Goal: Task Accomplishment & Management: Complete application form

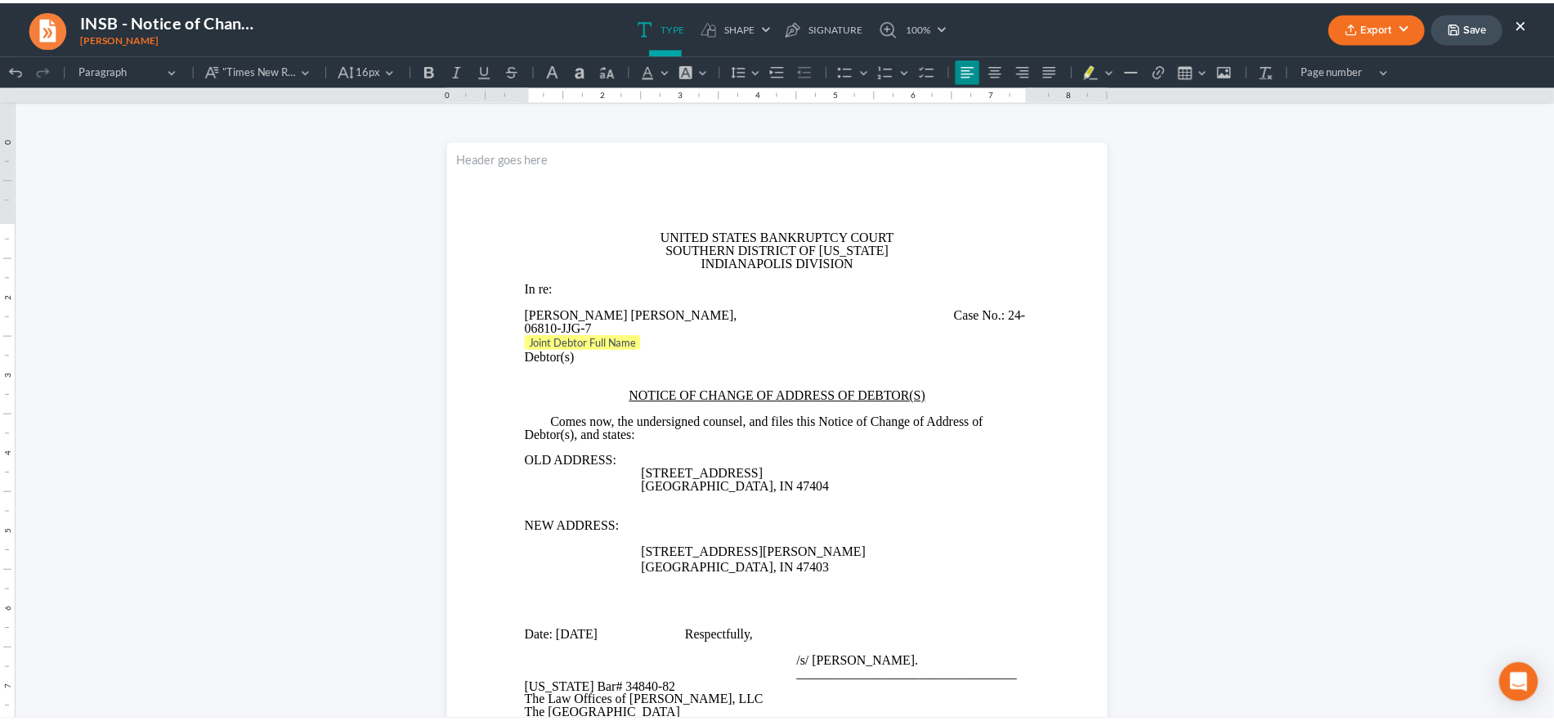
scroll to position [181, 0]
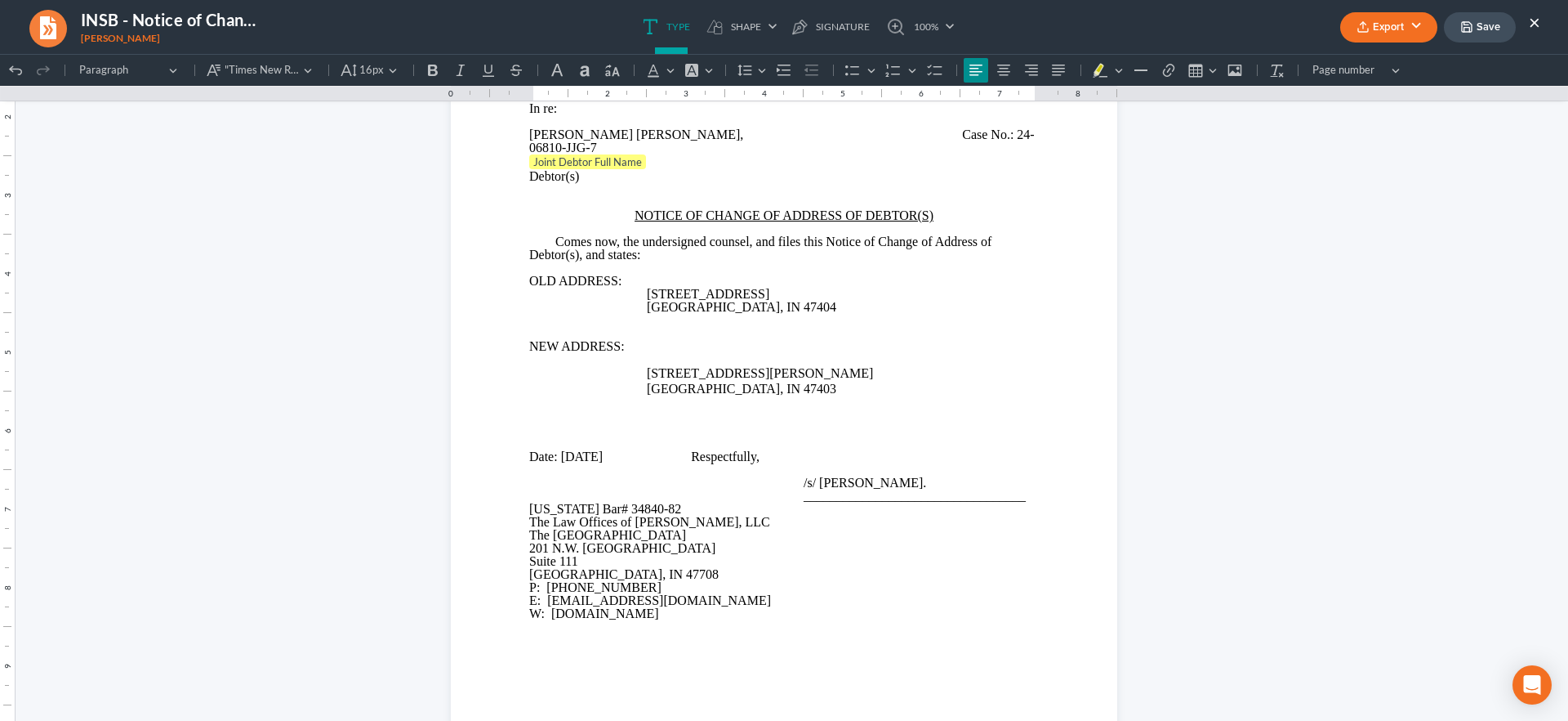
click at [1532, 13] on button "×" at bounding box center [1534, 22] width 11 height 20
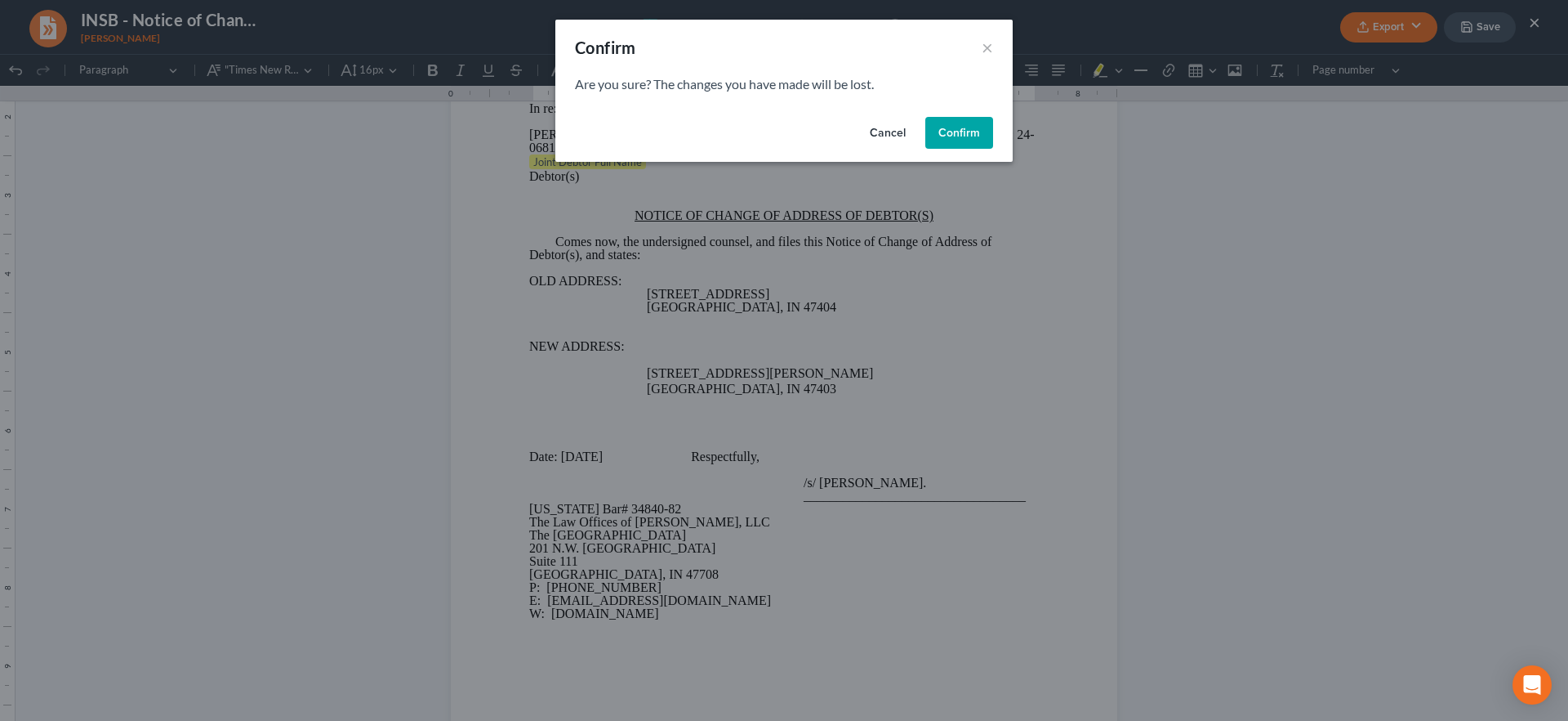
click at [962, 141] on button "Confirm" at bounding box center [959, 133] width 68 height 33
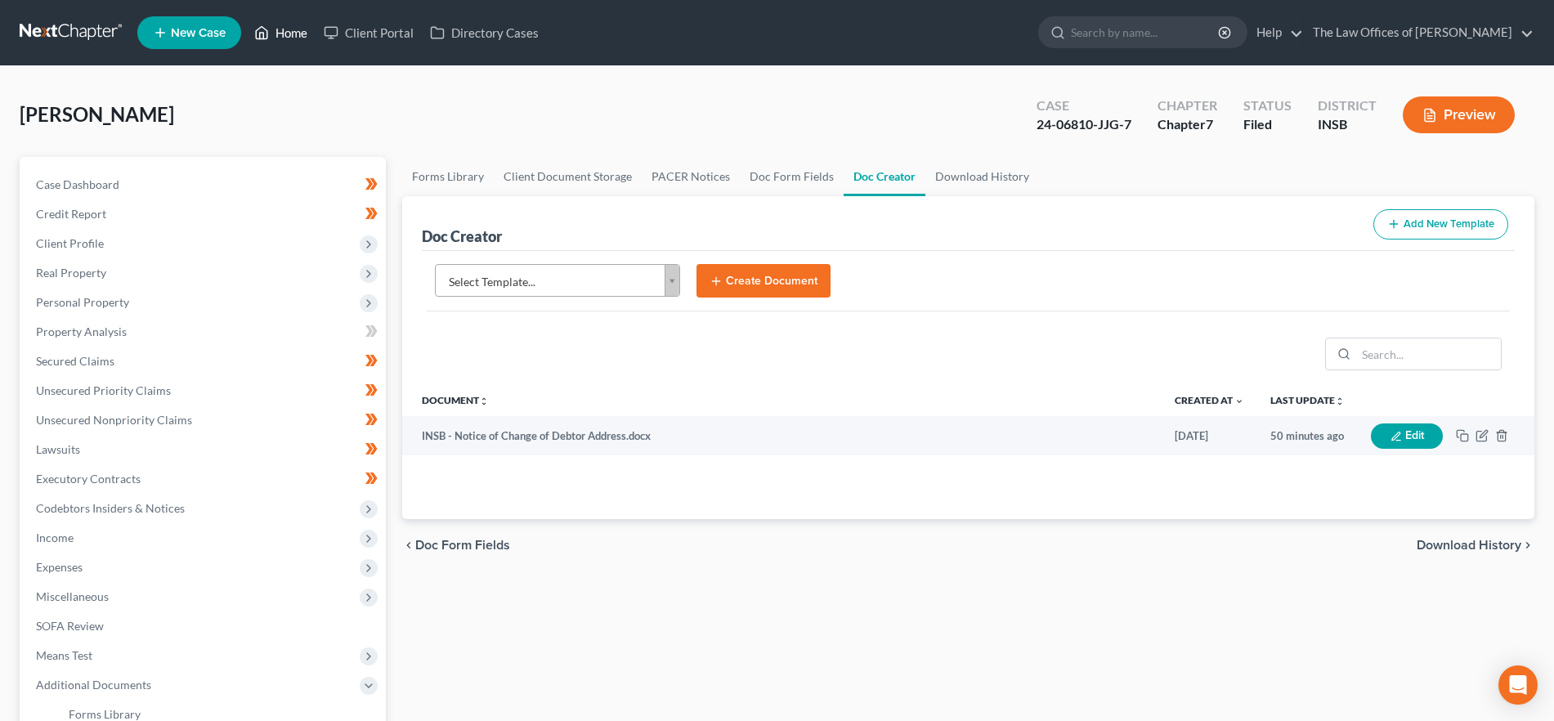
click at [286, 33] on link "Home" at bounding box center [280, 32] width 69 height 29
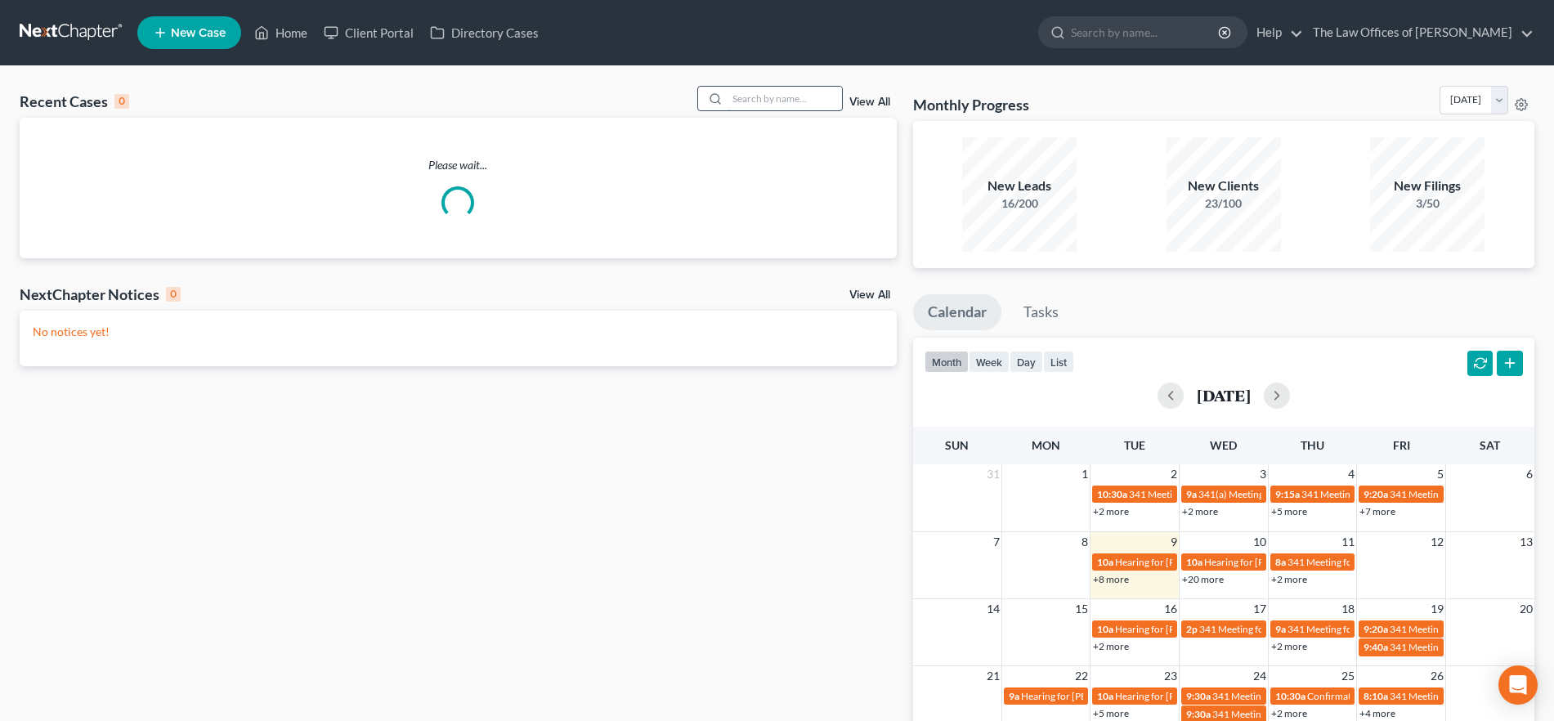
click at [754, 99] on input "search" at bounding box center [784, 99] width 114 height 24
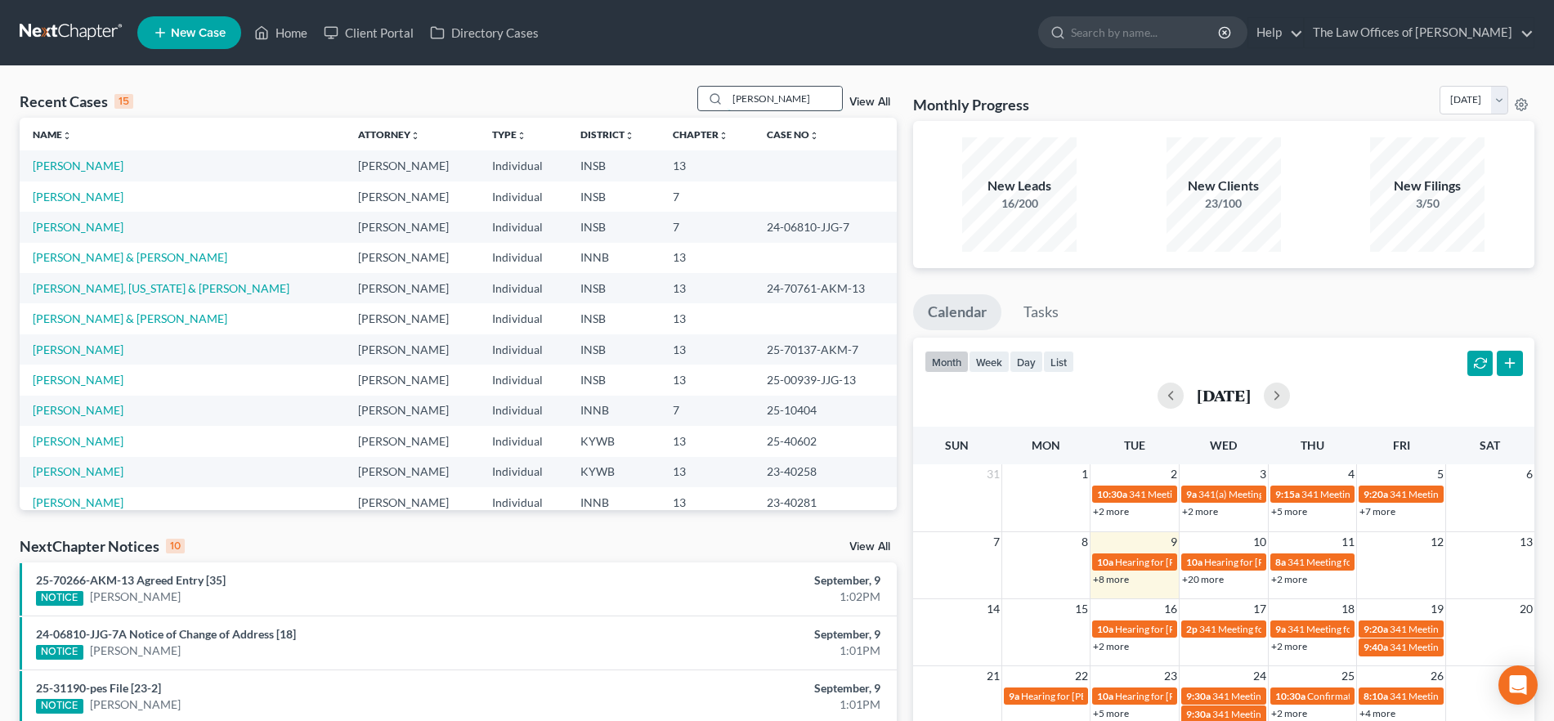
type input "[PERSON_NAME]"
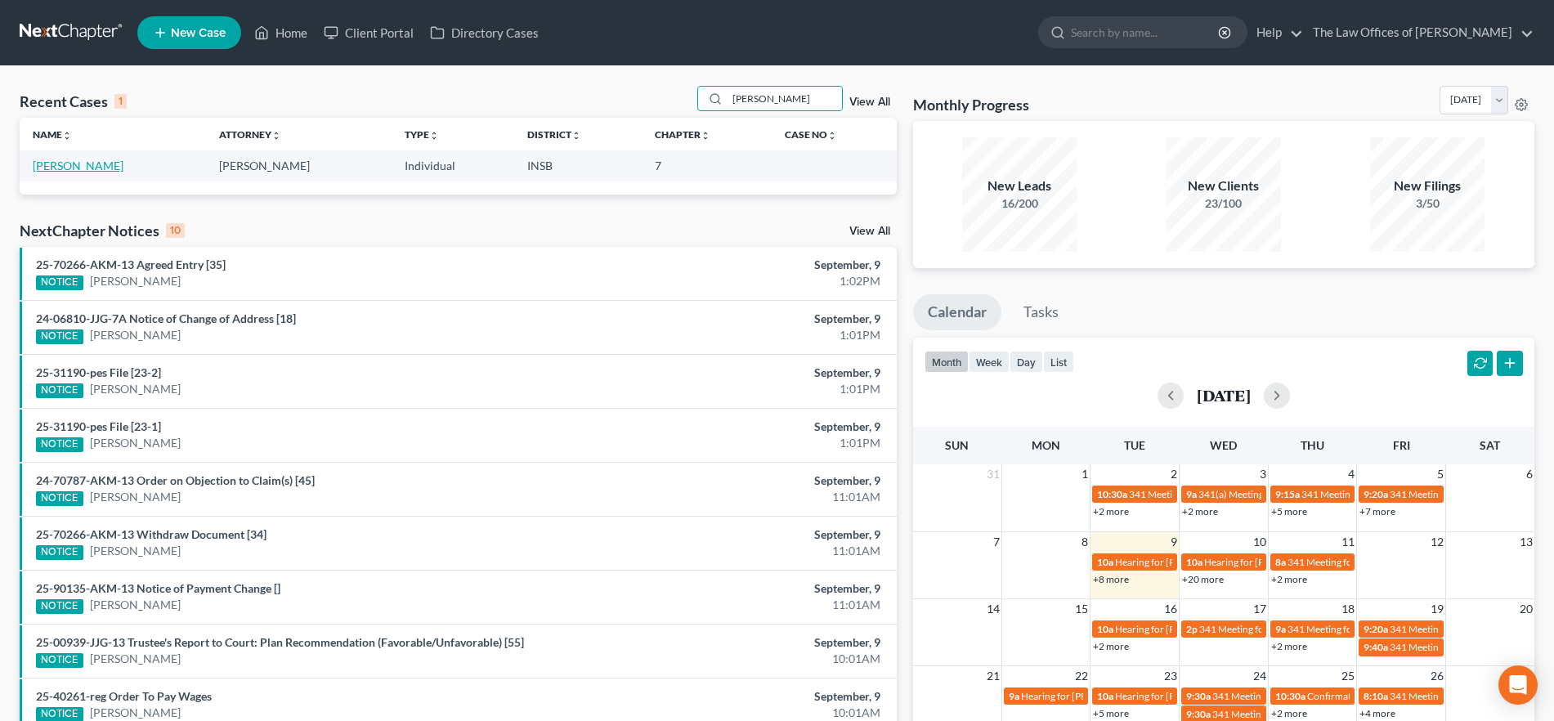
click at [89, 168] on link "[PERSON_NAME]" at bounding box center [78, 166] width 91 height 14
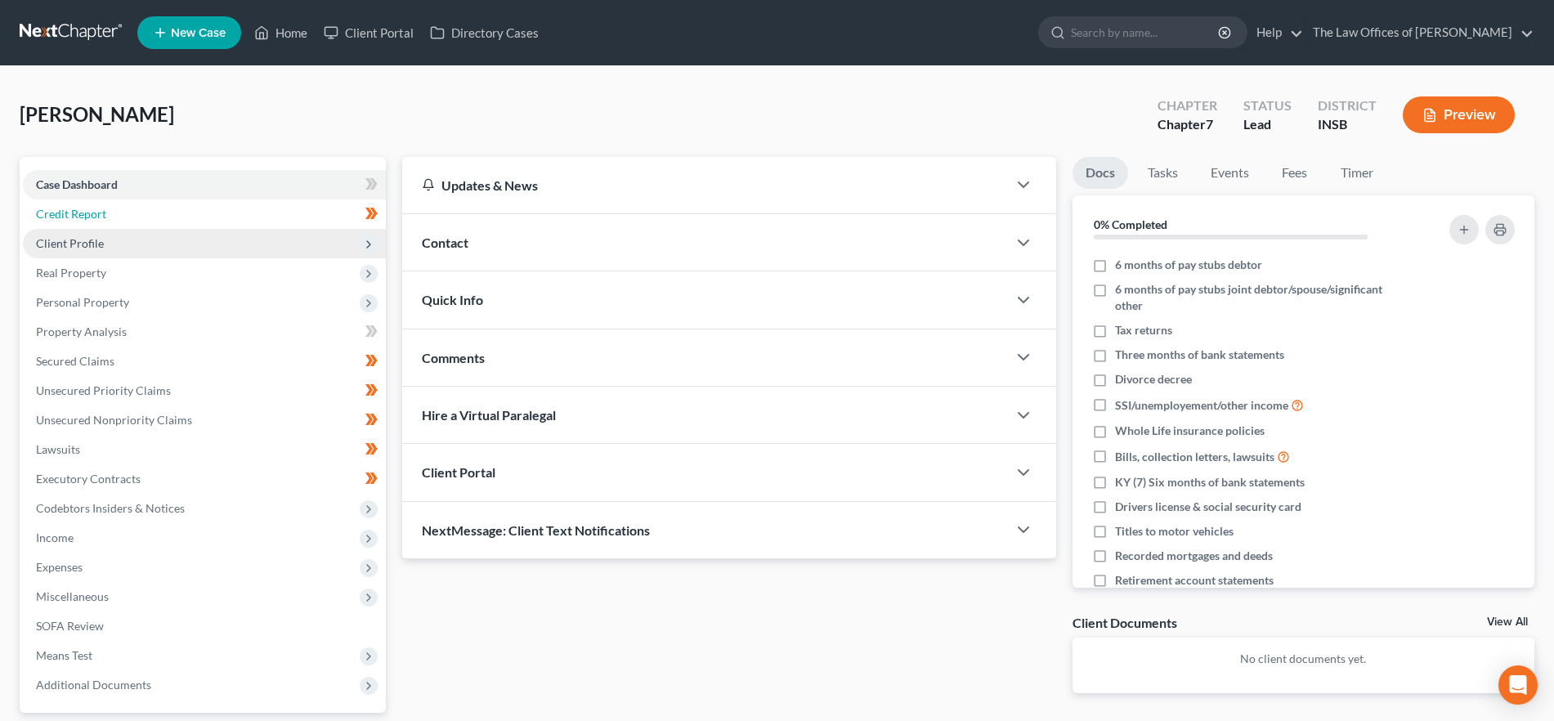
drag, startPoint x: 92, startPoint y: 216, endPoint x: 98, endPoint y: 239, distance: 23.6
click at [92, 216] on span "Credit Report" at bounding box center [71, 214] width 70 height 14
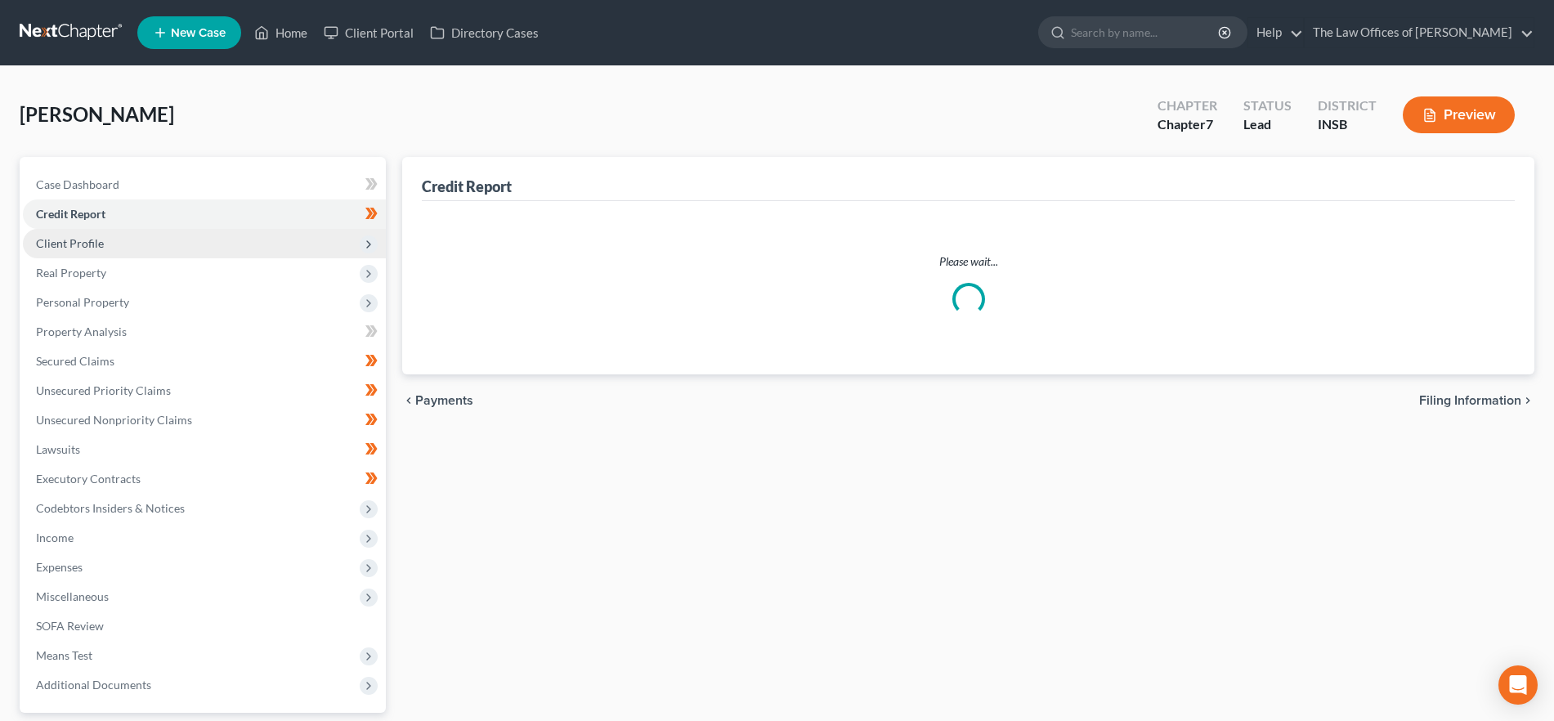
click at [96, 248] on span "Client Profile" at bounding box center [70, 243] width 68 height 14
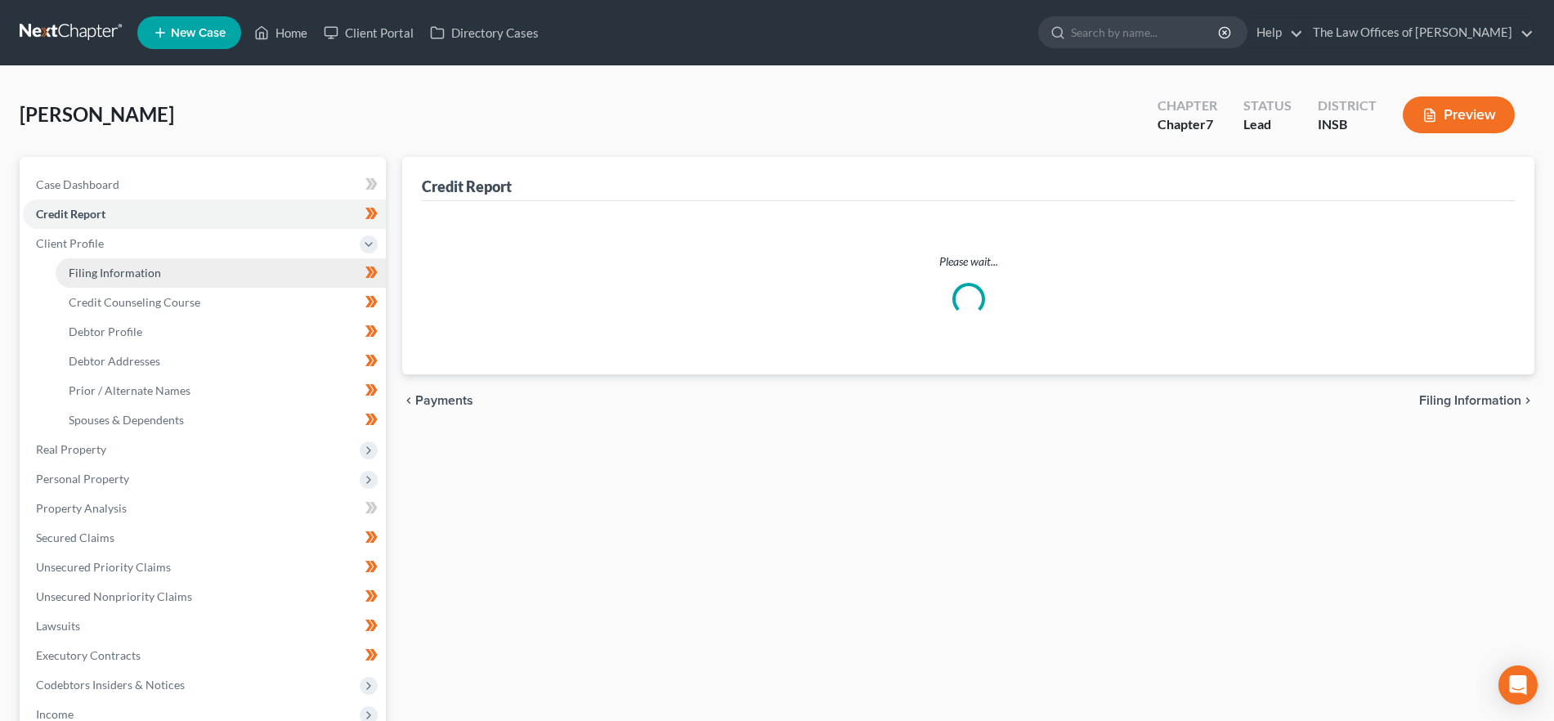
click at [141, 272] on span "Filing Information" at bounding box center [115, 273] width 92 height 14
select select "1"
select select "0"
select select "15"
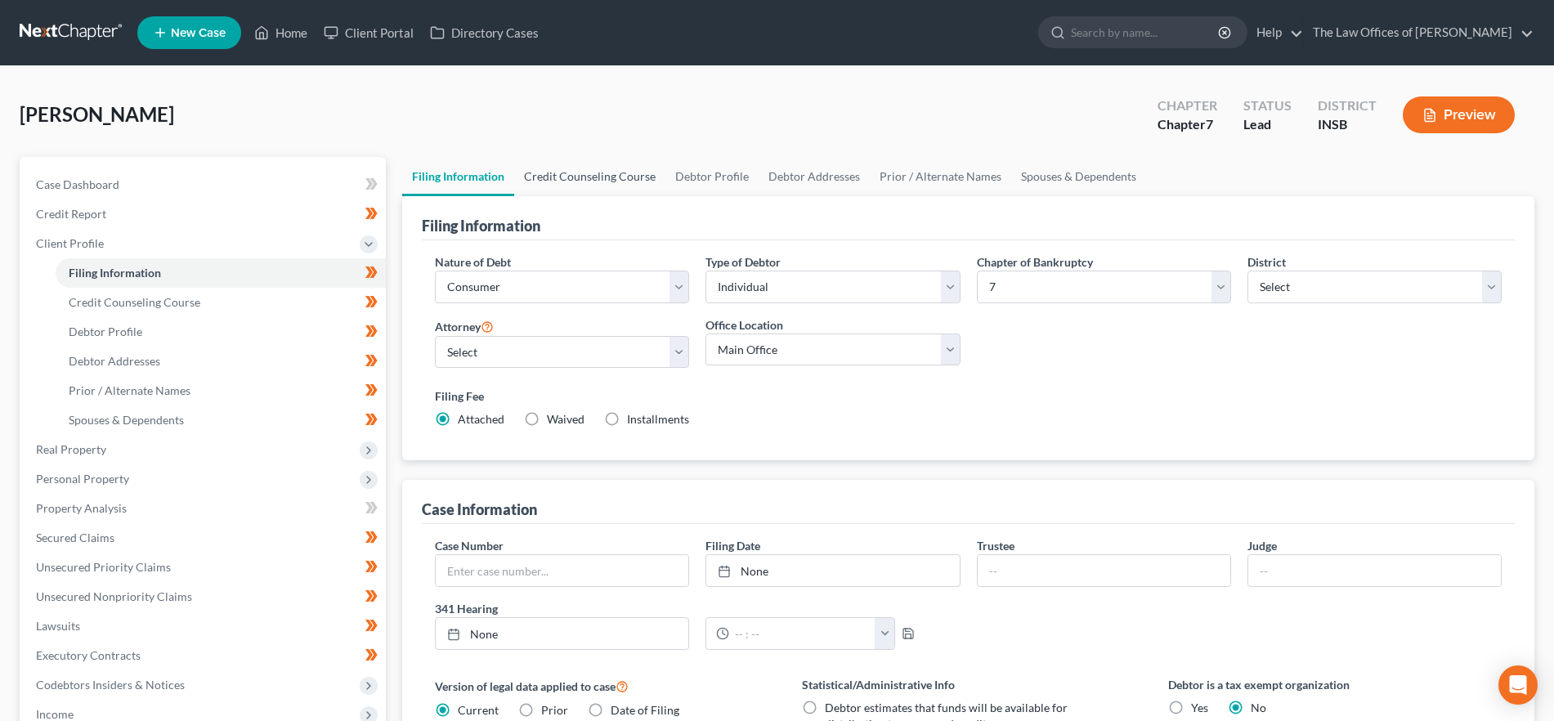
click at [587, 186] on link "Credit Counseling Course" at bounding box center [589, 176] width 151 height 39
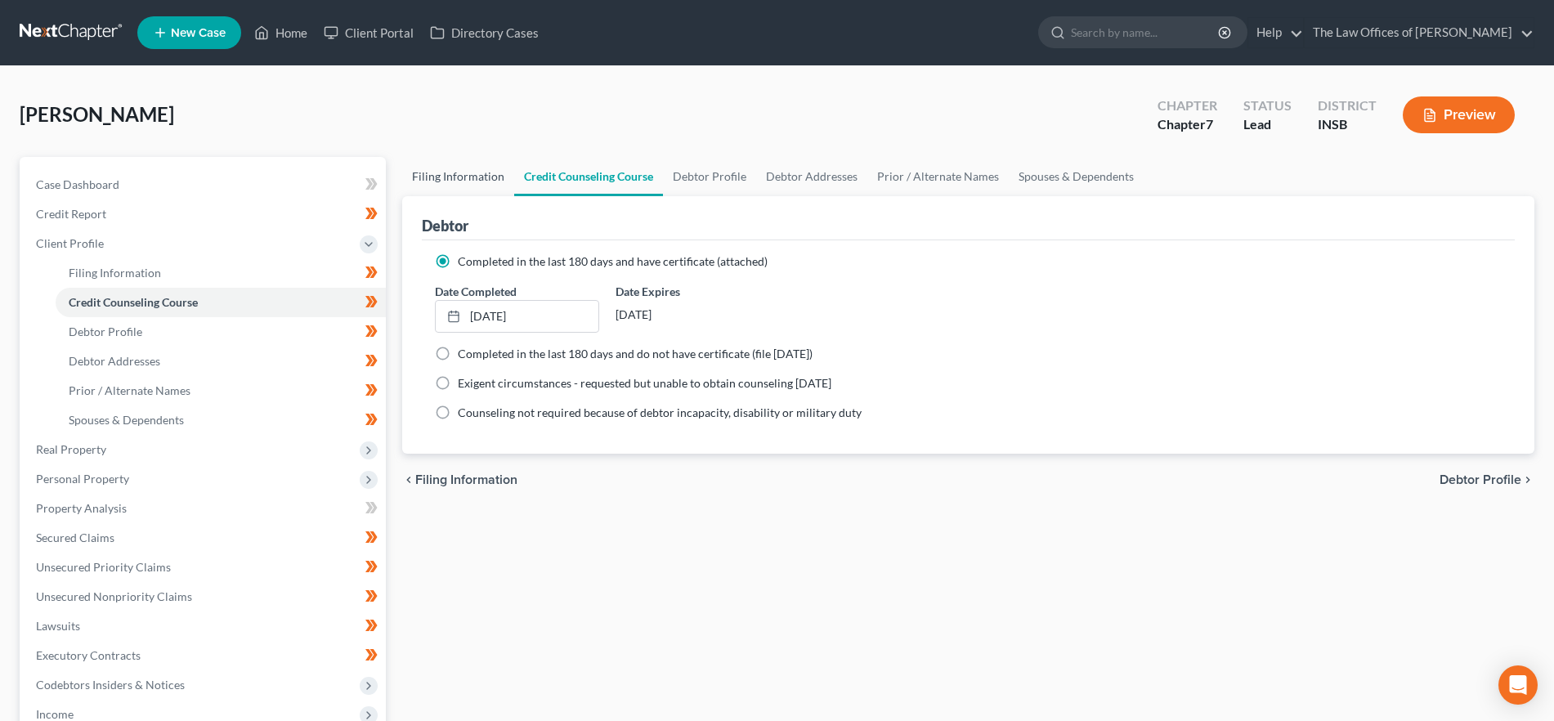
click at [447, 177] on link "Filing Information" at bounding box center [458, 176] width 112 height 39
select select "1"
select select "0"
select select "28"
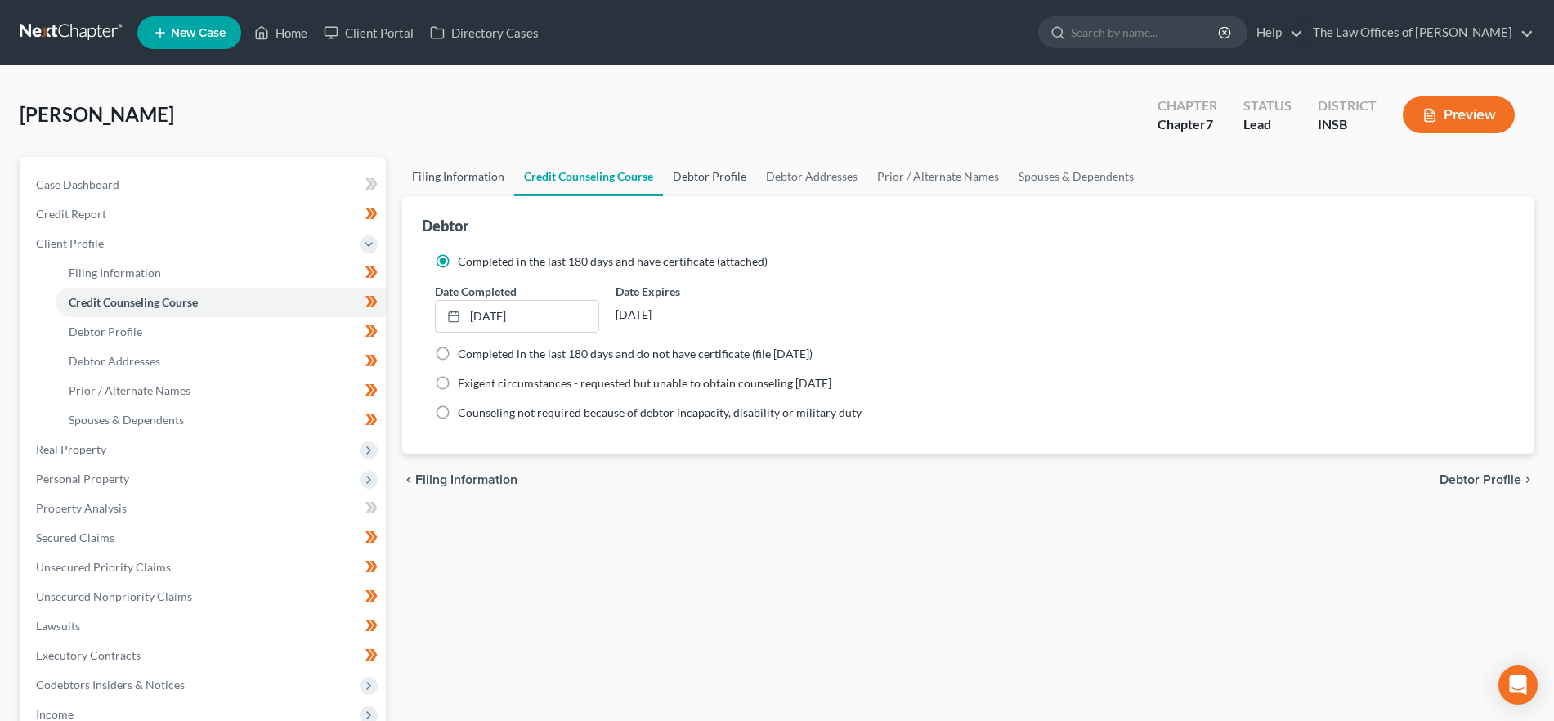
select select "3"
select select "15"
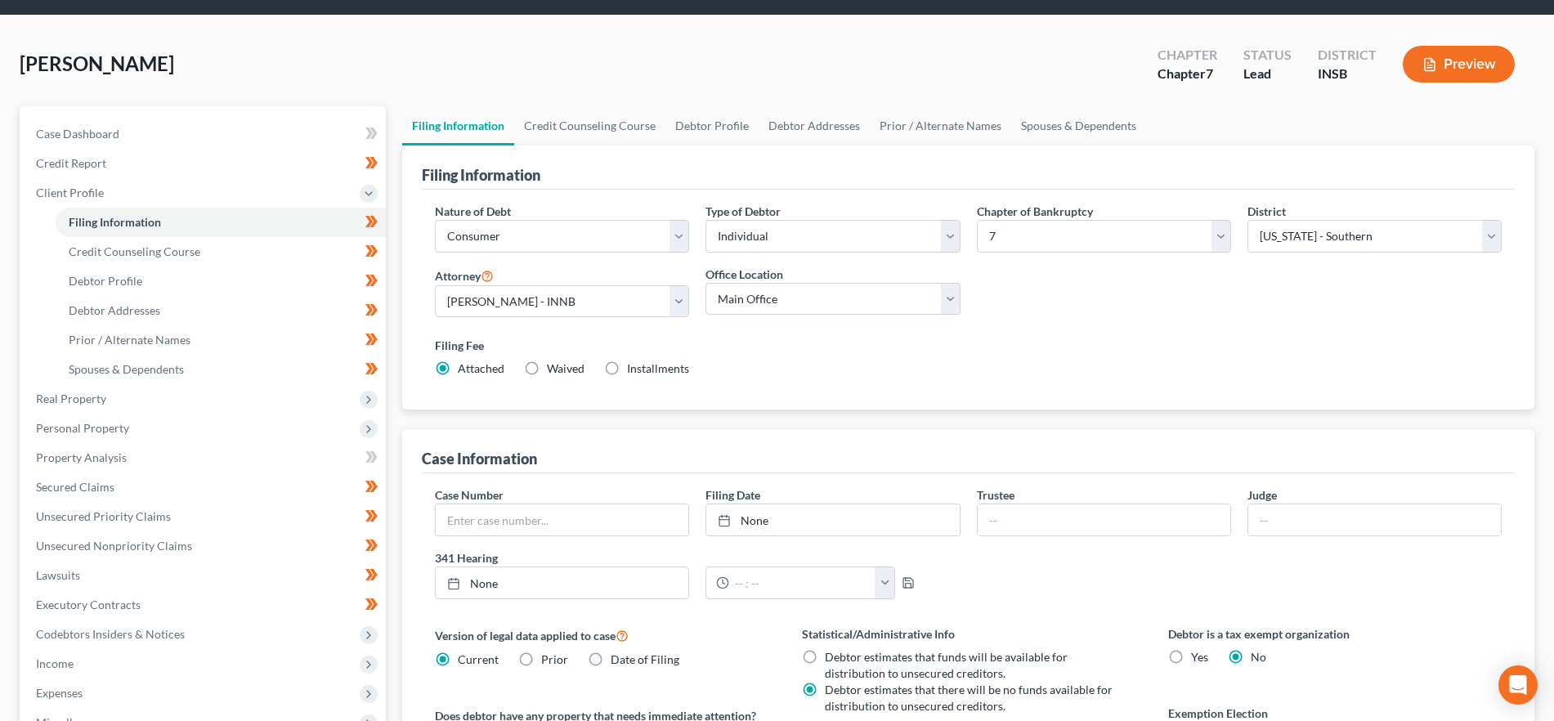
scroll to position [51, 0]
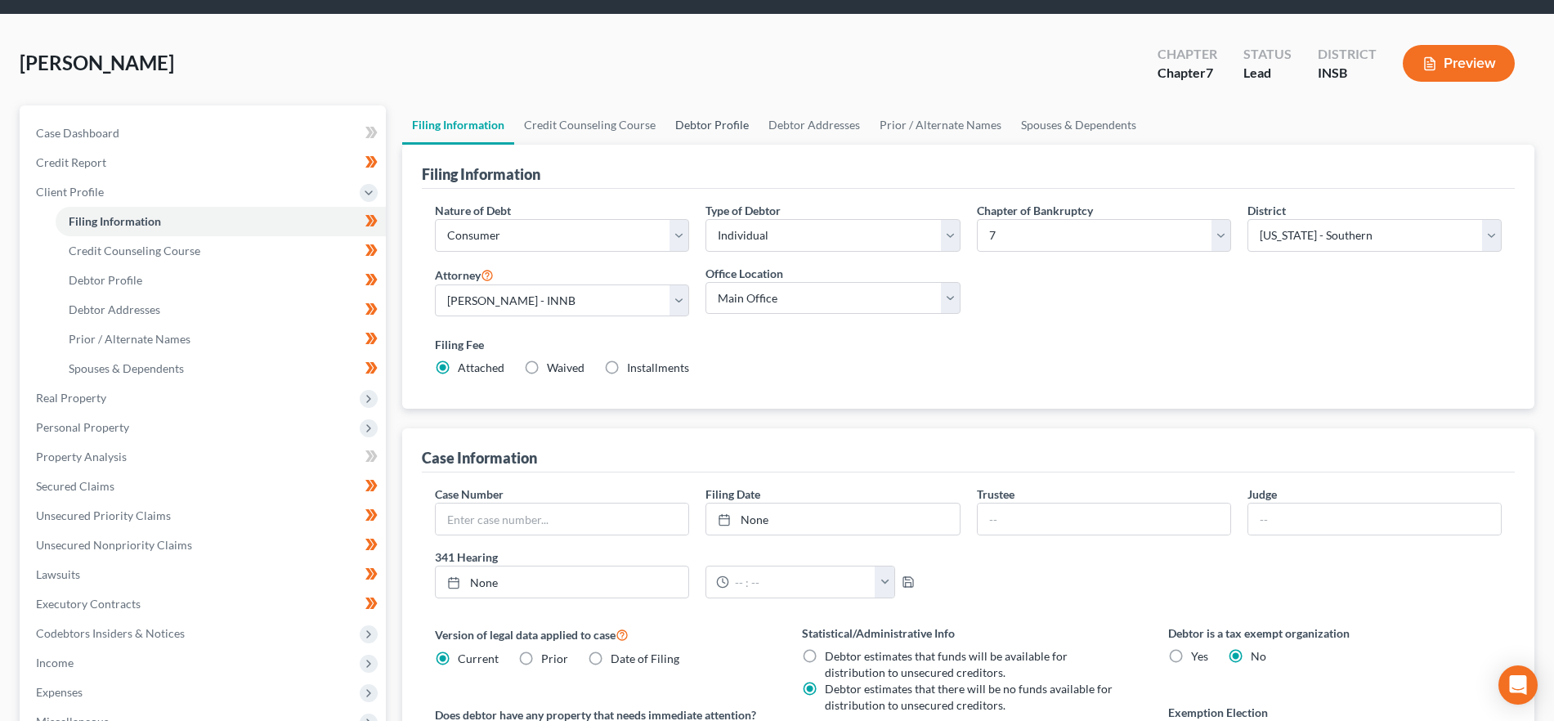
click at [723, 120] on link "Debtor Profile" at bounding box center [711, 124] width 93 height 39
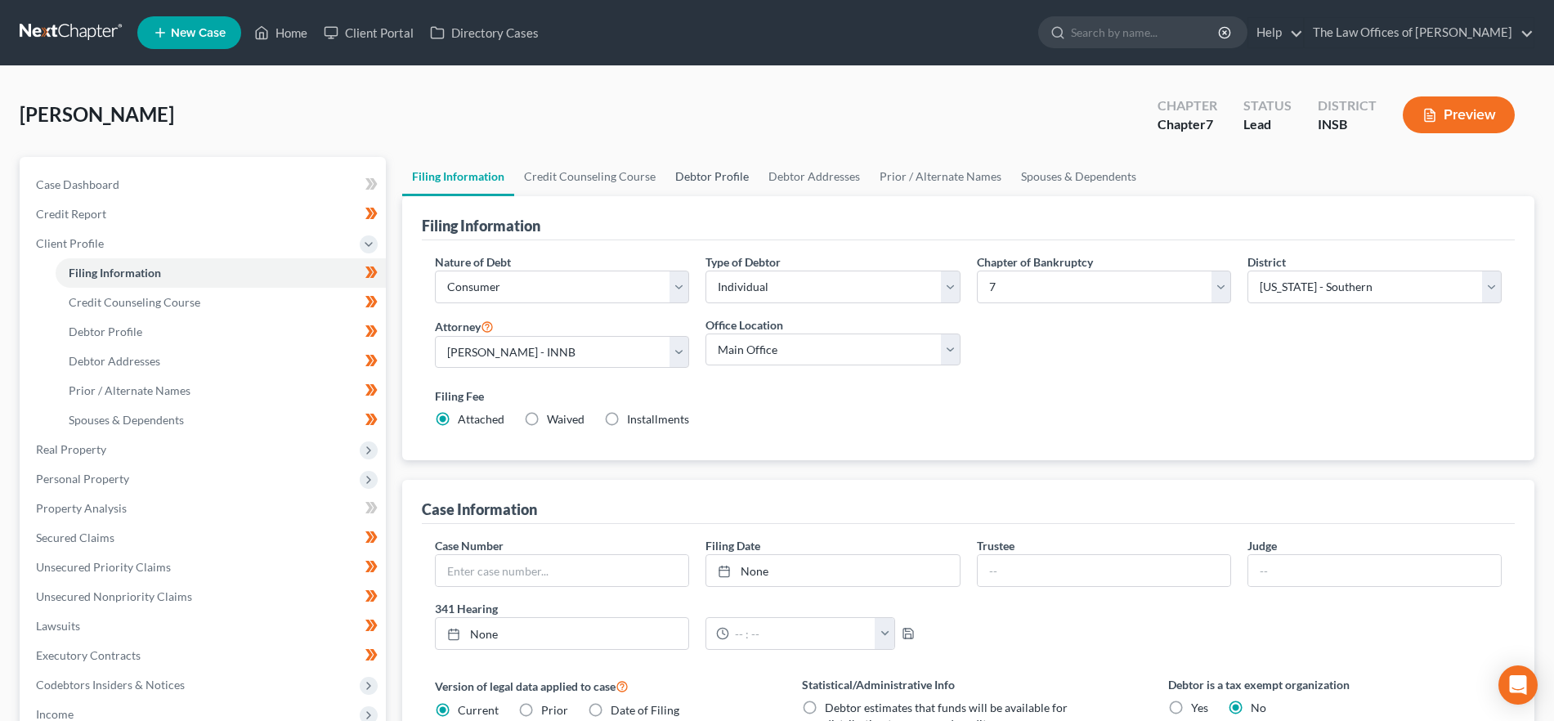
select select "0"
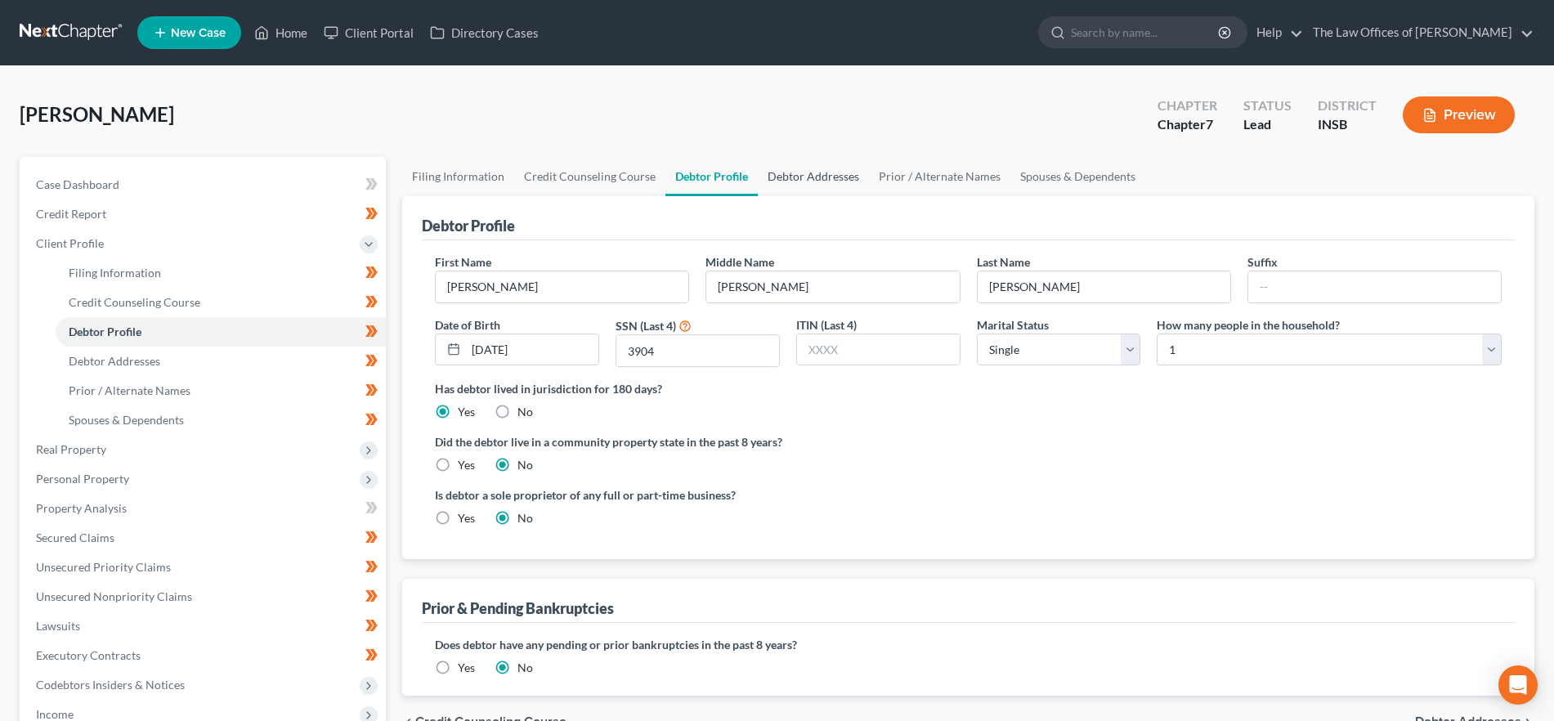
click at [813, 179] on link "Debtor Addresses" at bounding box center [813, 176] width 111 height 39
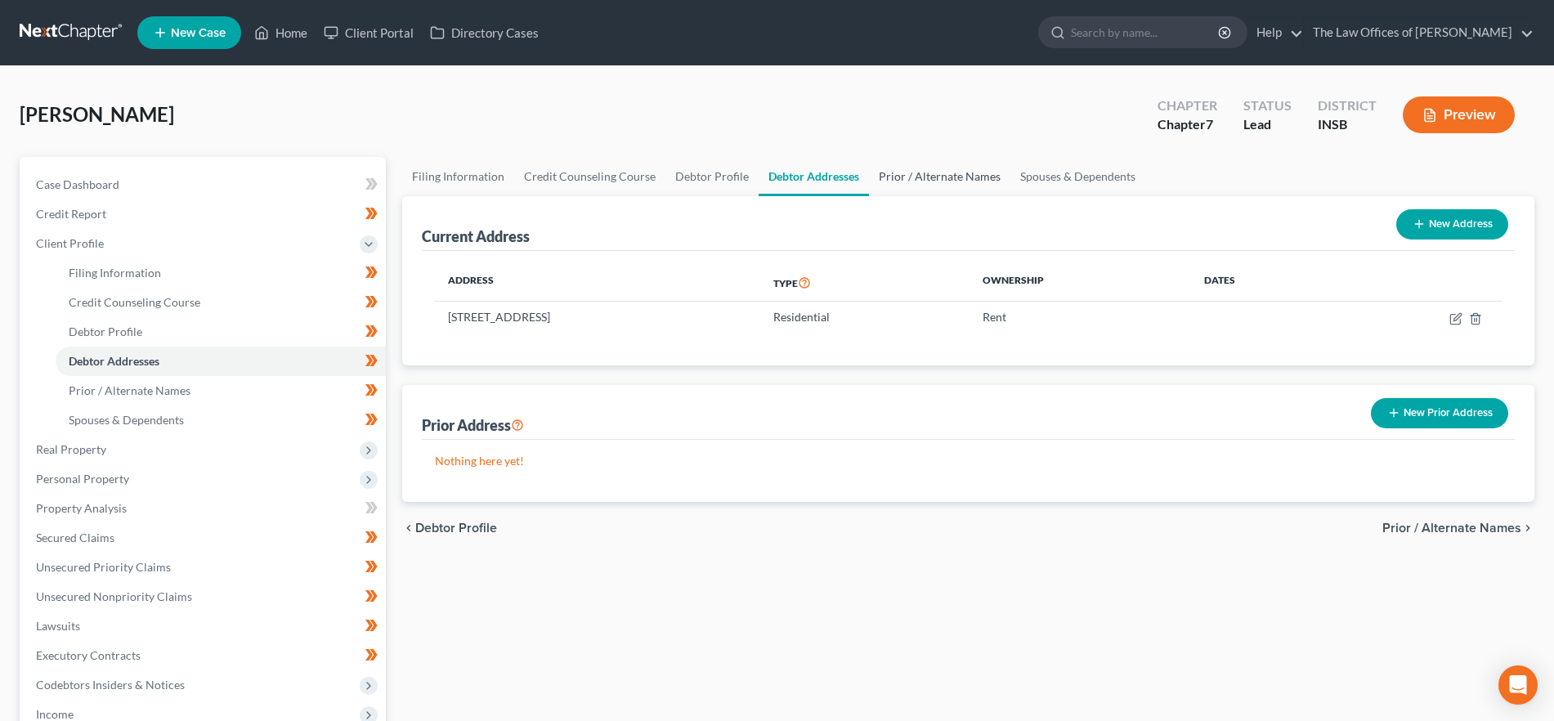
click at [922, 176] on link "Prior / Alternate Names" at bounding box center [939, 176] width 141 height 39
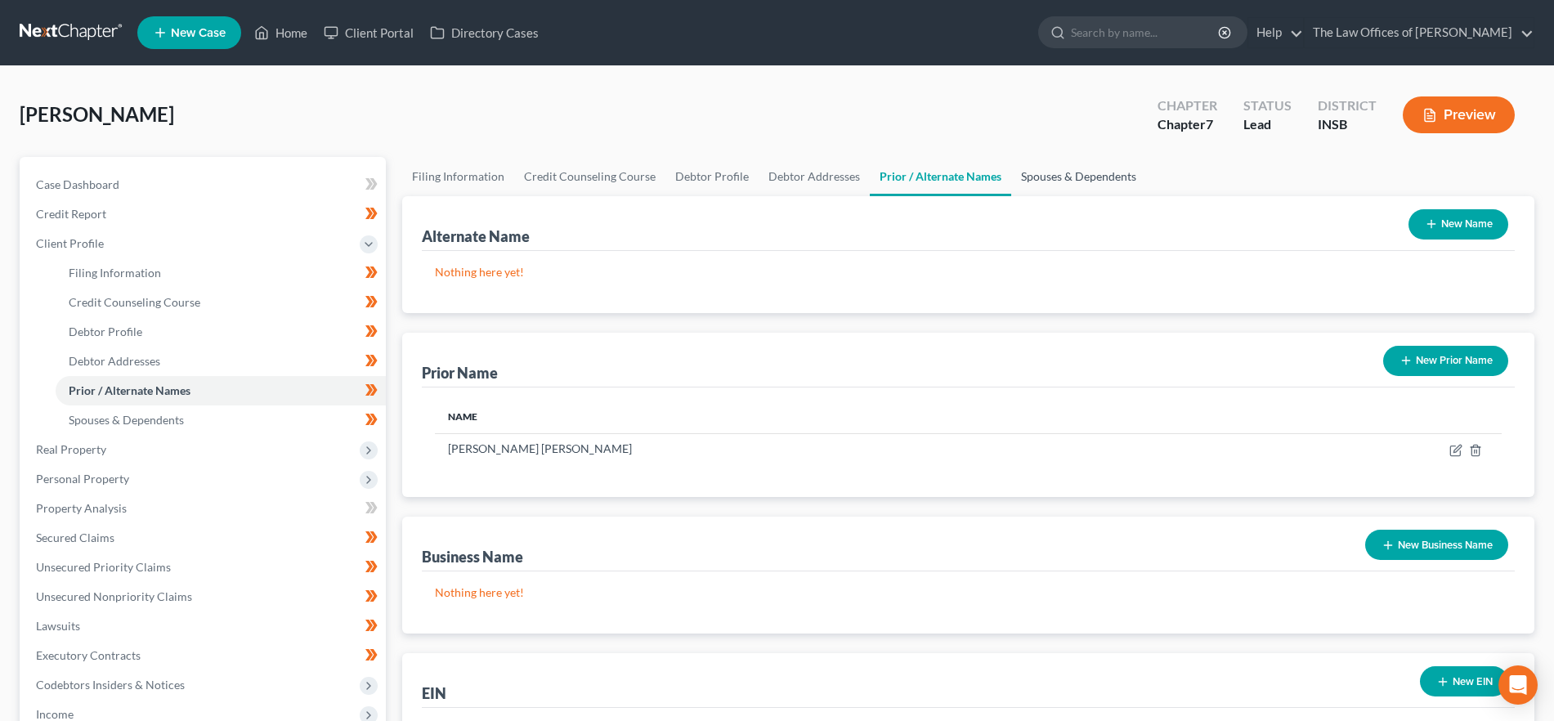
click at [1027, 174] on link "Spouses & Dependents" at bounding box center [1078, 176] width 135 height 39
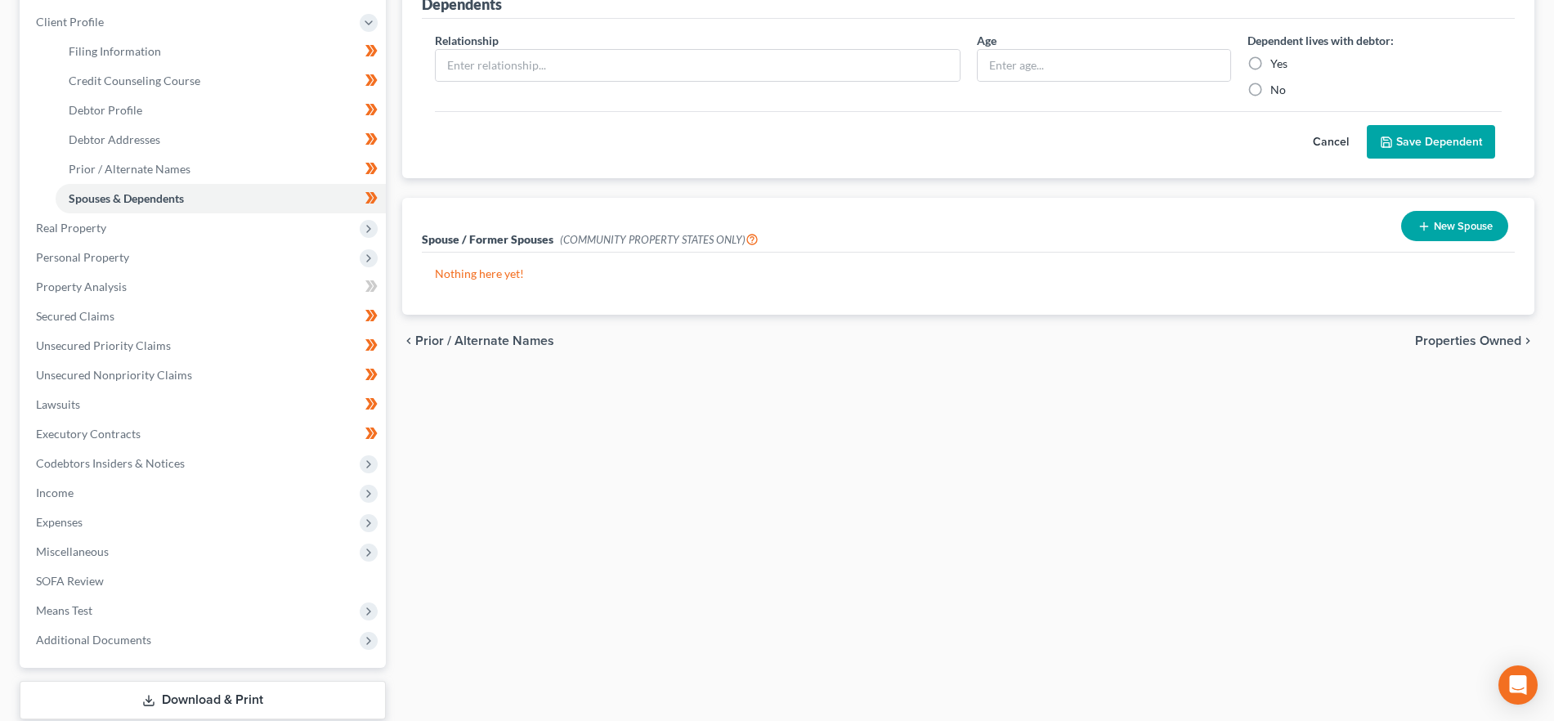
click at [1477, 342] on span "Properties Owned" at bounding box center [1468, 340] width 106 height 13
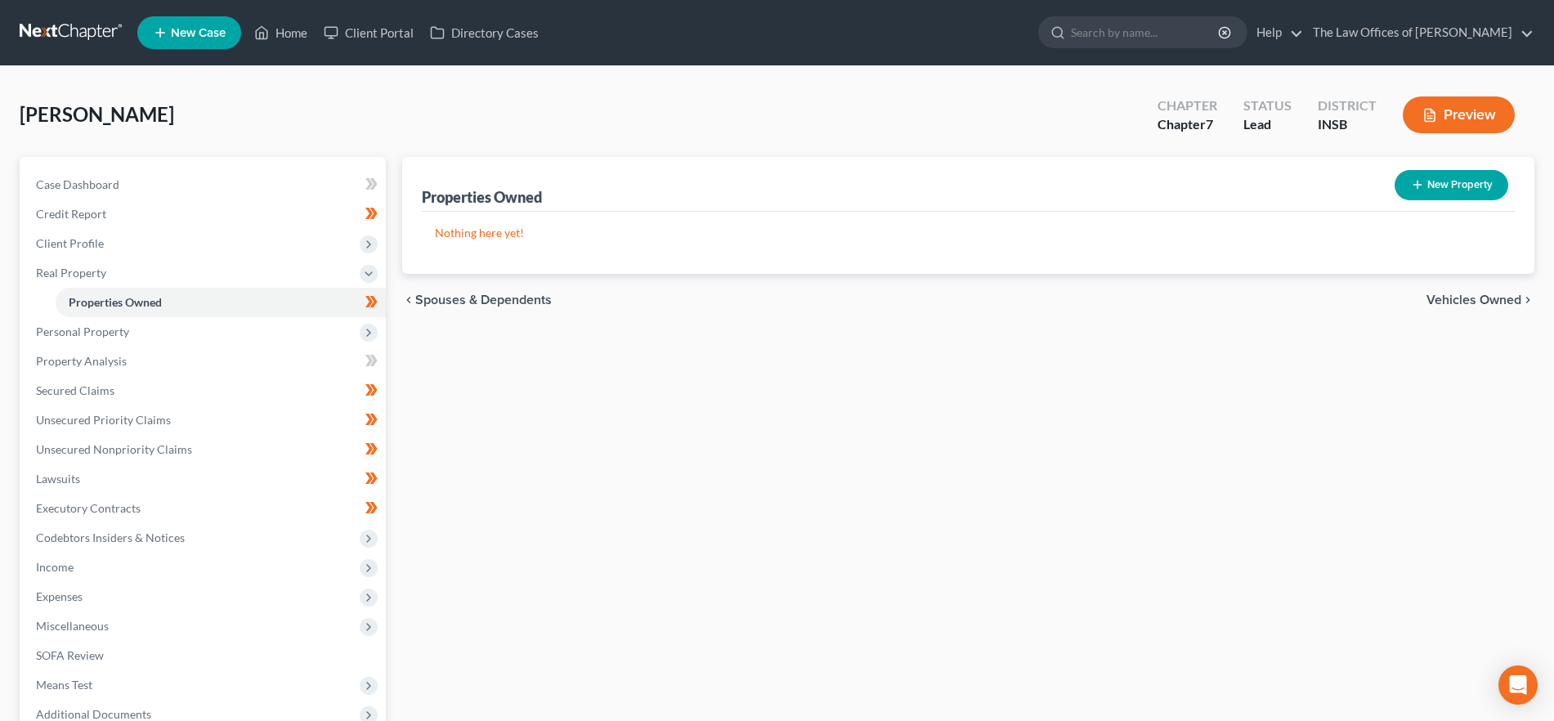
click at [1484, 303] on span "Vehicles Owned" at bounding box center [1473, 299] width 95 height 13
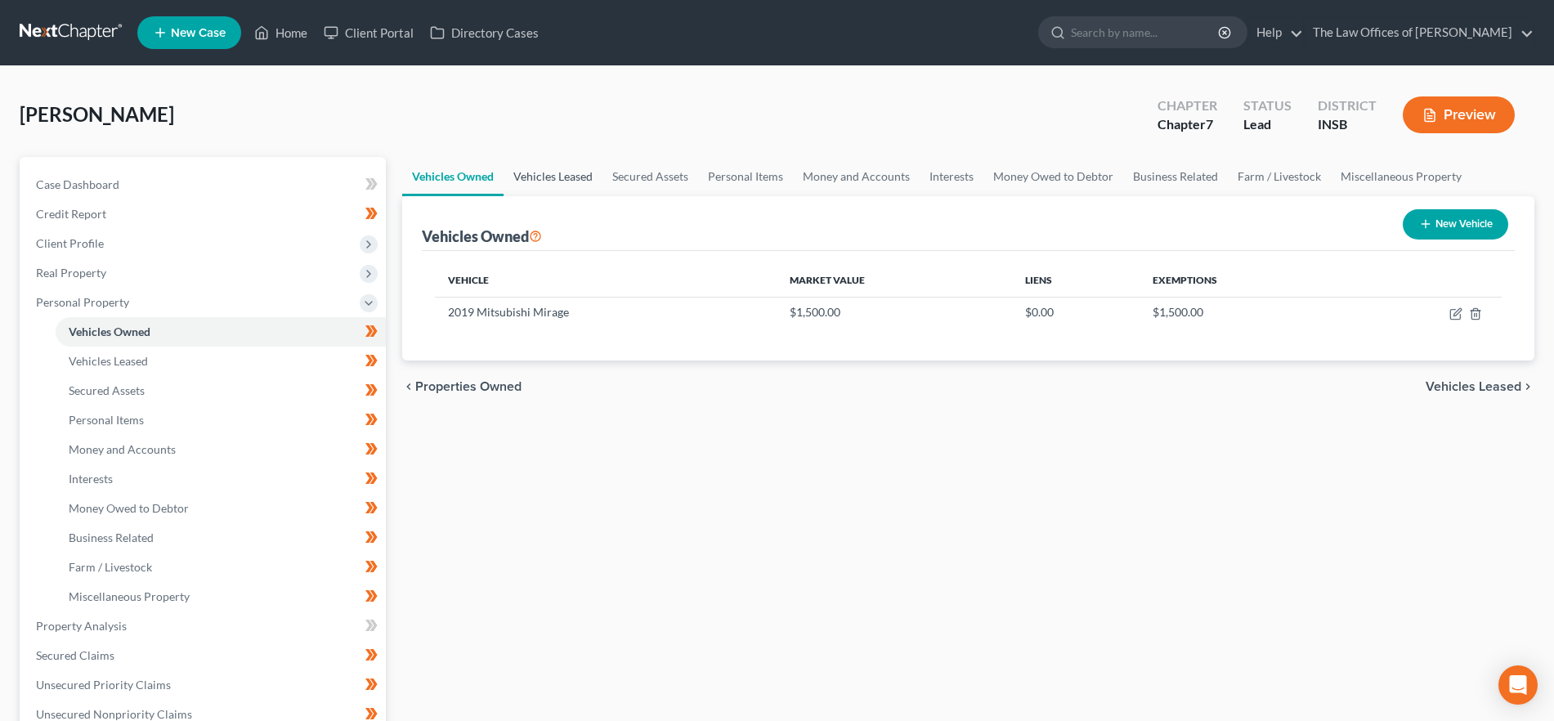
click at [579, 187] on link "Vehicles Leased" at bounding box center [552, 176] width 99 height 39
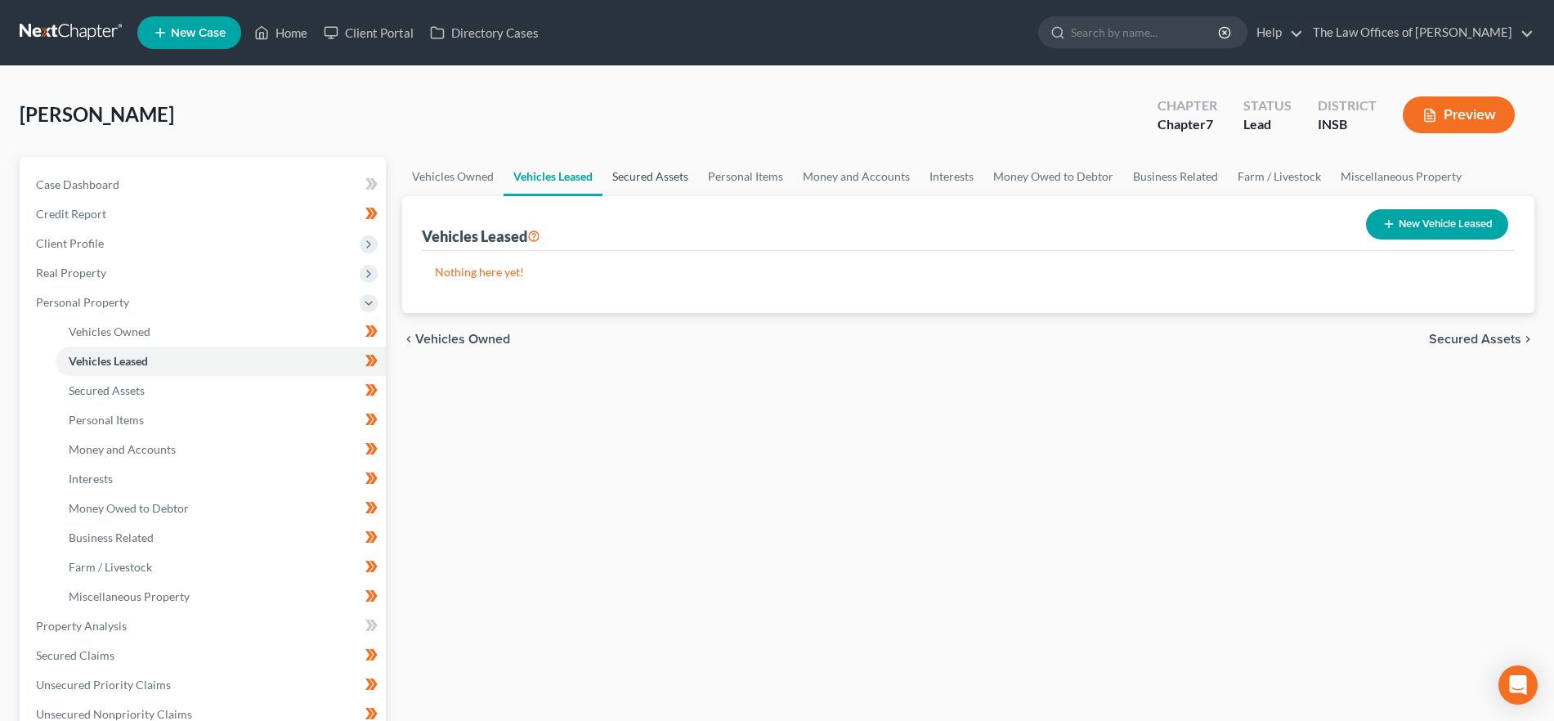
click at [638, 180] on link "Secured Assets" at bounding box center [650, 176] width 96 height 39
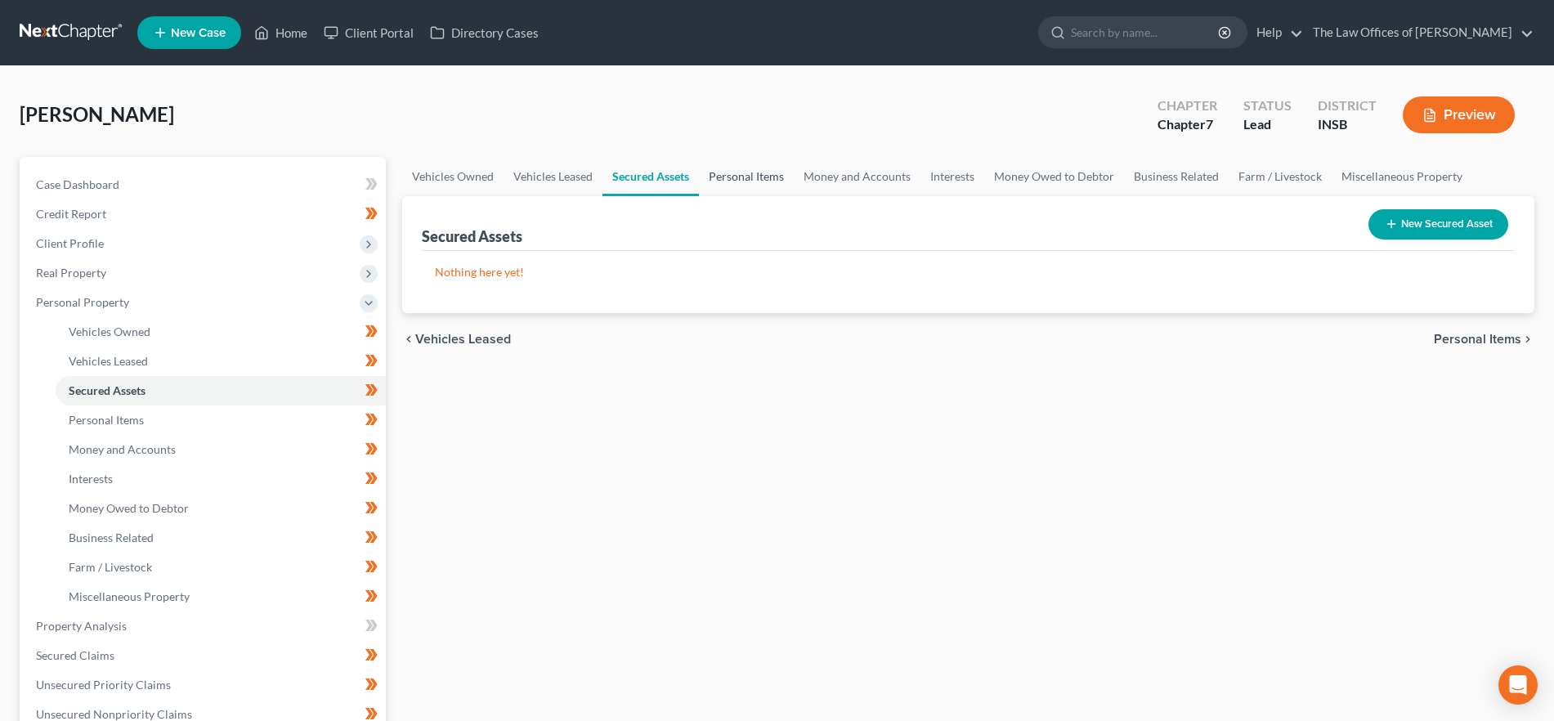
click at [722, 186] on link "Personal Items" at bounding box center [746, 176] width 95 height 39
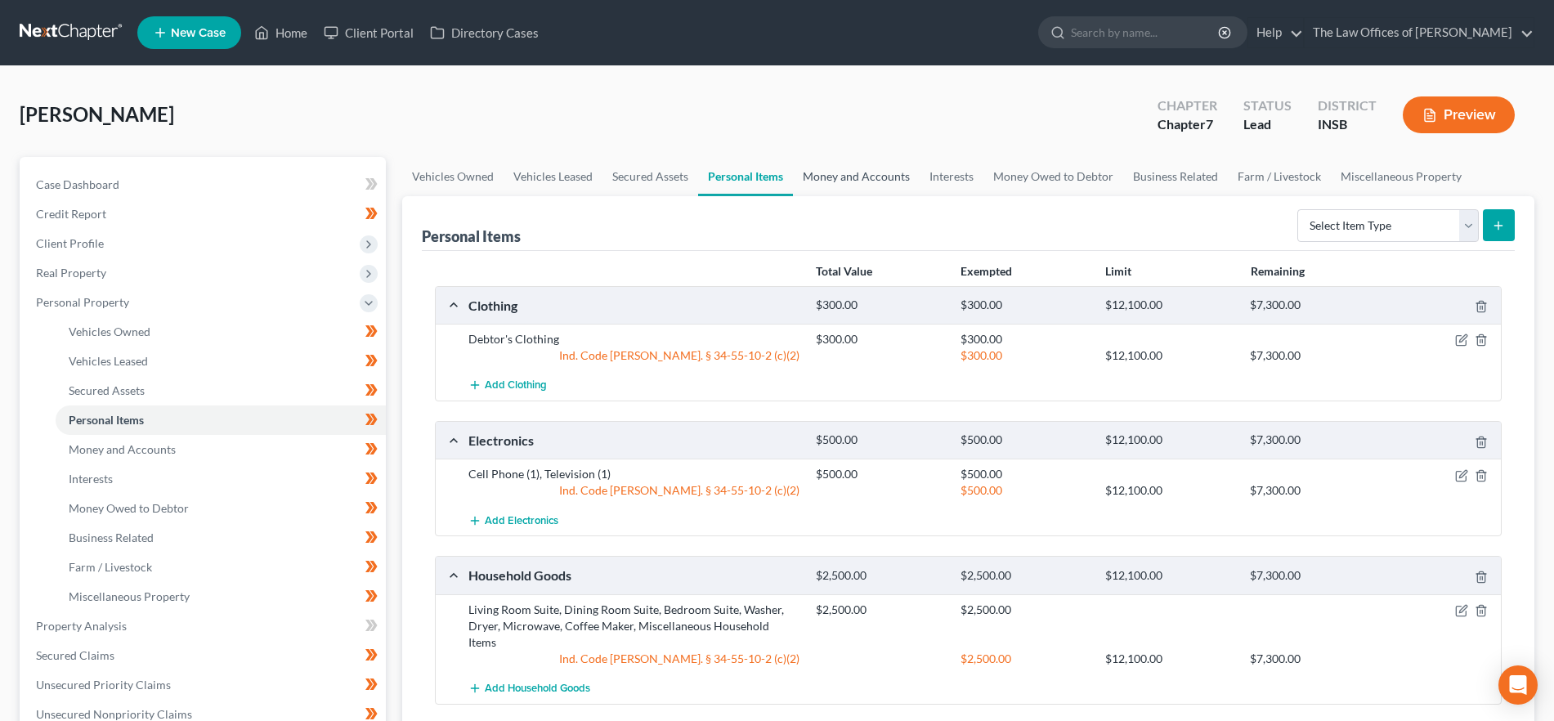
click at [879, 178] on link "Money and Accounts" at bounding box center [856, 176] width 127 height 39
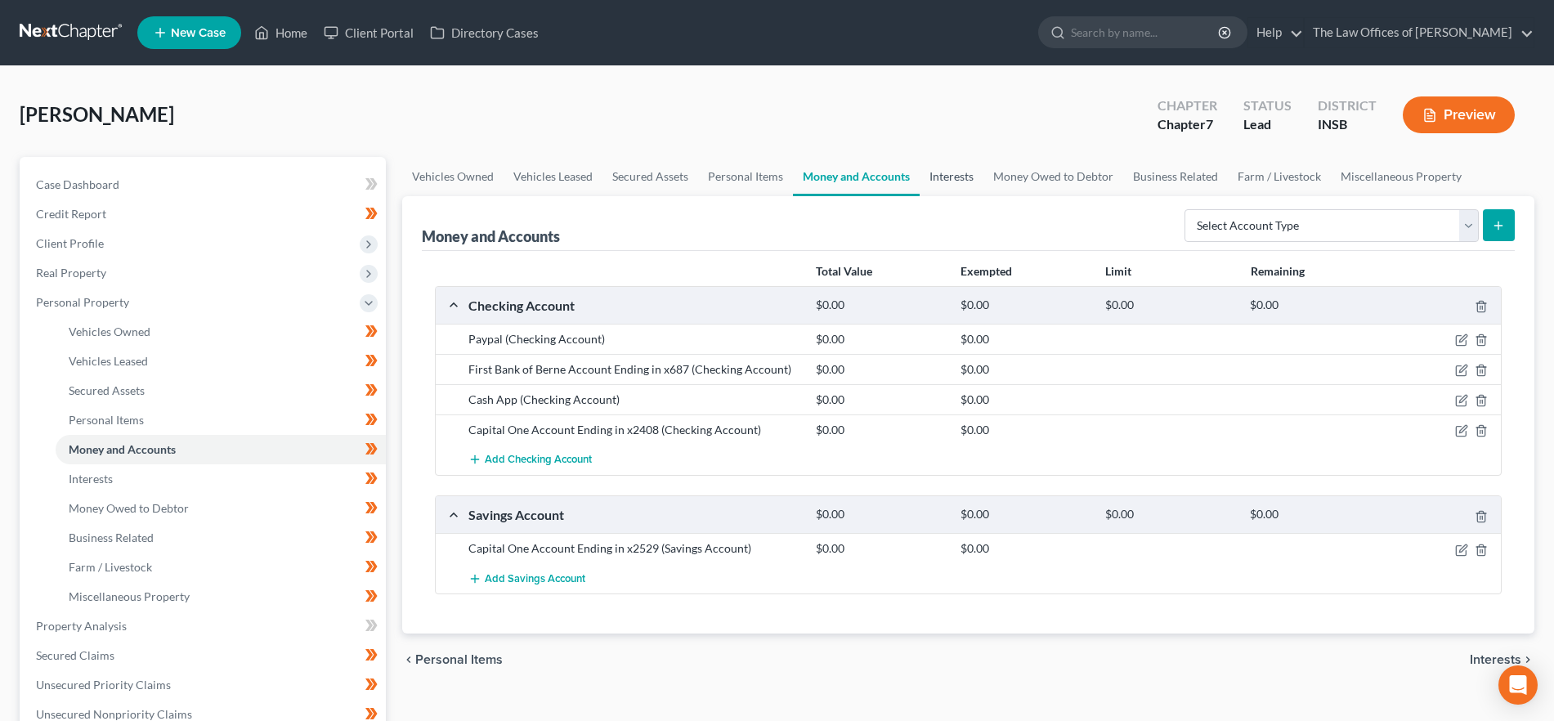
drag, startPoint x: 964, startPoint y: 176, endPoint x: 989, endPoint y: 211, distance: 42.9
click at [964, 176] on link "Interests" at bounding box center [951, 176] width 64 height 39
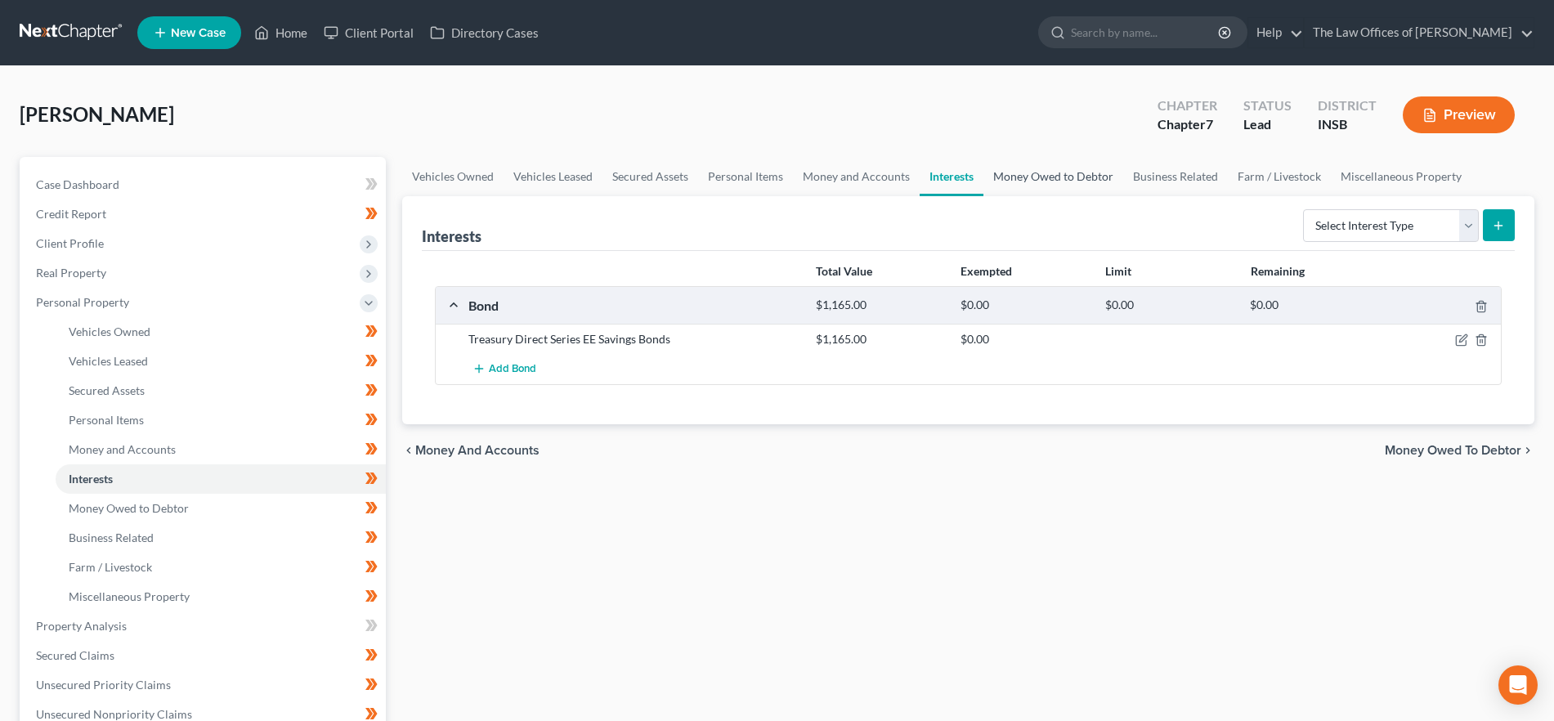
click at [1056, 178] on link "Money Owed to Debtor" at bounding box center [1053, 176] width 140 height 39
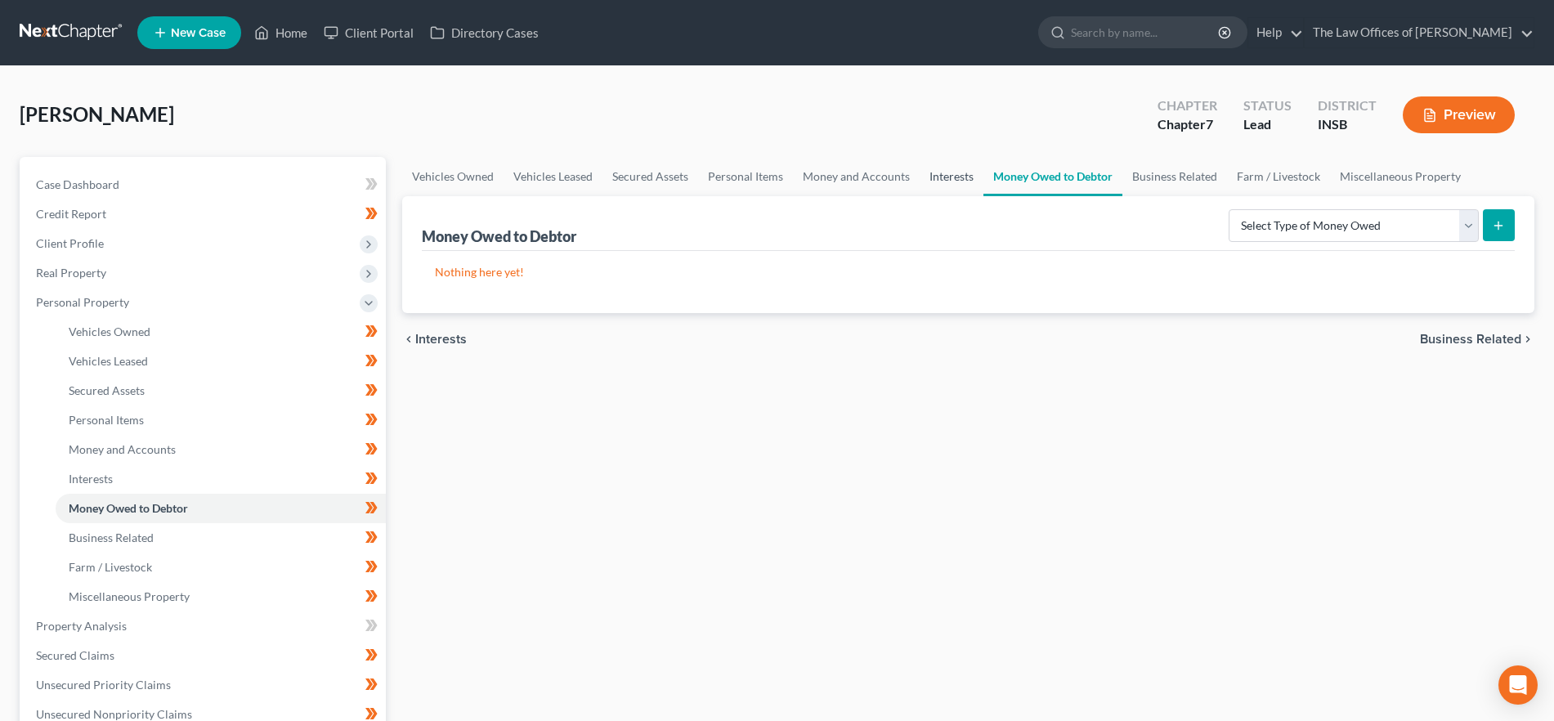
click at [971, 177] on link "Interests" at bounding box center [951, 176] width 64 height 39
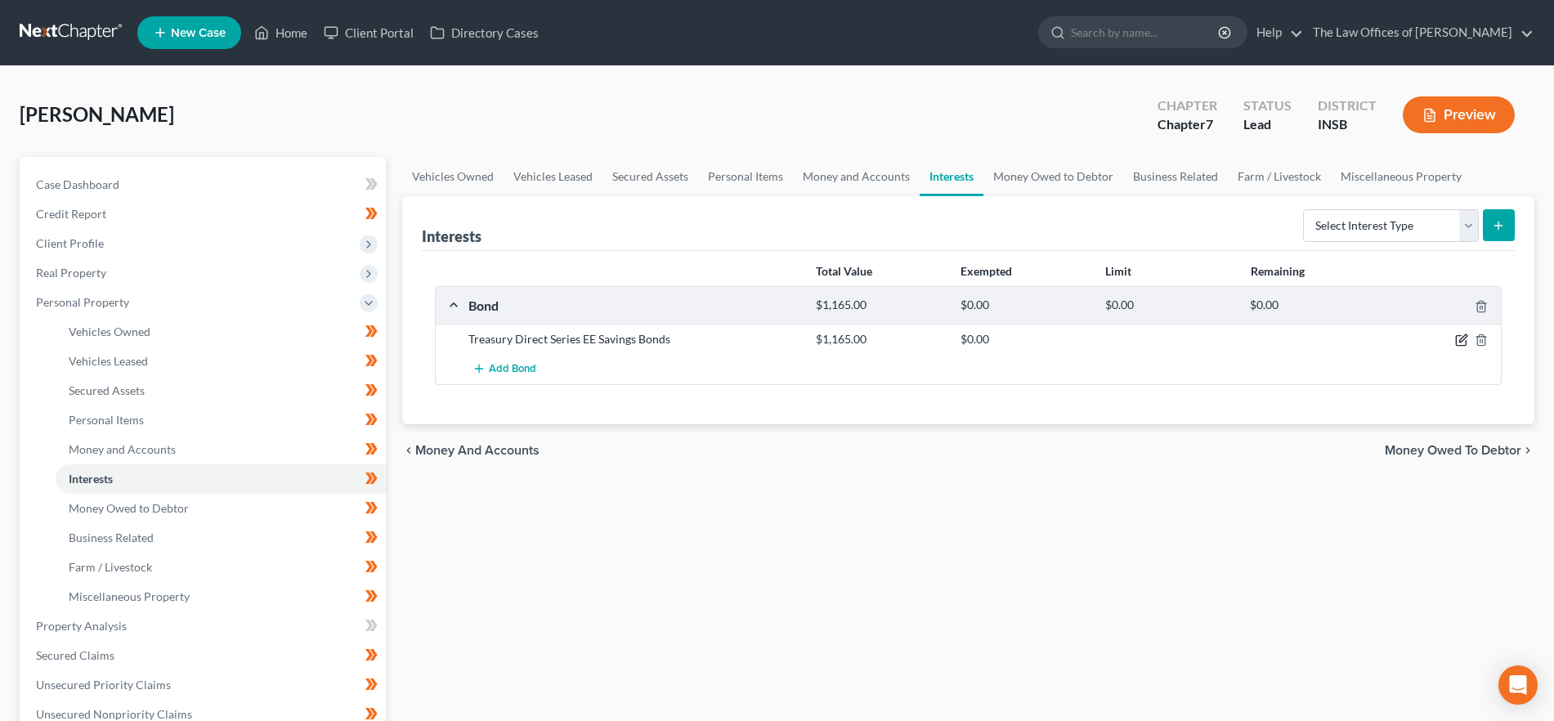
click at [1458, 340] on icon "button" at bounding box center [1461, 339] width 13 height 13
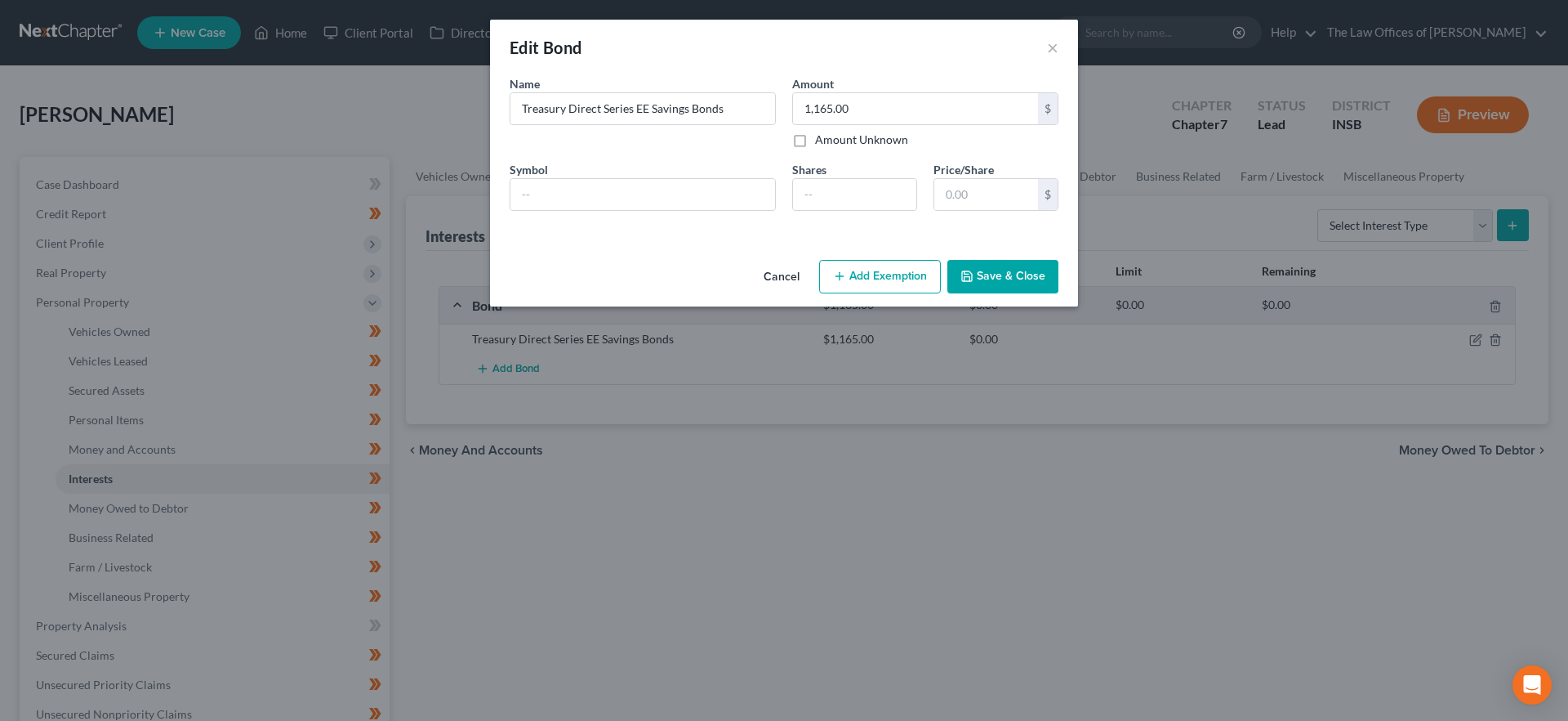
click at [873, 280] on button "Add Exemption" at bounding box center [880, 277] width 122 height 34
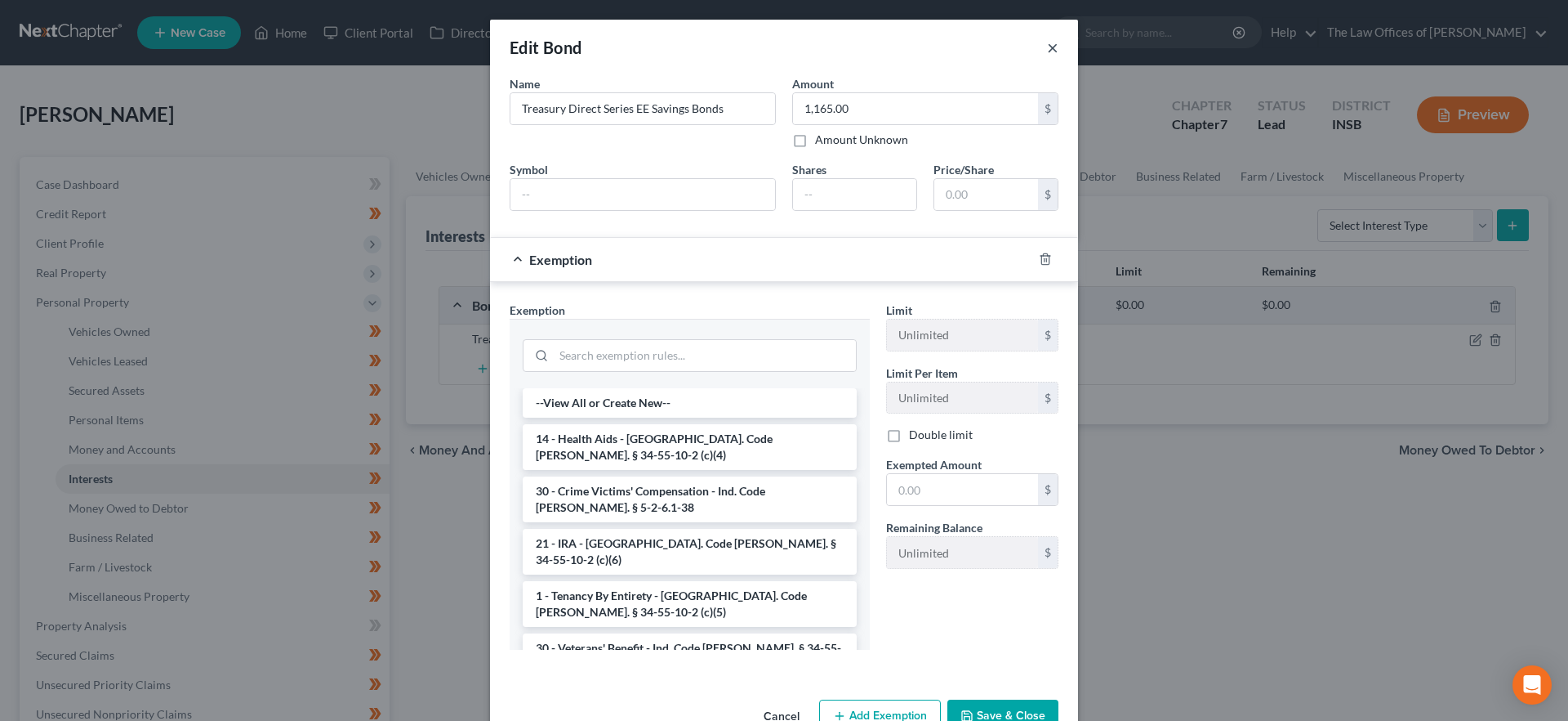
click at [1047, 48] on button "×" at bounding box center [1052, 48] width 11 height 20
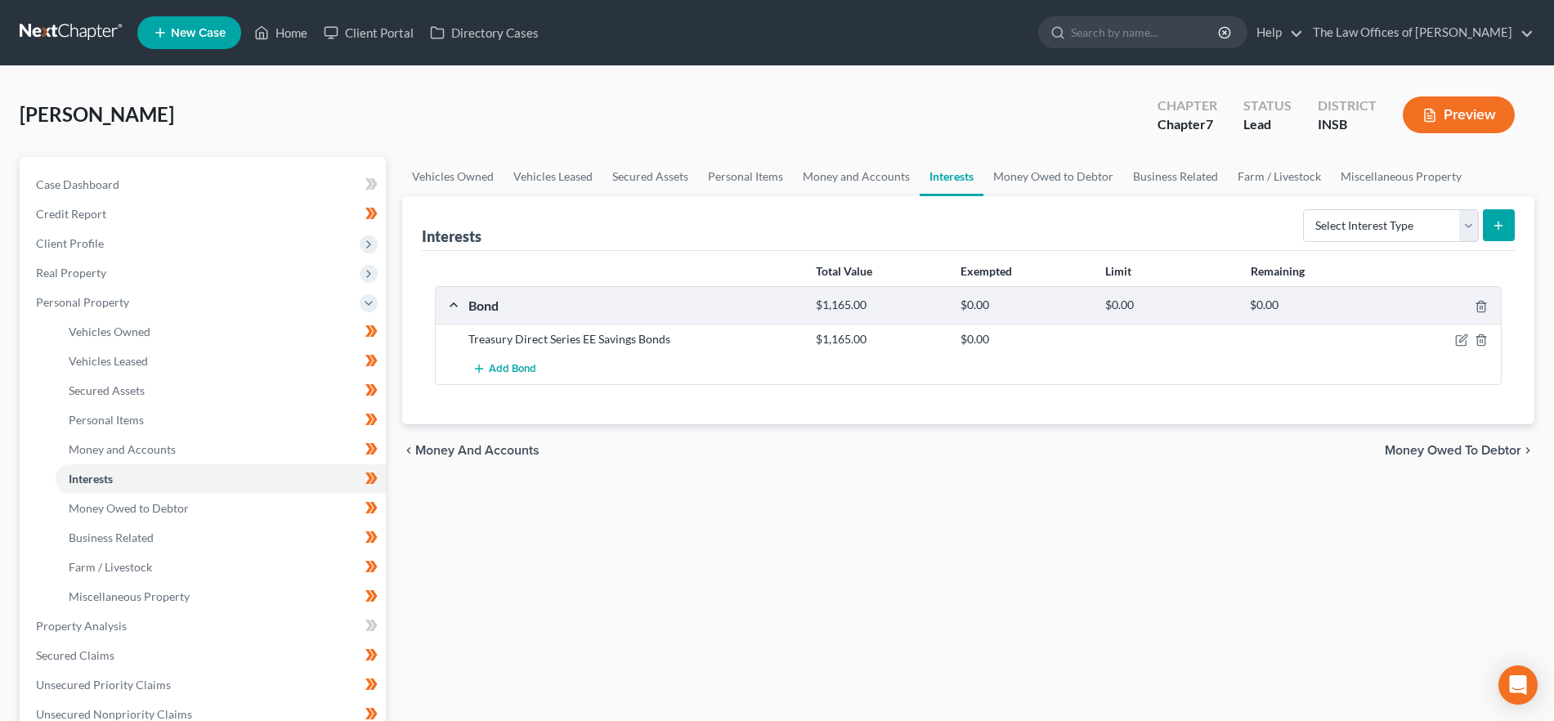
click at [1455, 451] on span "Money Owed to Debtor" at bounding box center [1452, 450] width 136 height 13
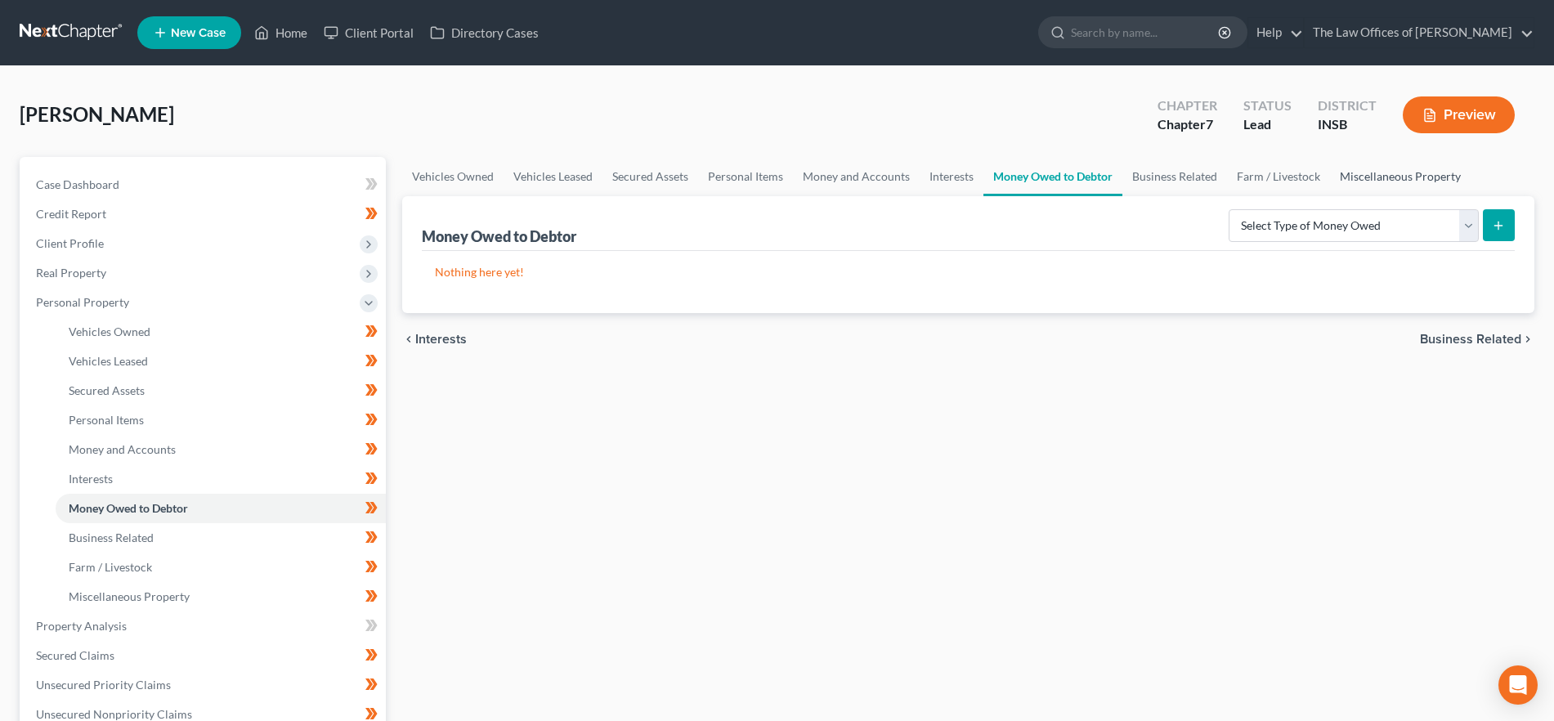
click at [1351, 172] on link "Miscellaneous Property" at bounding box center [1400, 176] width 141 height 39
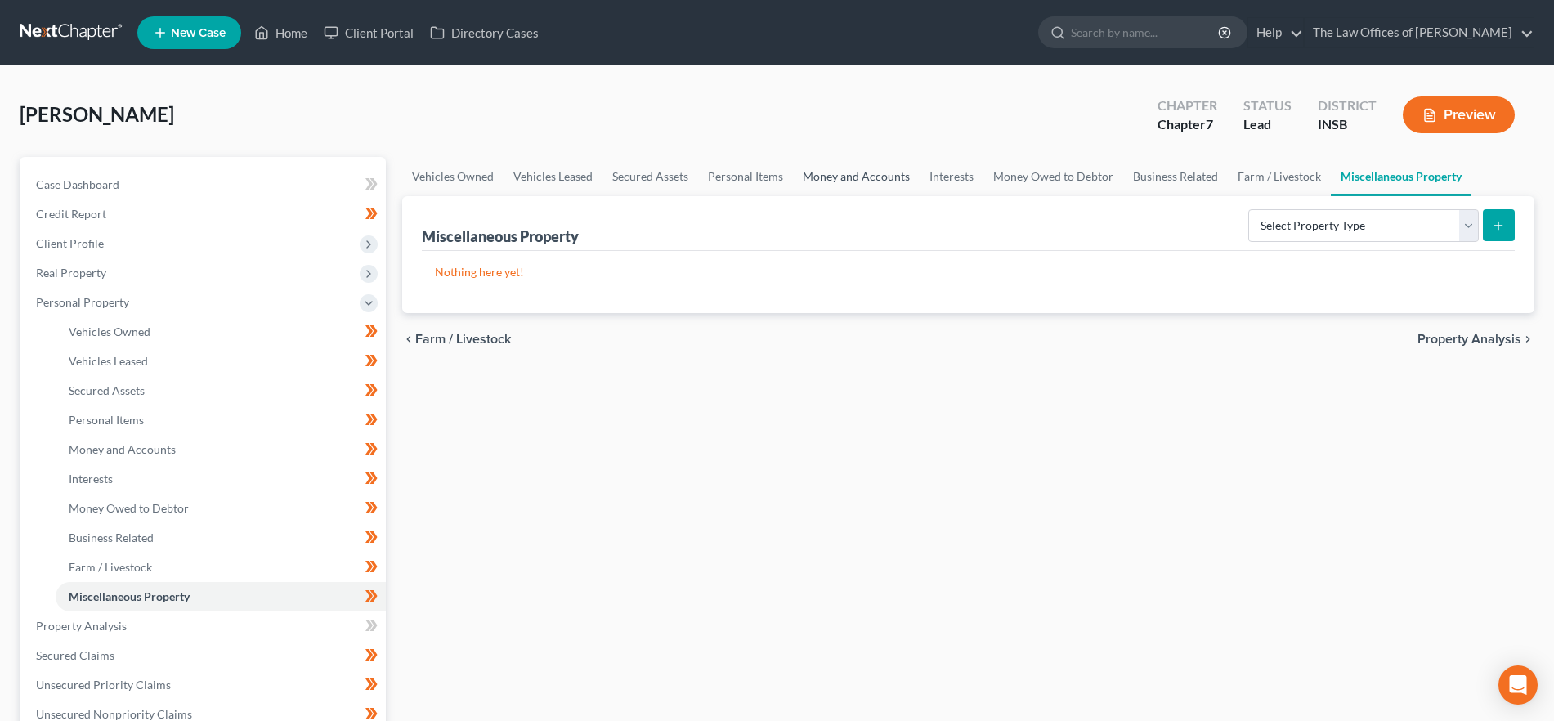
click at [889, 177] on link "Money and Accounts" at bounding box center [856, 176] width 127 height 39
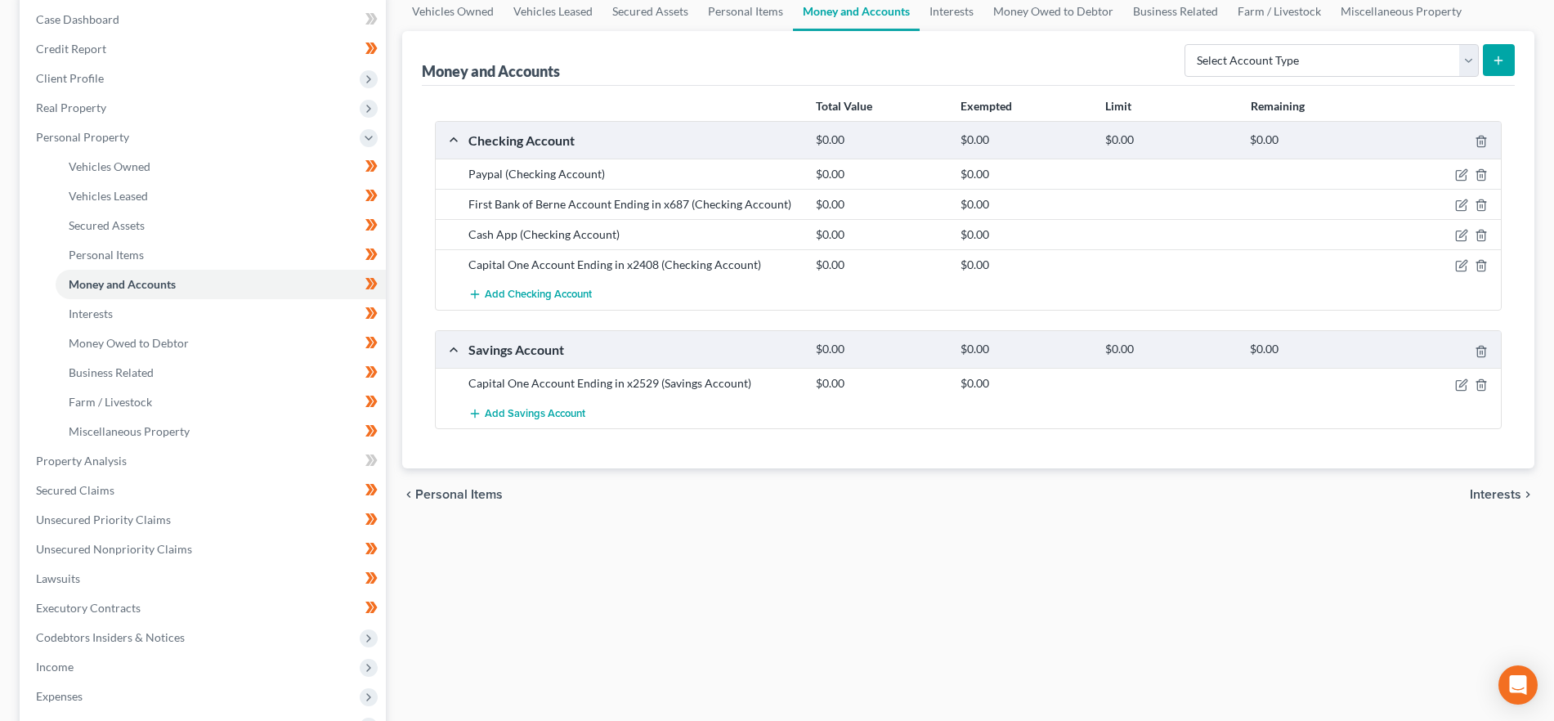
scroll to position [191, 0]
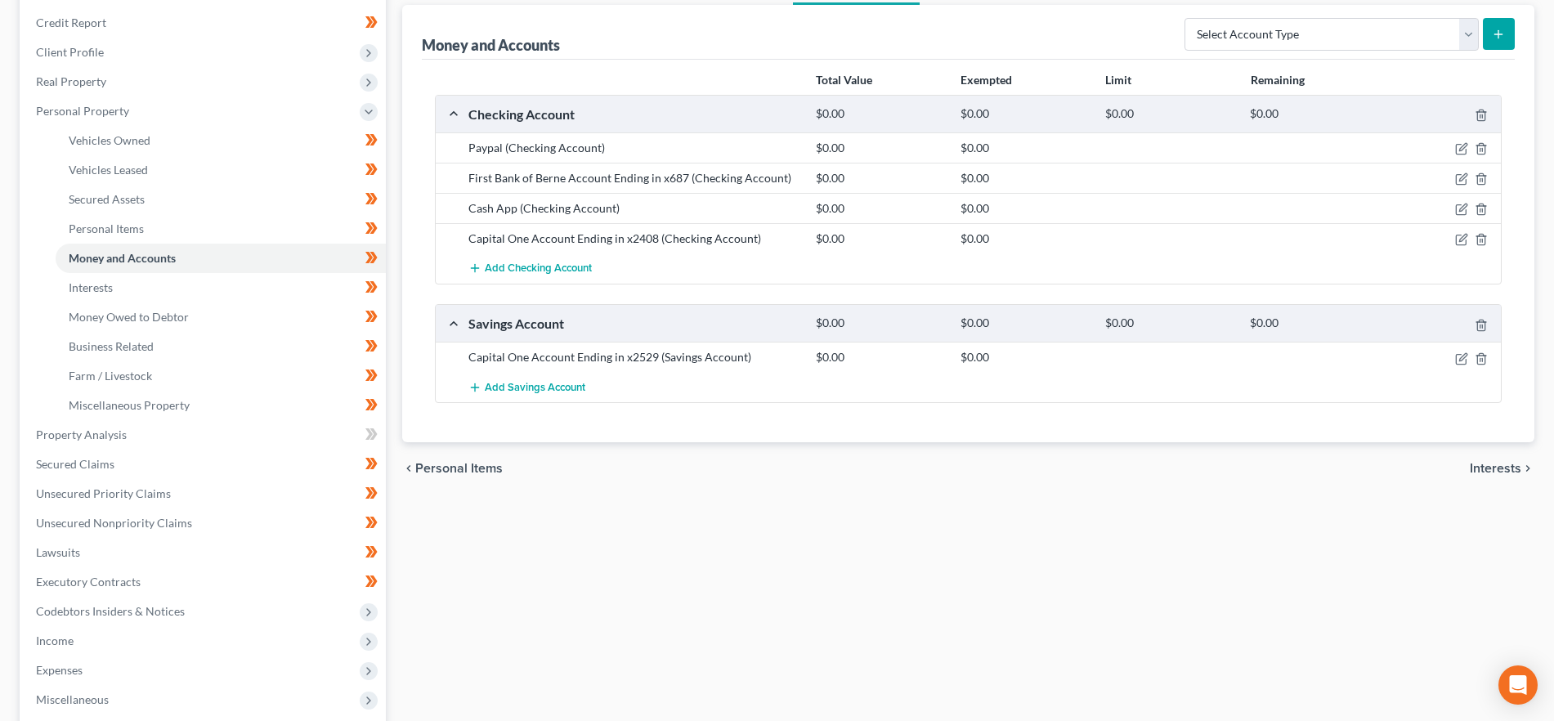
click at [1490, 468] on span "Interests" at bounding box center [1494, 468] width 51 height 13
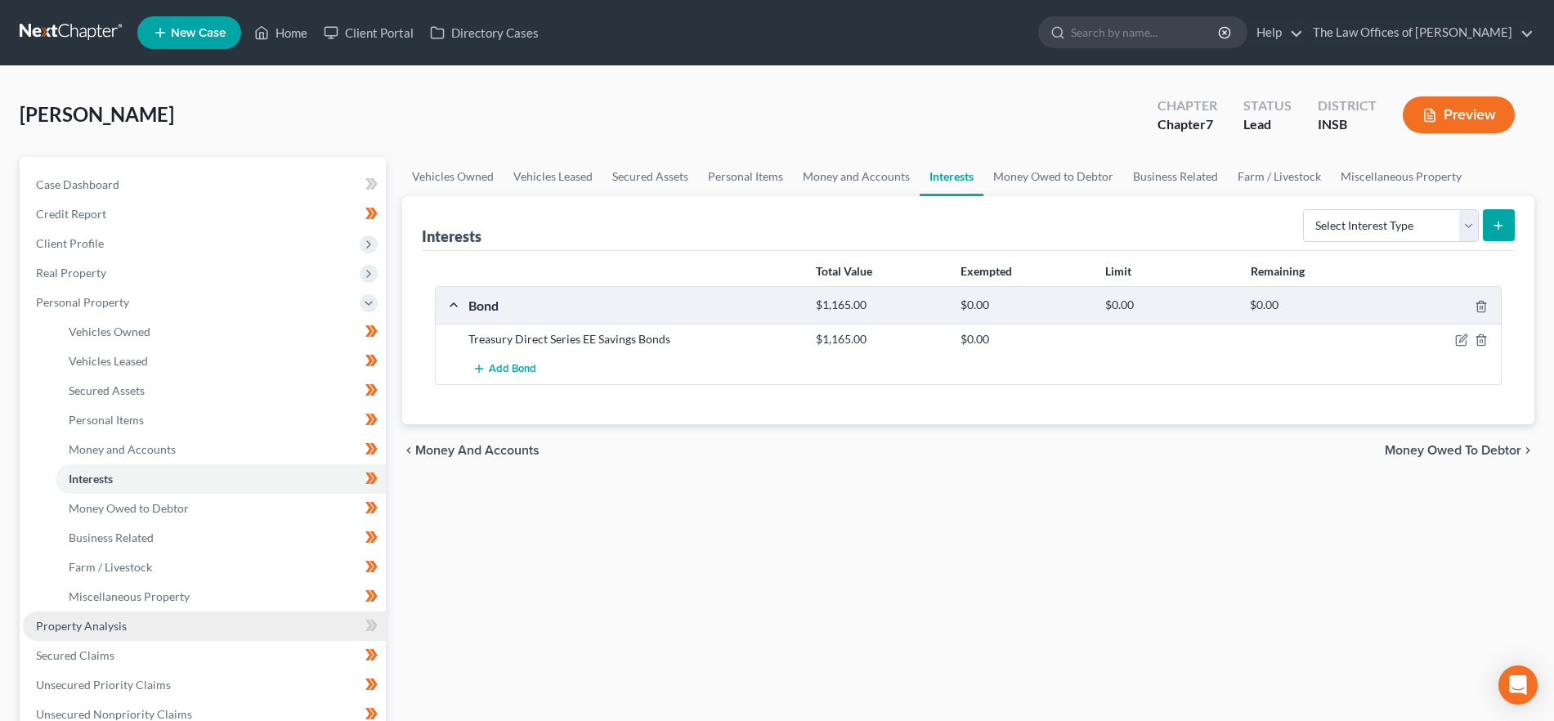
click at [150, 628] on link "Property Analysis" at bounding box center [204, 625] width 363 height 29
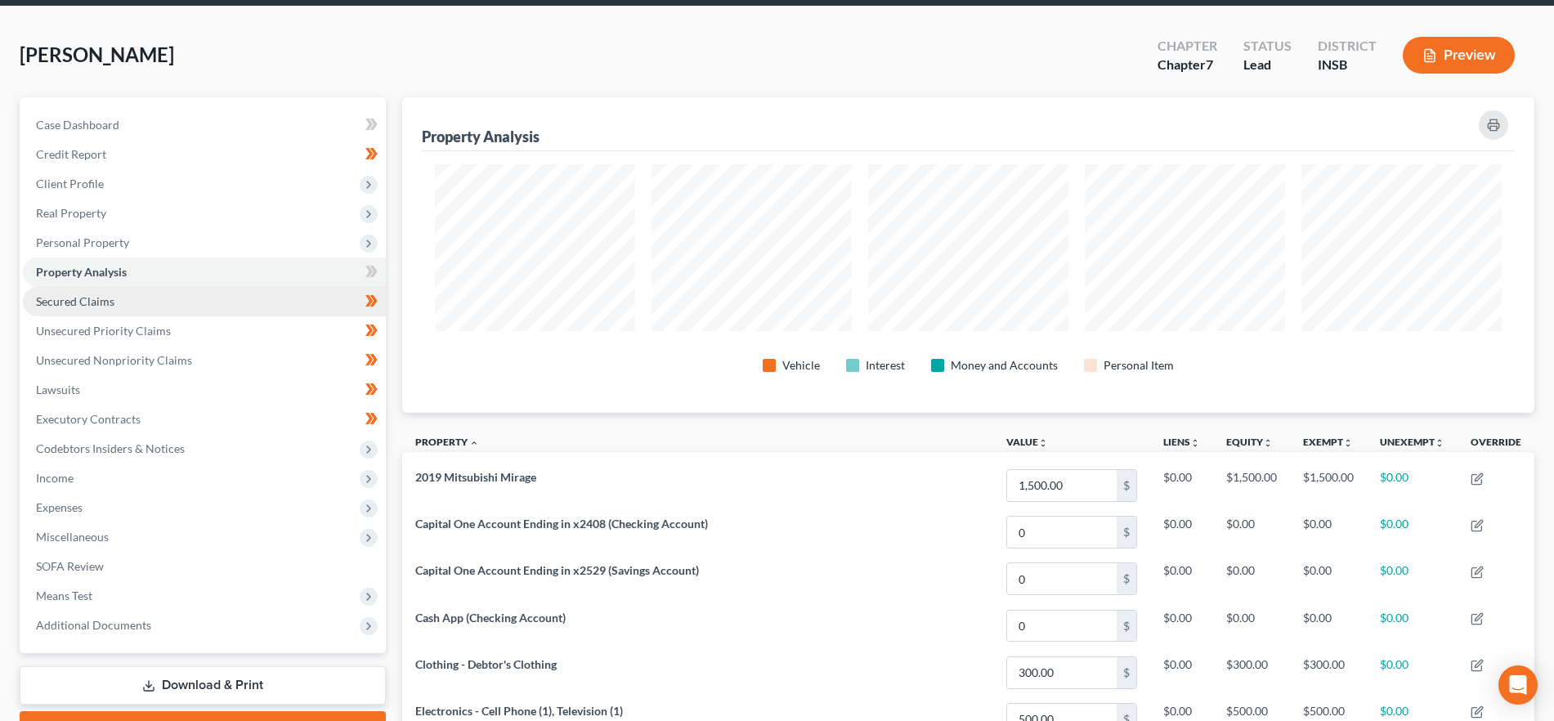
scroll to position [61, 0]
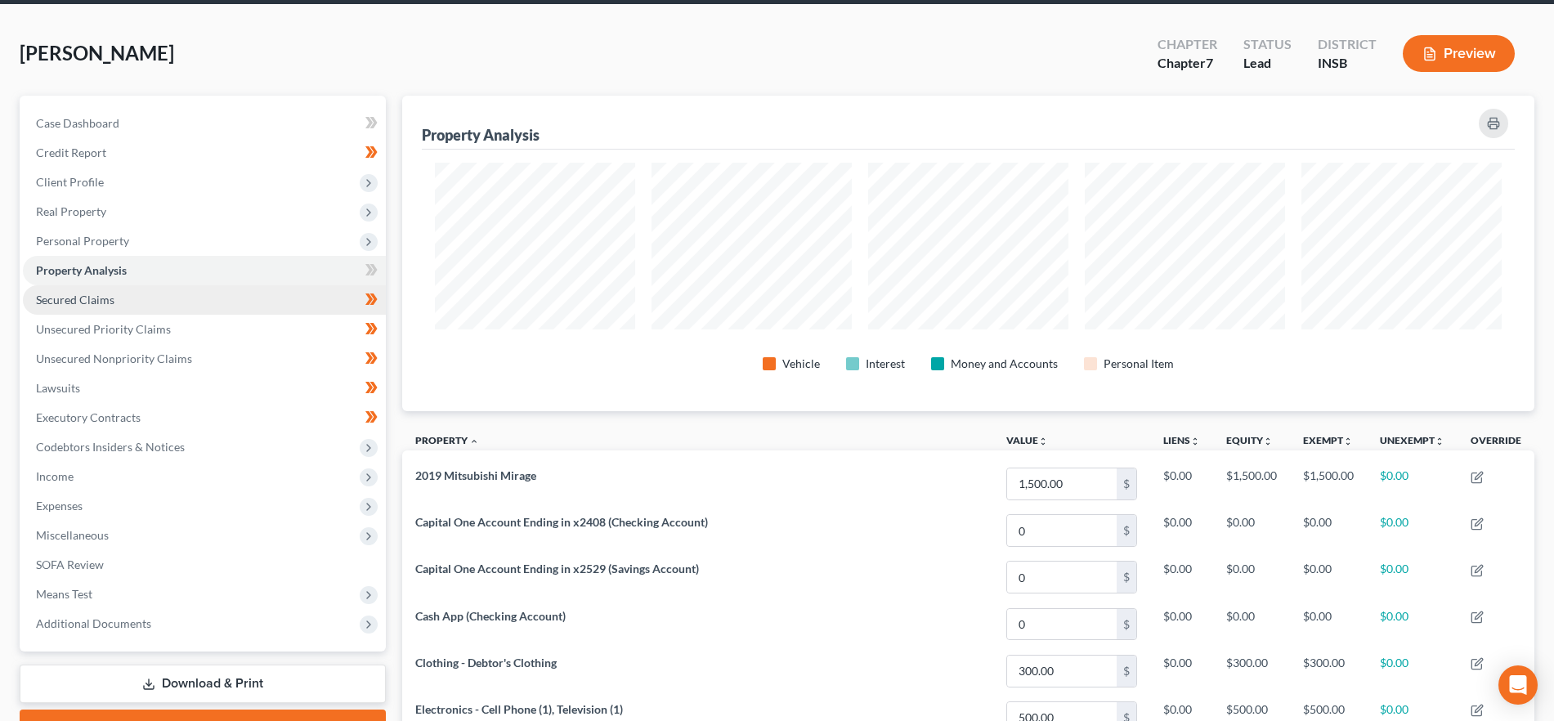
click at [146, 293] on link "Secured Claims" at bounding box center [204, 299] width 363 height 29
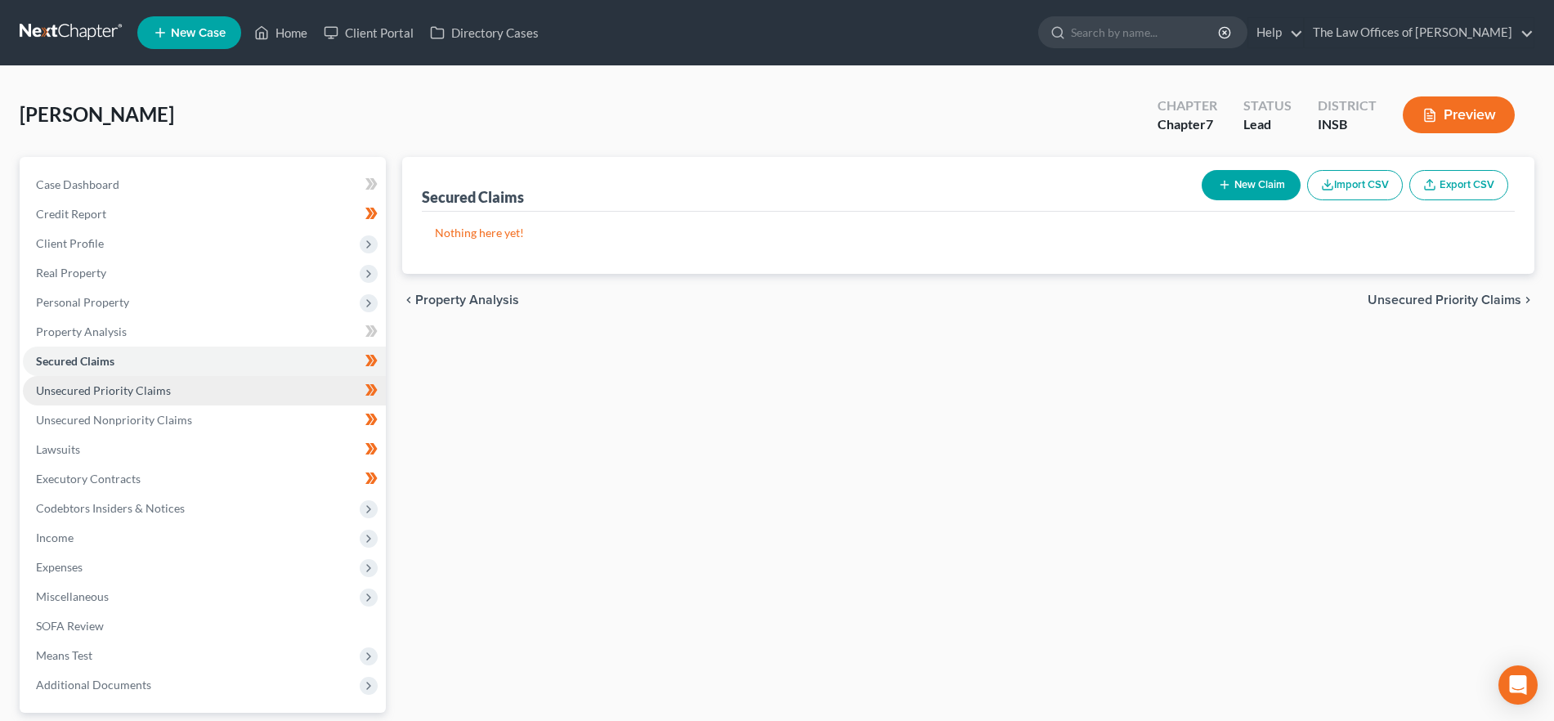
click at [156, 396] on span "Unsecured Priority Claims" at bounding box center [103, 390] width 135 height 14
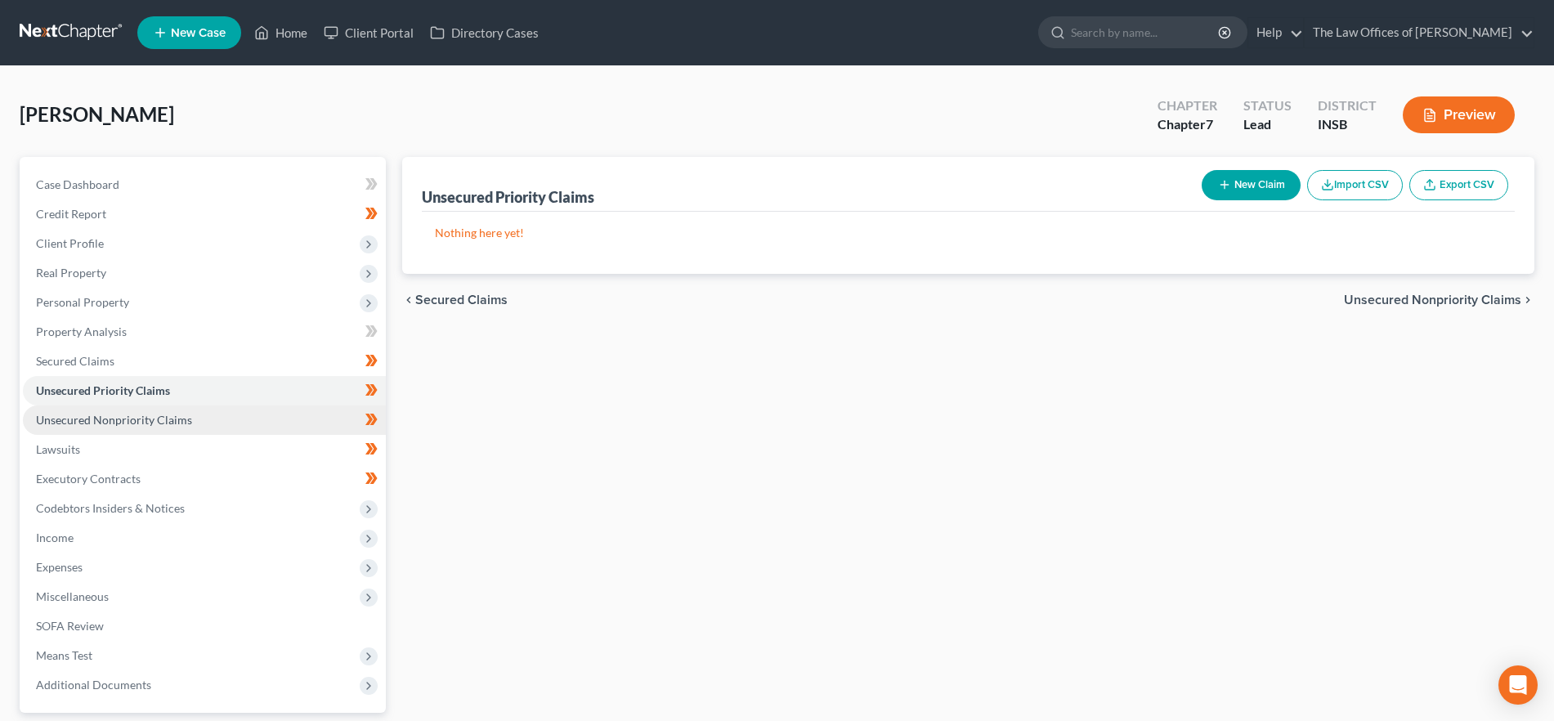
click at [159, 423] on span "Unsecured Nonpriority Claims" at bounding box center [114, 420] width 156 height 14
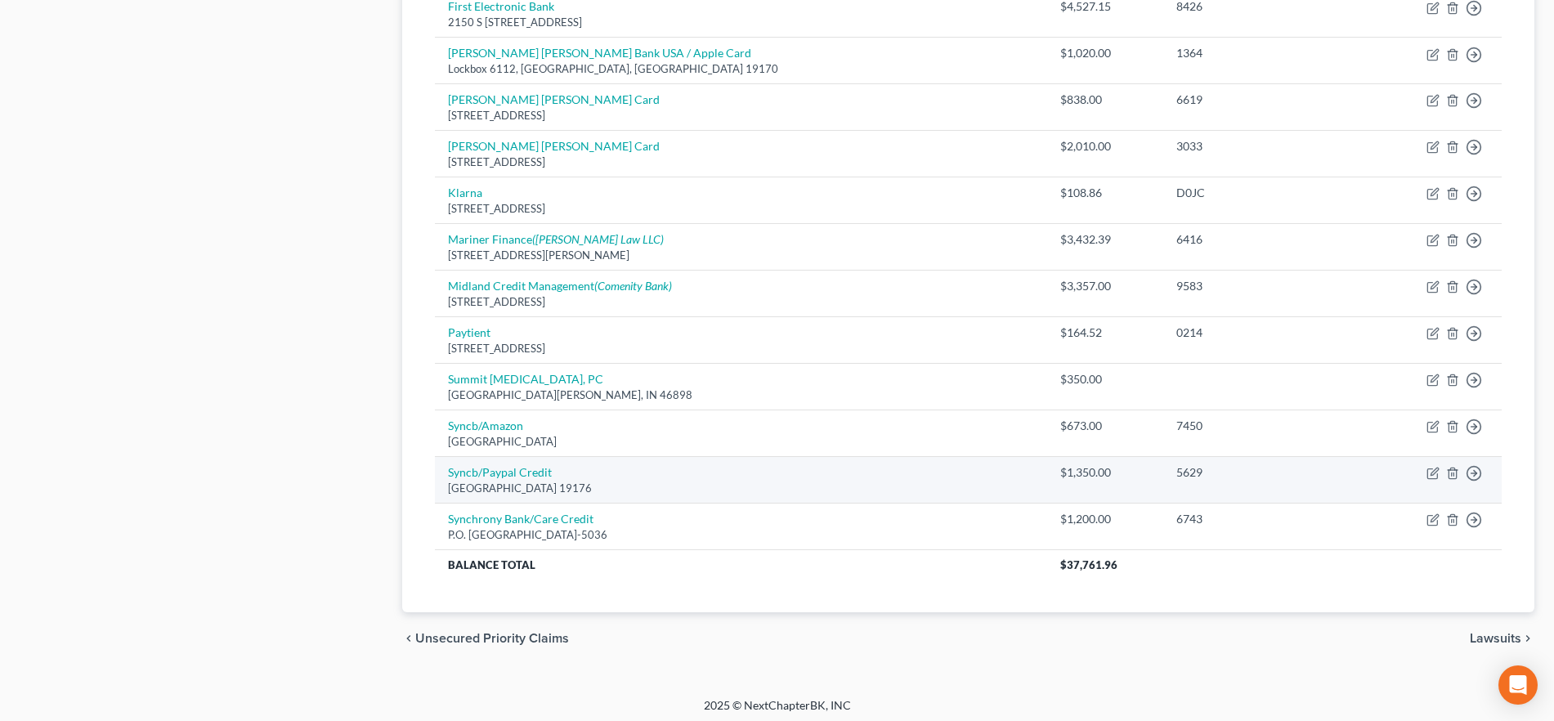
scroll to position [831, 0]
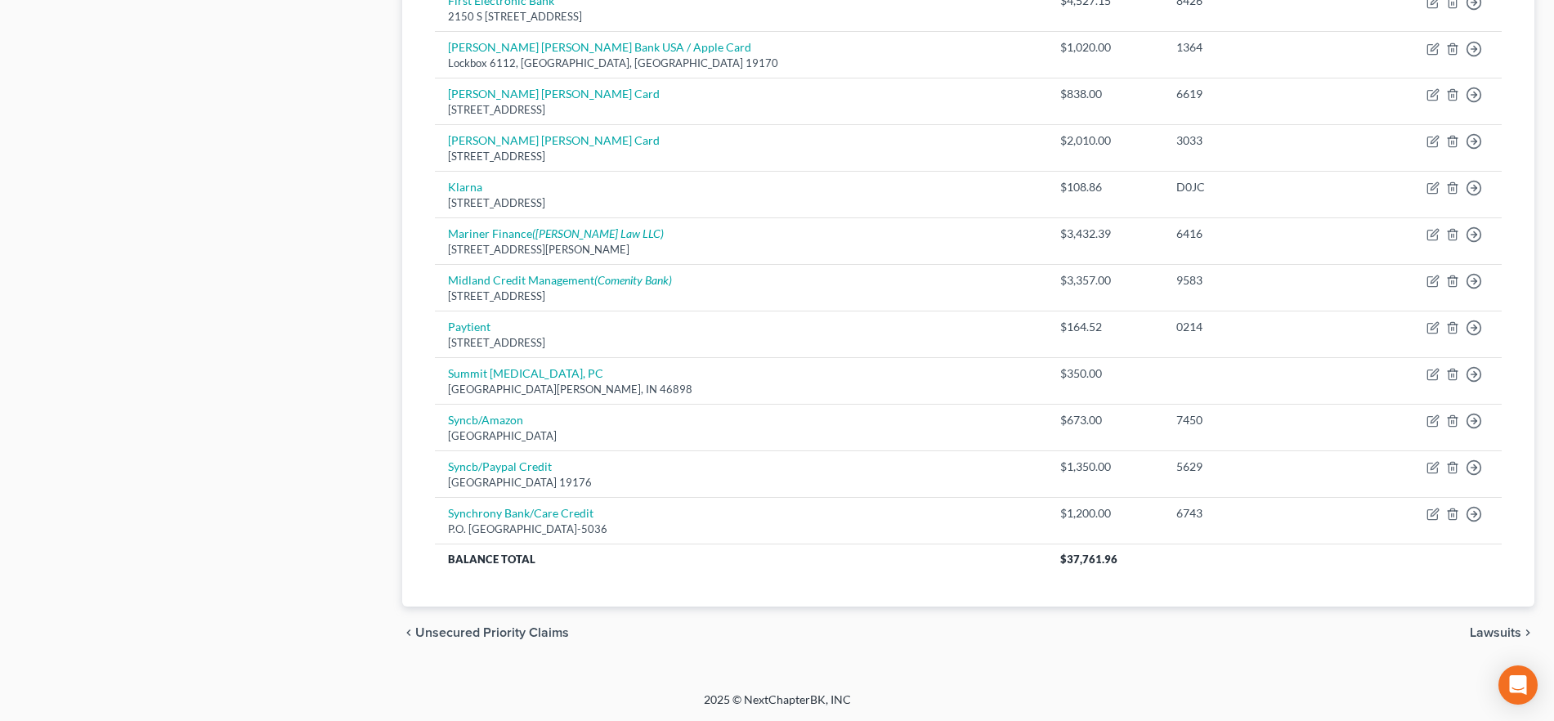
click at [1498, 633] on span "Lawsuits" at bounding box center [1494, 632] width 51 height 13
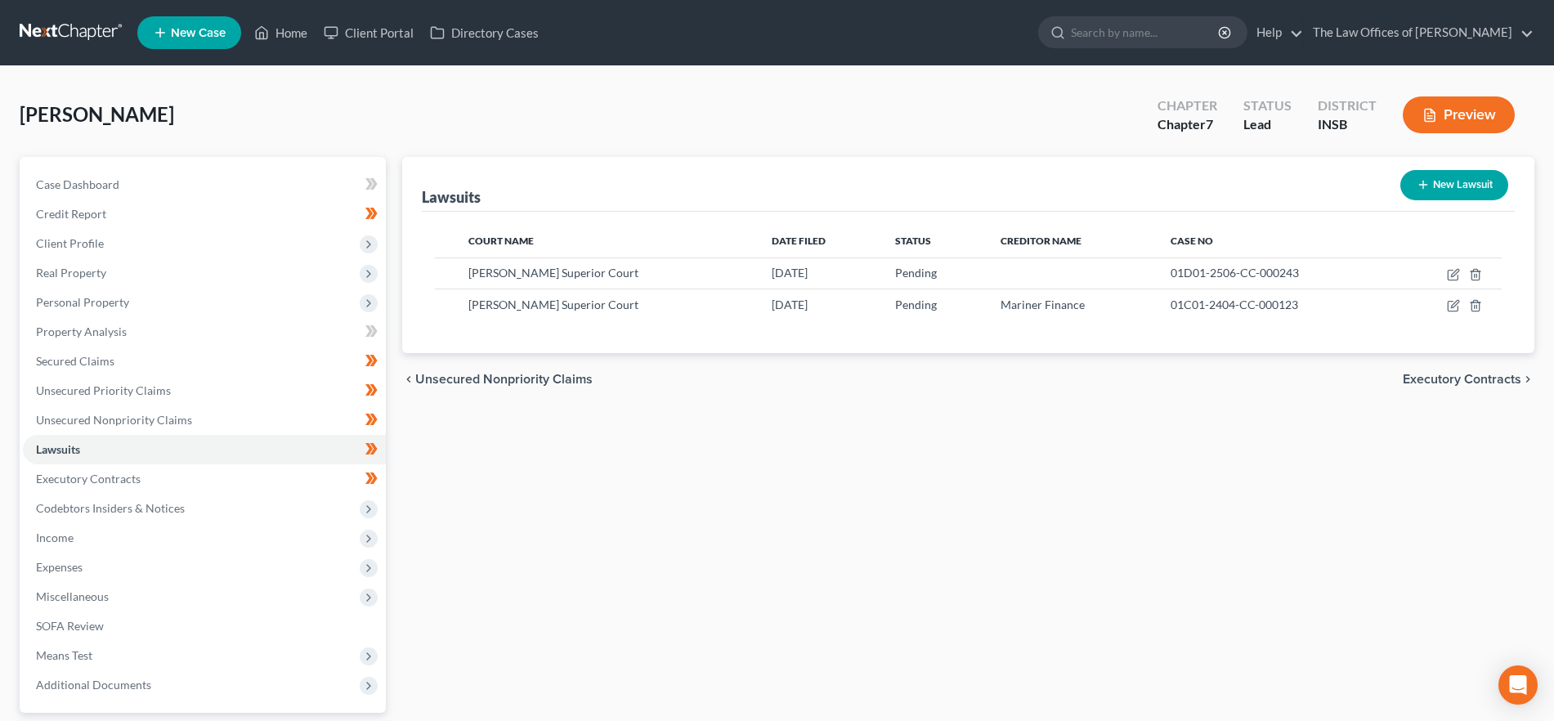
click at [1427, 380] on span "Executory Contracts" at bounding box center [1461, 379] width 119 height 13
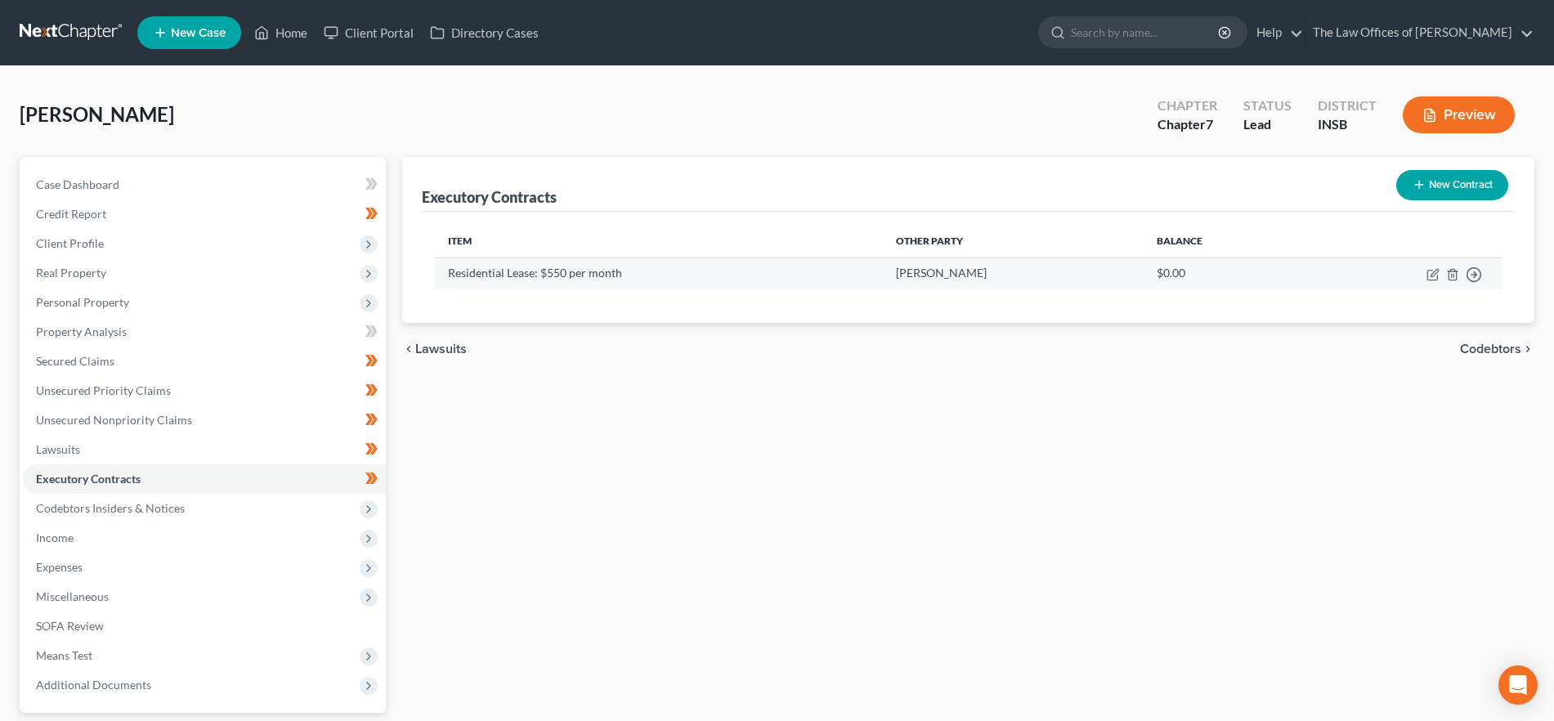
click at [1425, 273] on td "Move to D Move to E Move to F Move to Notice Only" at bounding box center [1402, 273] width 197 height 32
click at [1429, 273] on icon "button" at bounding box center [1432, 274] width 13 height 13
select select "15"
select select "0"
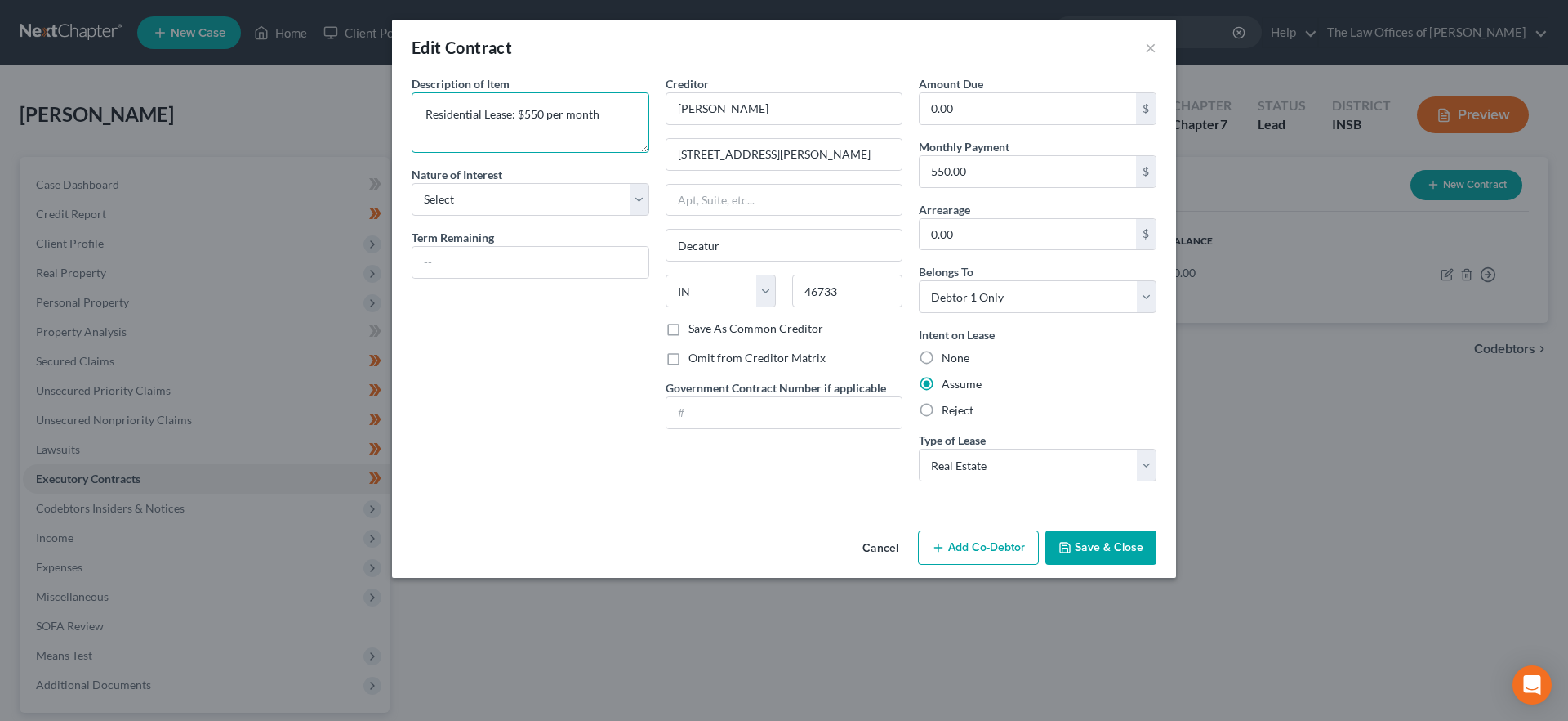
drag, startPoint x: 517, startPoint y: 110, endPoint x: 597, endPoint y: 149, distance: 89.0
click at [519, 112] on textarea "Residential Lease: $550 per month" at bounding box center [531, 122] width 238 height 60
click at [449, 127] on textarea "Residential Lease: $550 per month" at bounding box center [531, 122] width 238 height 60
type textarea "Residential Lease: $550.00 per month"
click at [1106, 548] on button "Save & Close" at bounding box center [1100, 547] width 111 height 34
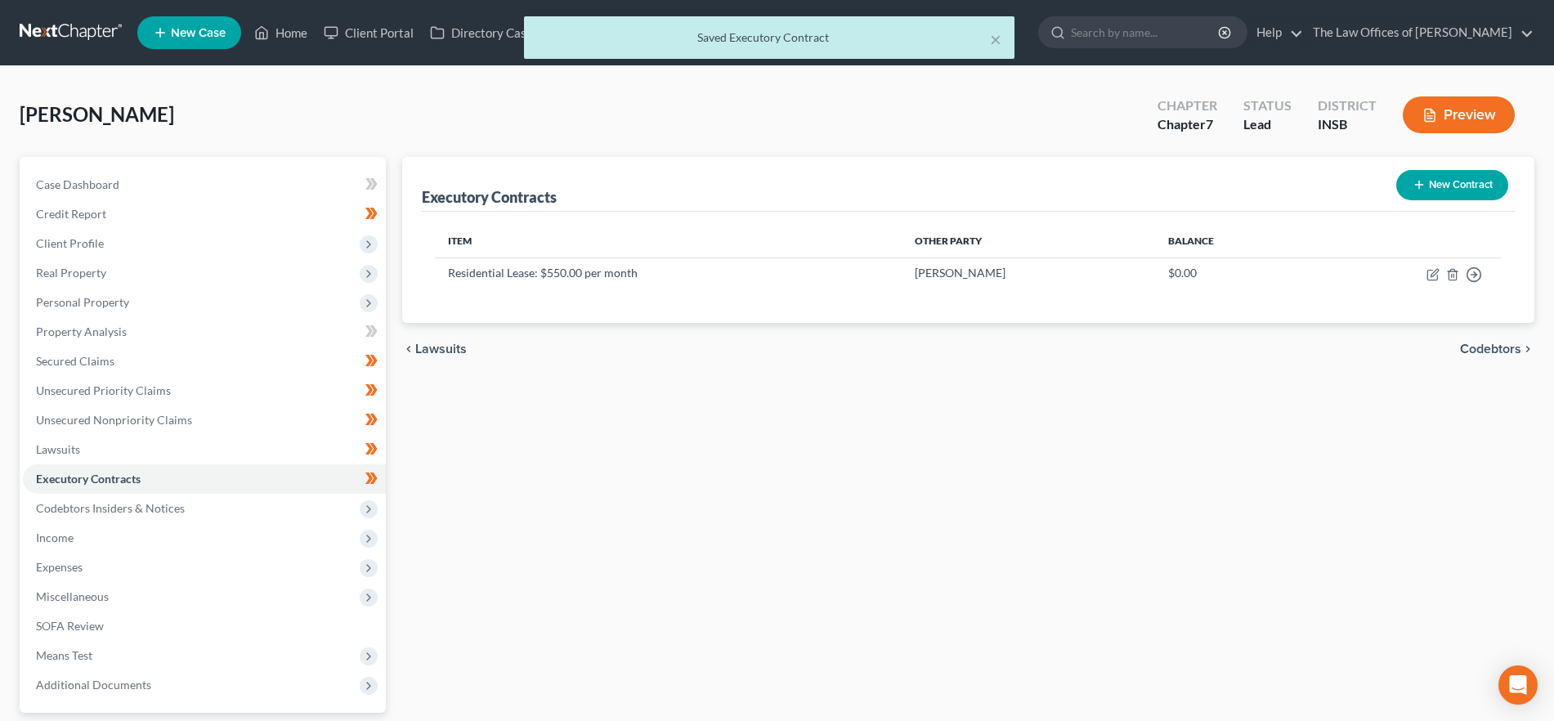
click at [1485, 351] on span "Codebtors" at bounding box center [1490, 348] width 61 height 13
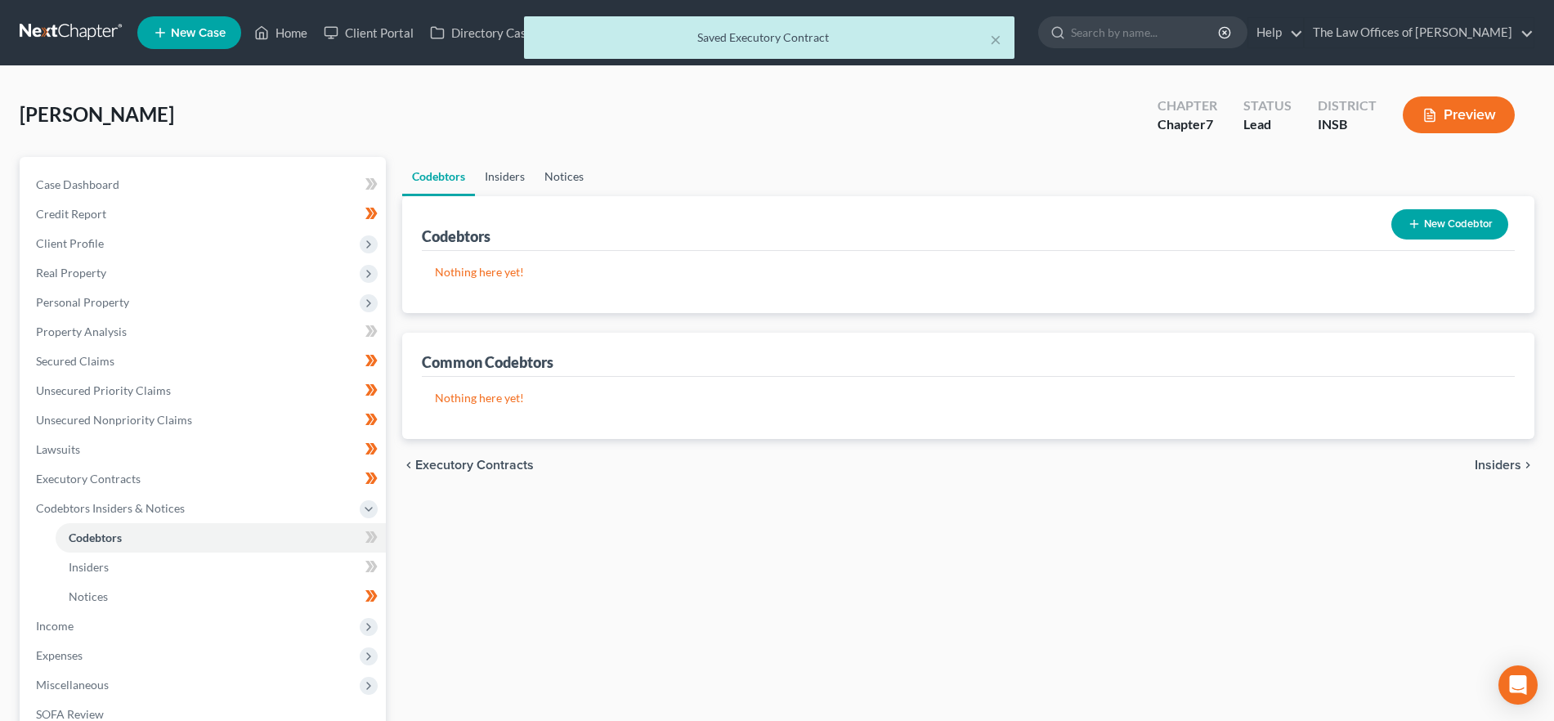
drag, startPoint x: 499, startPoint y: 177, endPoint x: 535, endPoint y: 180, distance: 35.2
click at [499, 177] on link "Insiders" at bounding box center [505, 176] width 60 height 39
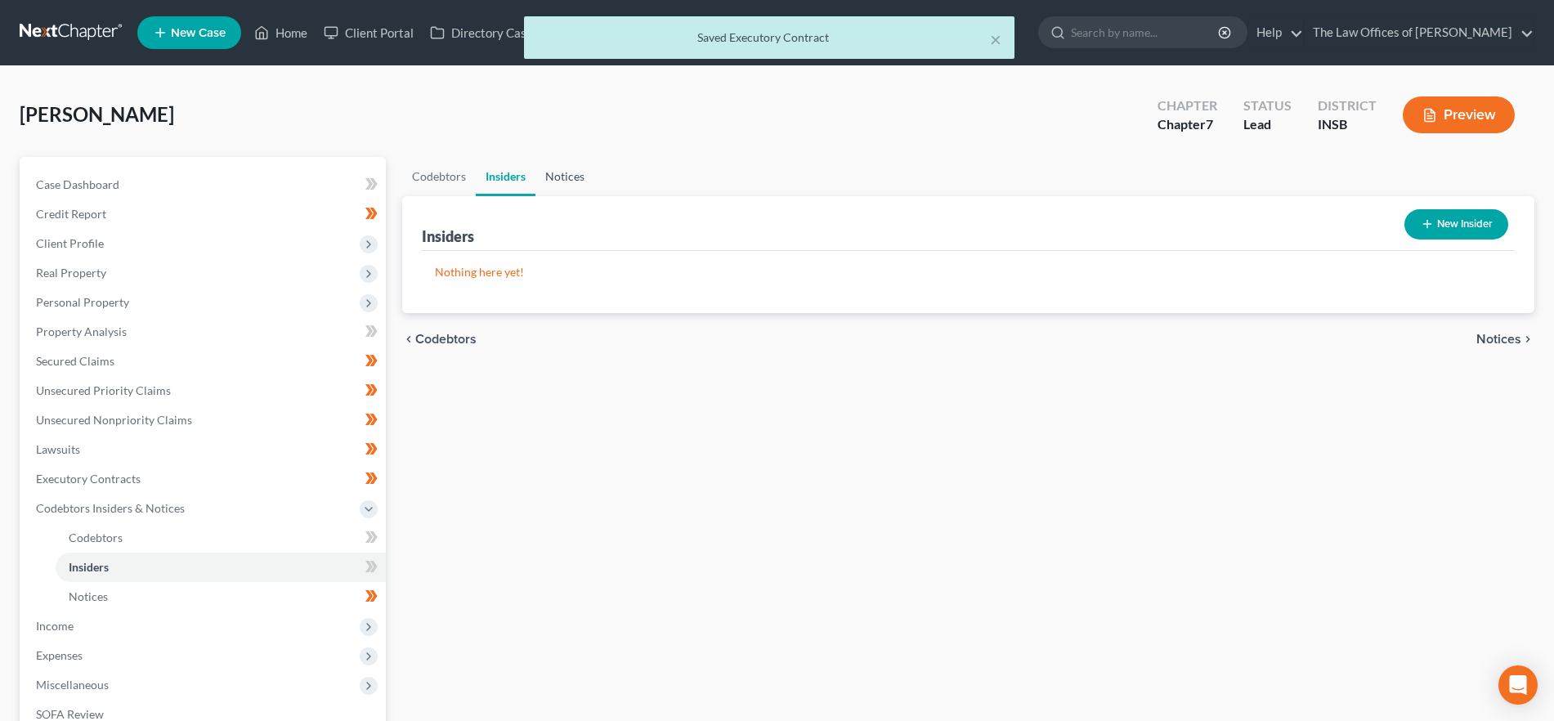
click at [570, 174] on link "Notices" at bounding box center [564, 176] width 59 height 39
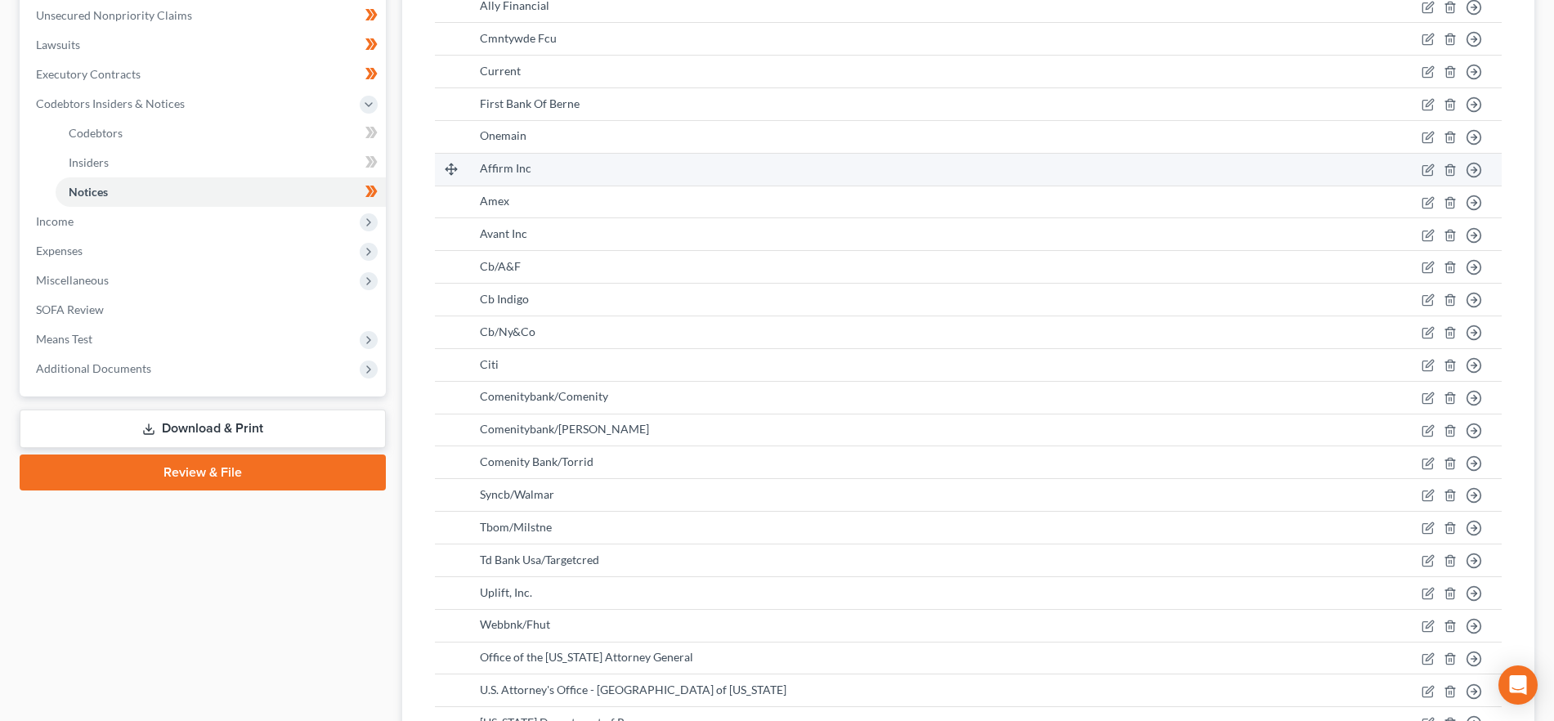
scroll to position [570, 0]
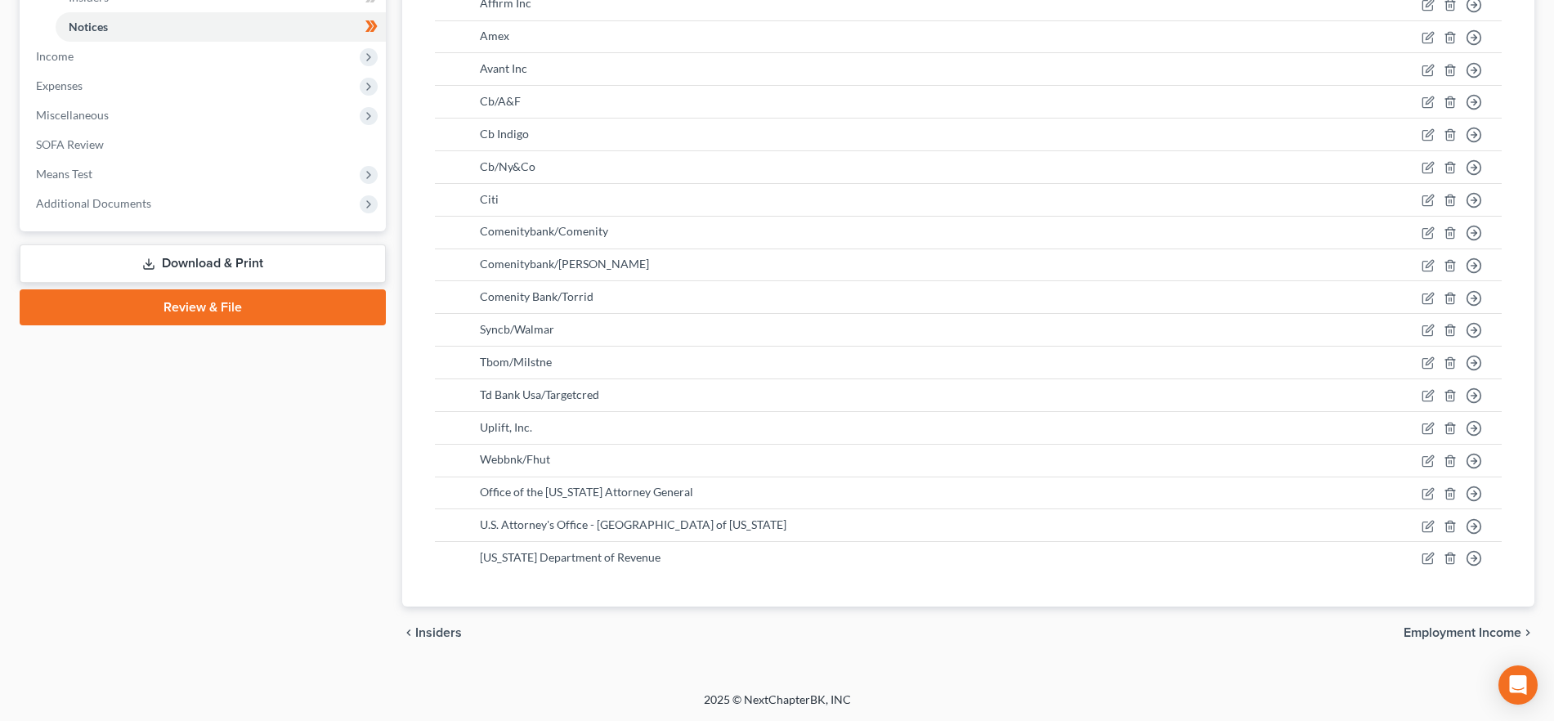
click at [1440, 630] on span "Employment Income" at bounding box center [1462, 632] width 118 height 13
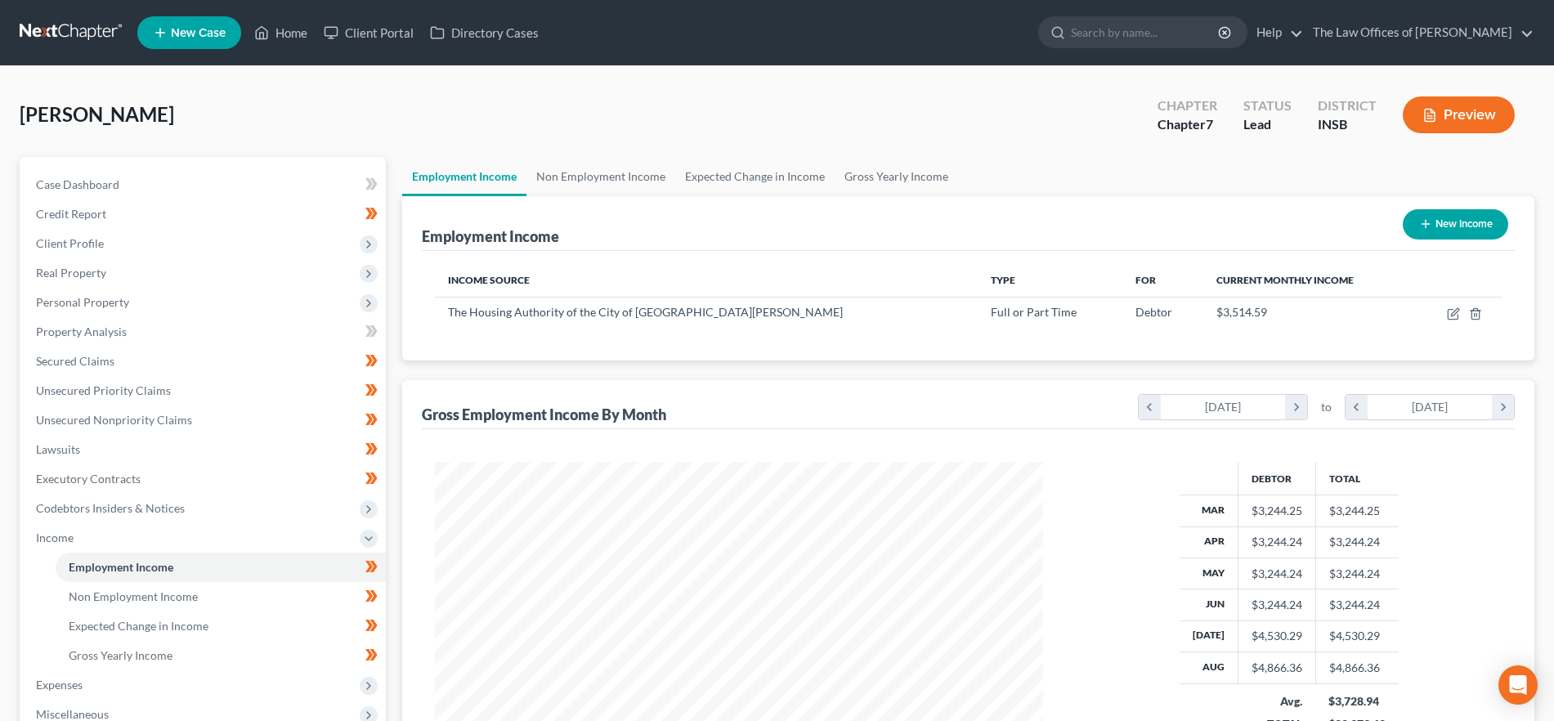
scroll to position [304, 642]
drag, startPoint x: 590, startPoint y: 177, endPoint x: 599, endPoint y: 178, distance: 9.0
click at [590, 177] on link "Non Employment Income" at bounding box center [600, 176] width 149 height 39
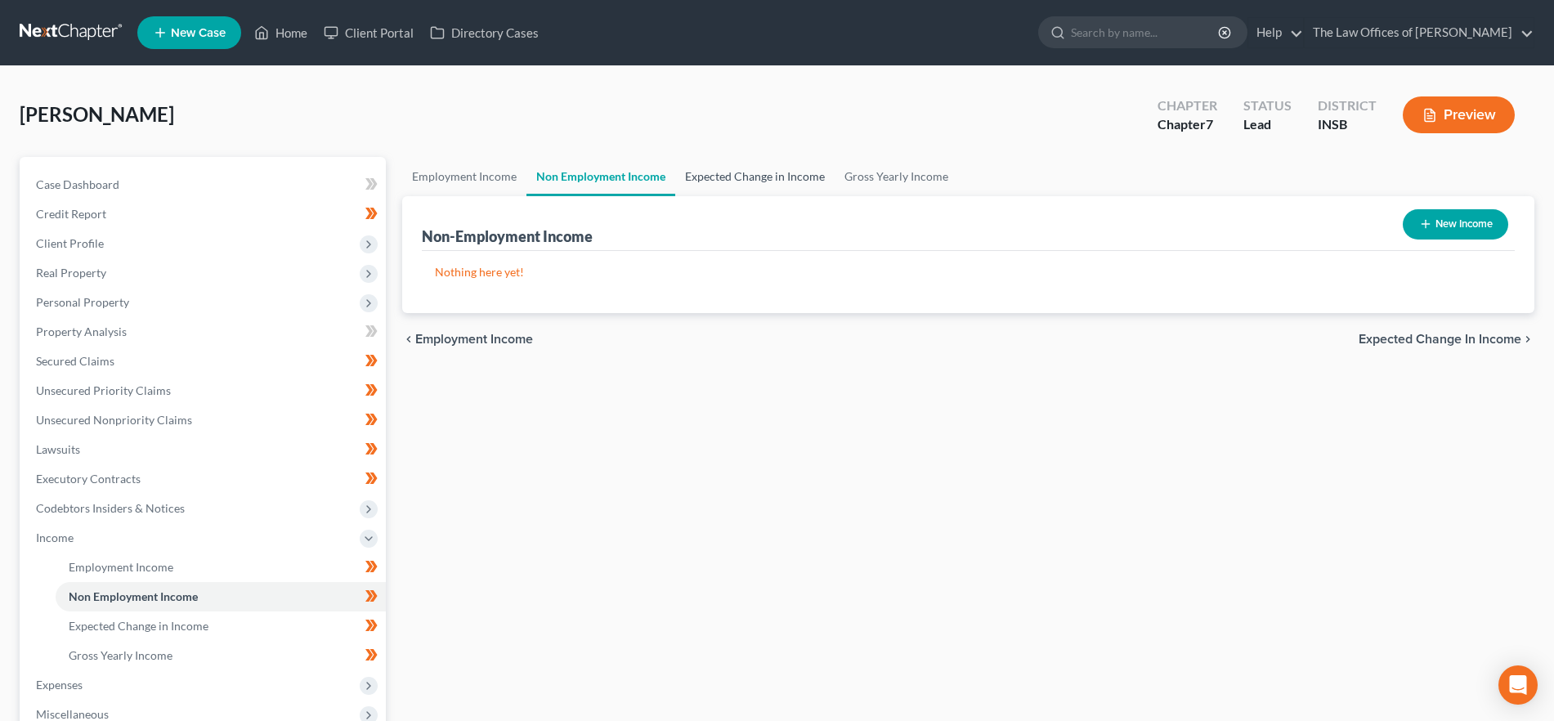
click at [744, 183] on link "Expected Change in Income" at bounding box center [754, 176] width 159 height 39
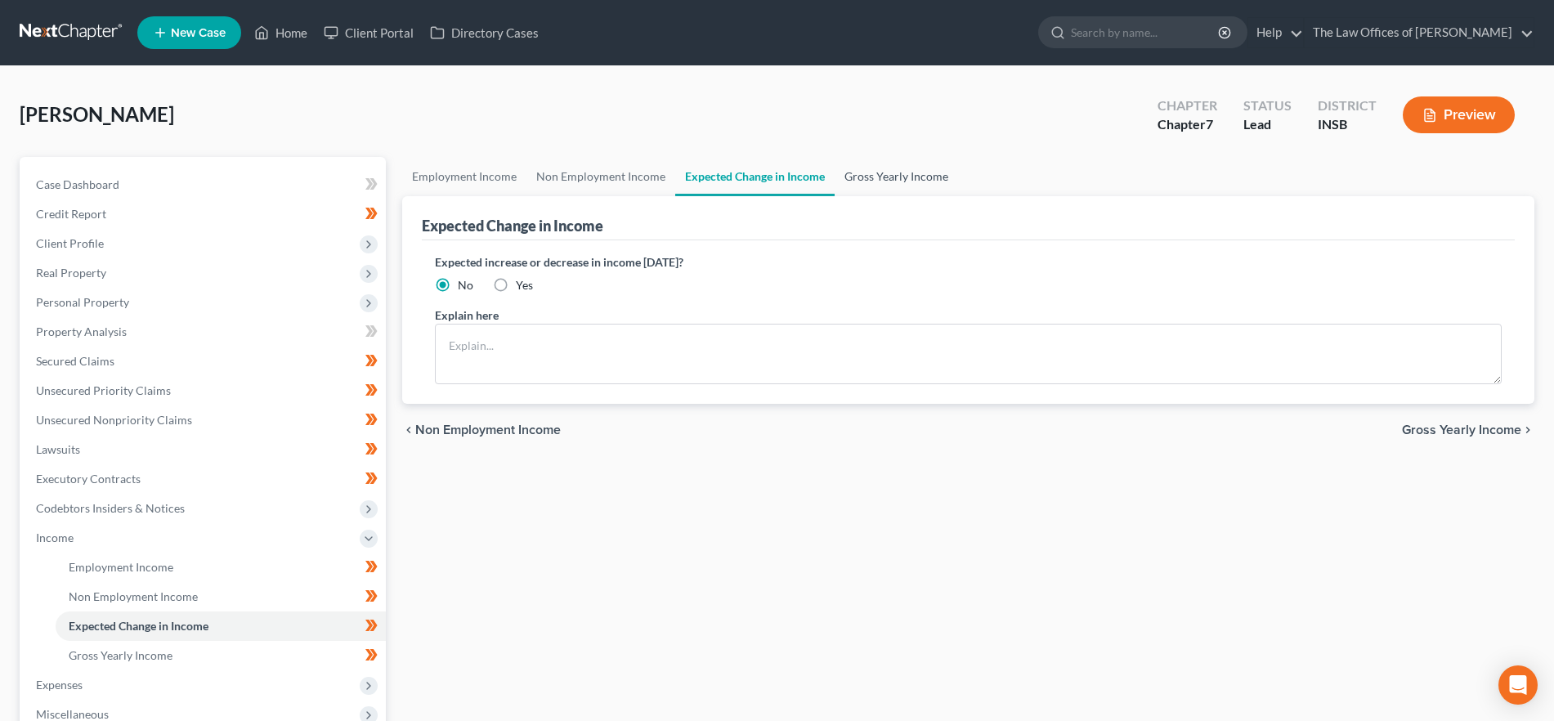
click at [869, 174] on link "Gross Yearly Income" at bounding box center [895, 176] width 123 height 39
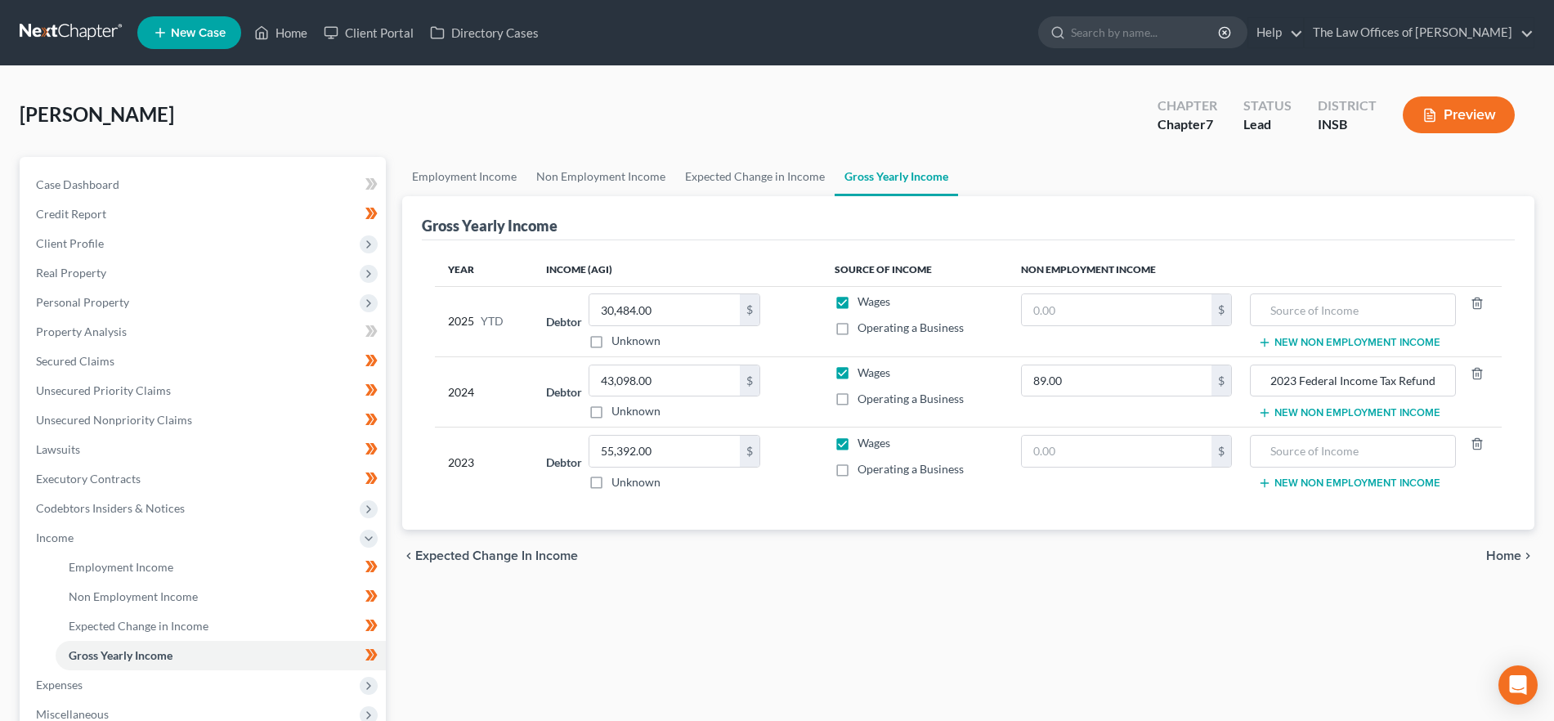
click at [1496, 556] on span "Home" at bounding box center [1503, 555] width 35 height 13
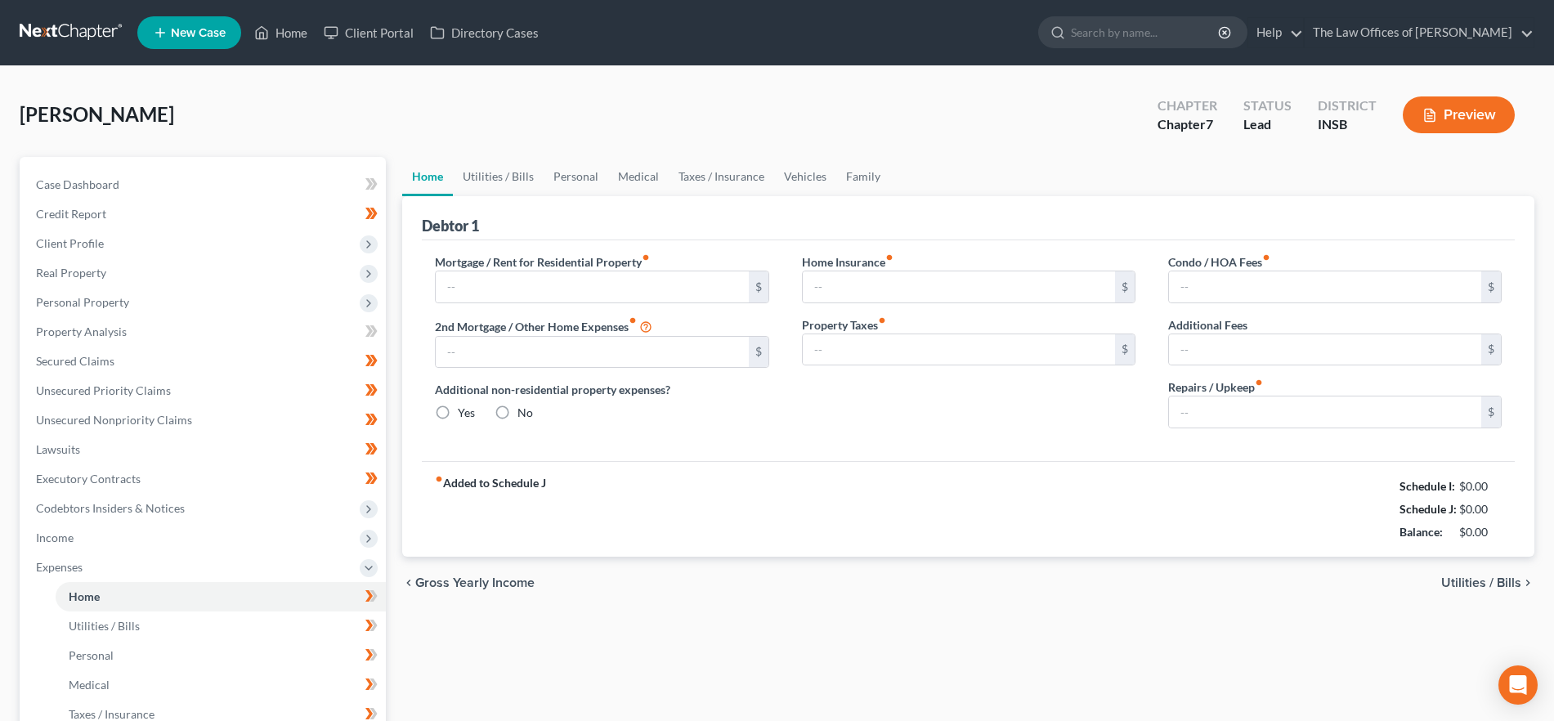
type input "550.00"
type input "0.00"
radio input "true"
type input "20.00"
type input "0.00"
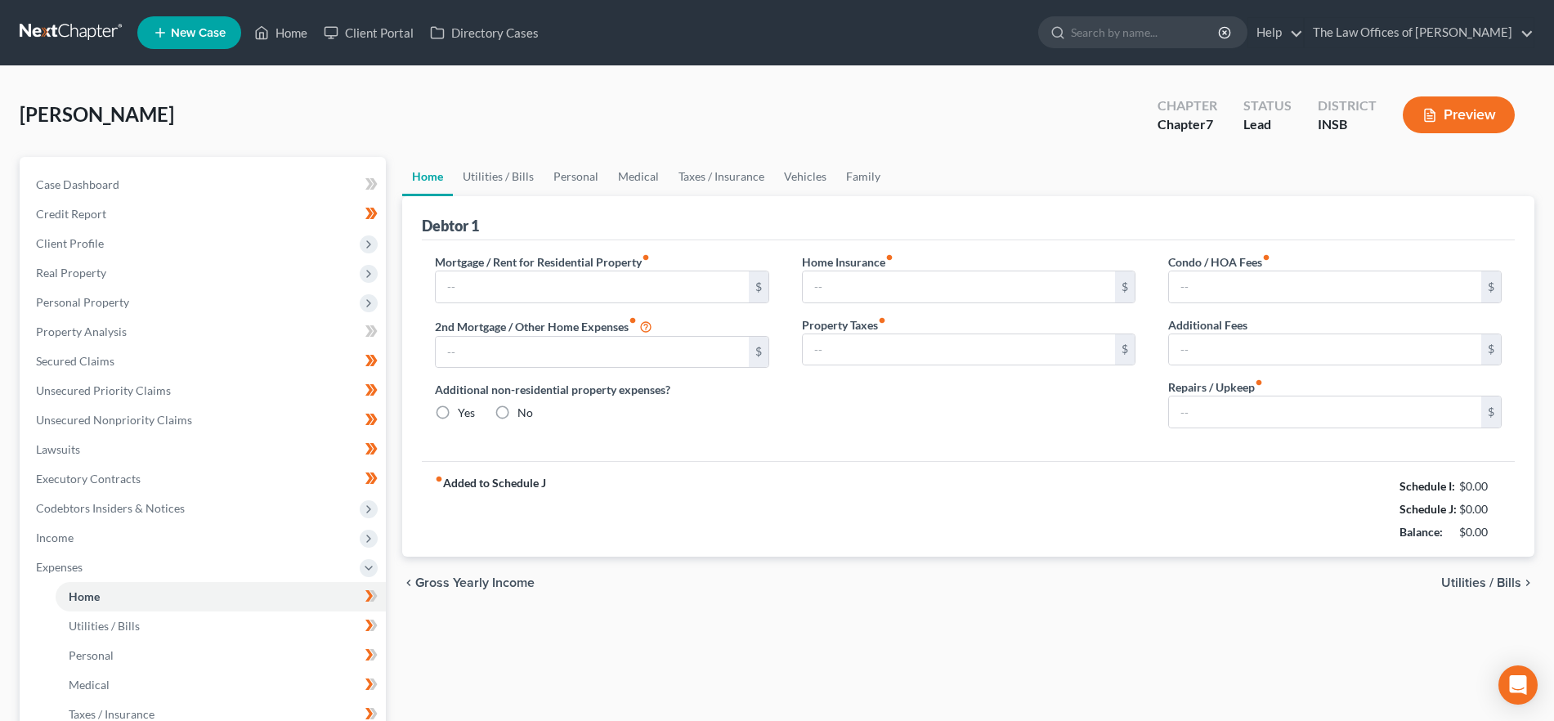
type input "0.00"
type input "15.00"
drag, startPoint x: 494, startPoint y: 179, endPoint x: 503, endPoint y: 178, distance: 9.0
click at [494, 178] on link "Utilities / Bills" at bounding box center [498, 176] width 91 height 39
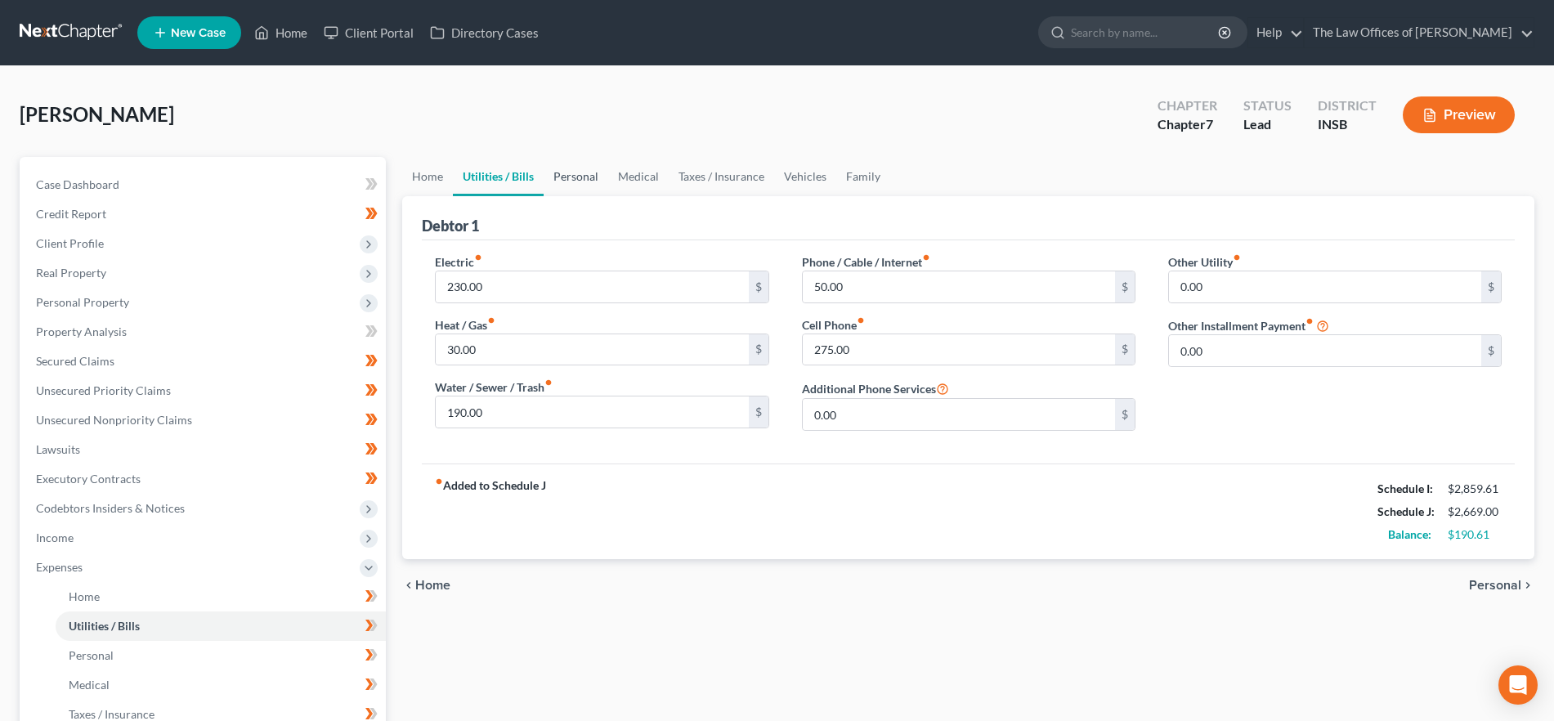
click at [570, 177] on link "Personal" at bounding box center [575, 176] width 65 height 39
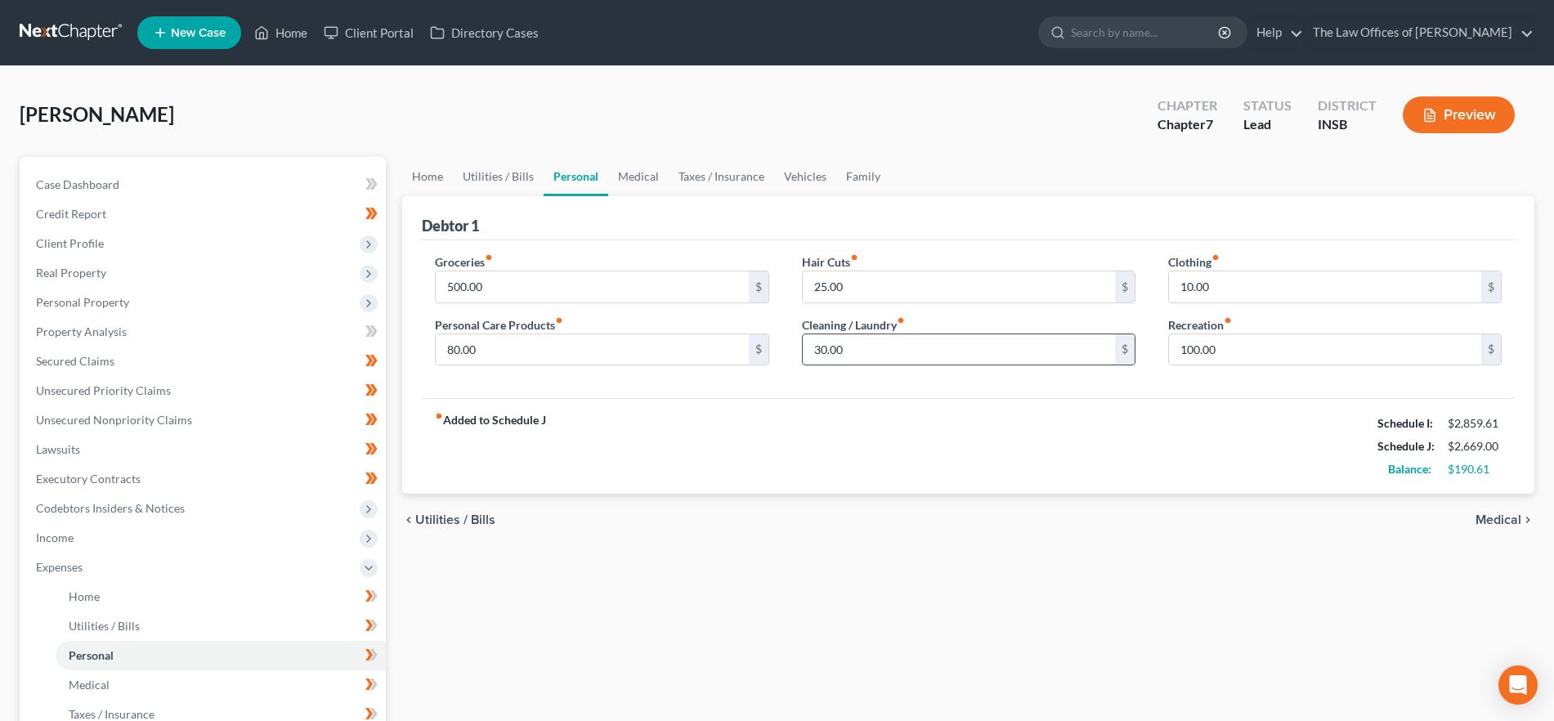
click at [874, 356] on input "30.00" at bounding box center [959, 349] width 312 height 31
type input "80.00"
drag, startPoint x: 632, startPoint y: 165, endPoint x: 697, endPoint y: 179, distance: 66.8
click at [632, 166] on link "Medical" at bounding box center [638, 176] width 60 height 39
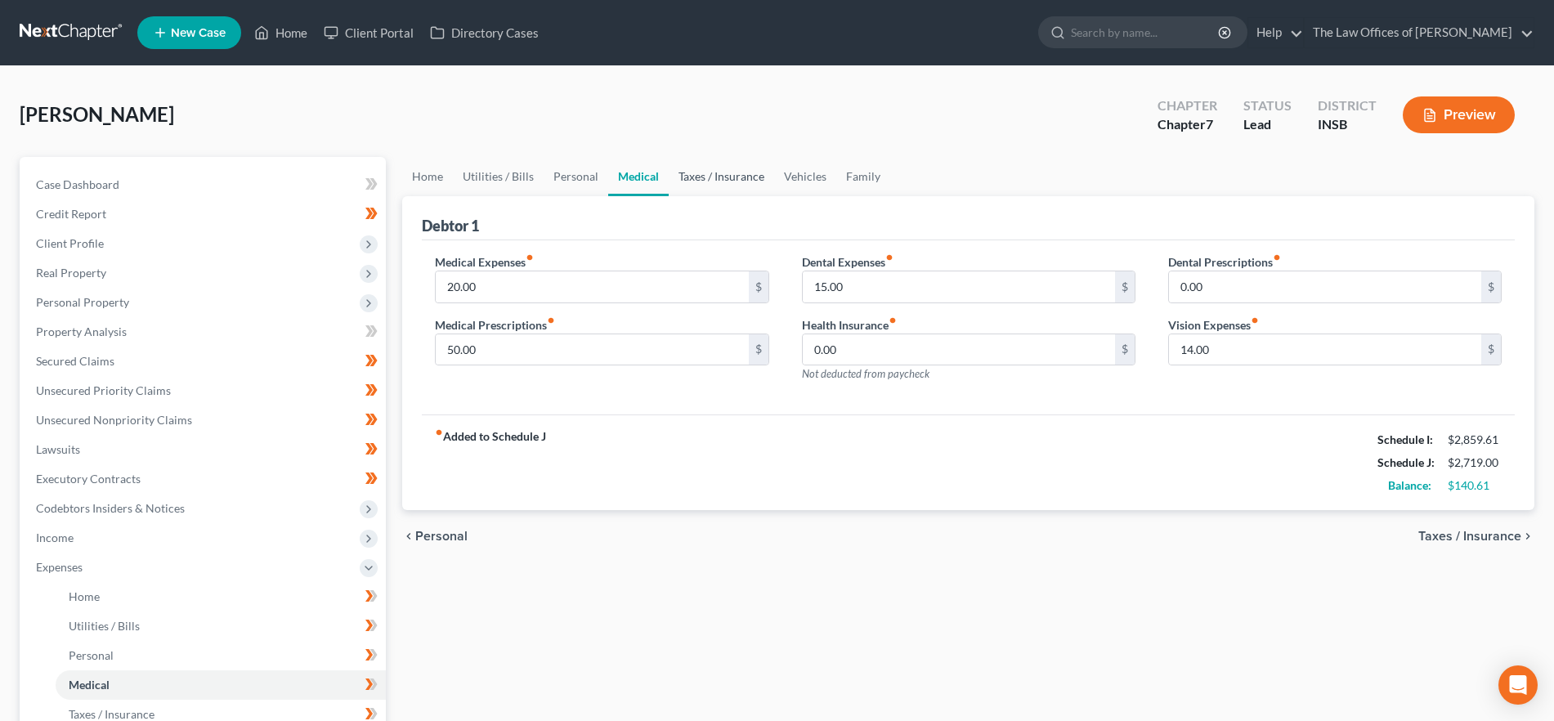
click at [698, 175] on link "Taxes / Insurance" at bounding box center [721, 176] width 105 height 39
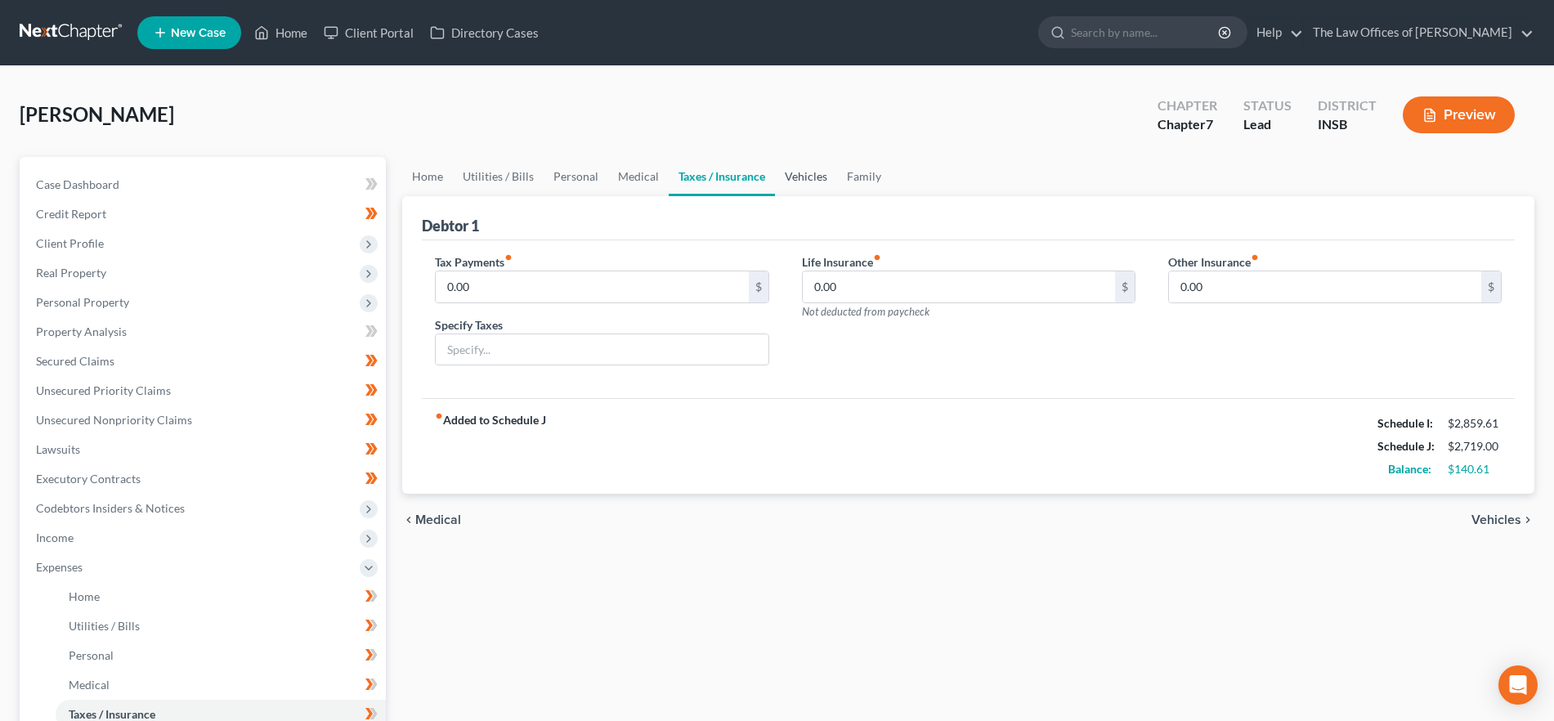
click at [796, 180] on link "Vehicles" at bounding box center [806, 176] width 62 height 39
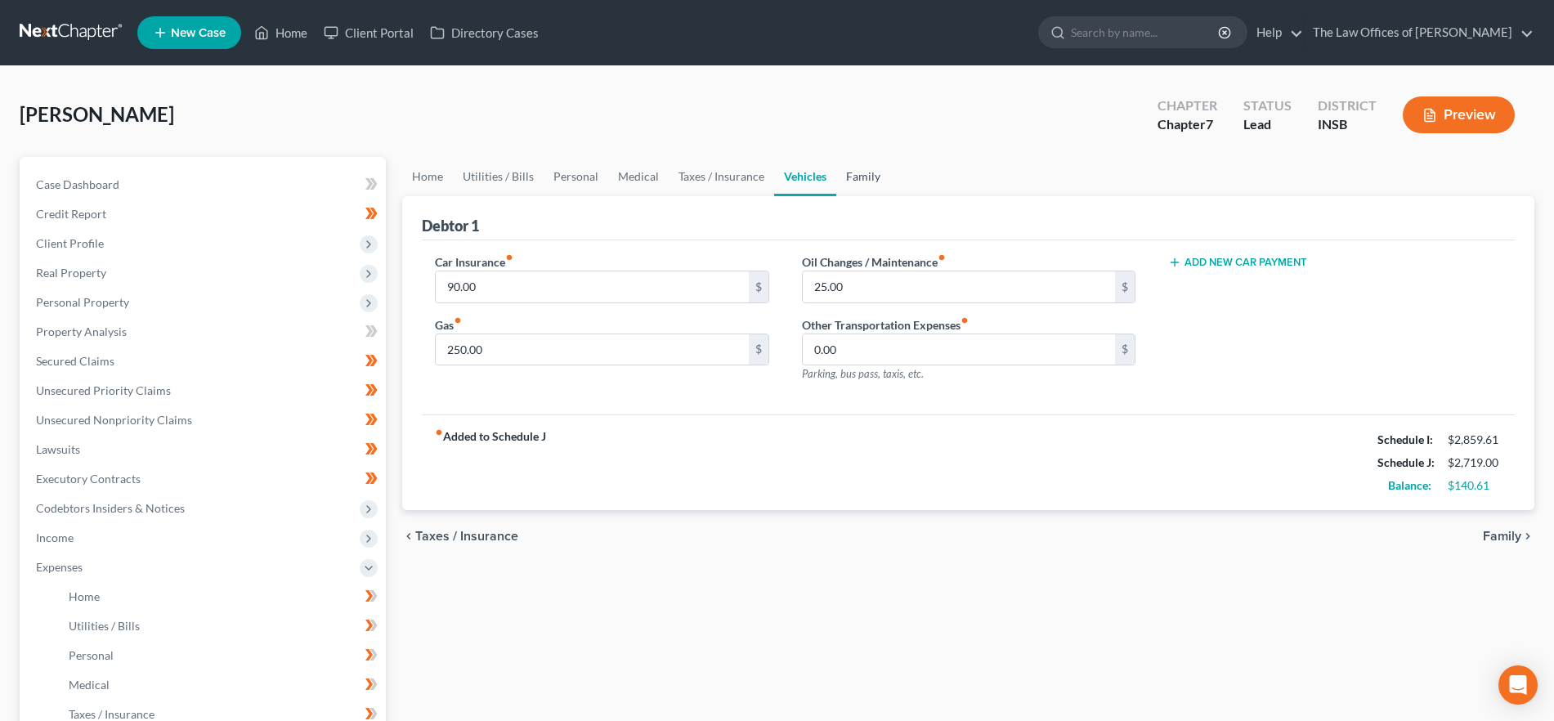
click at [850, 177] on link "Family" at bounding box center [863, 176] width 54 height 39
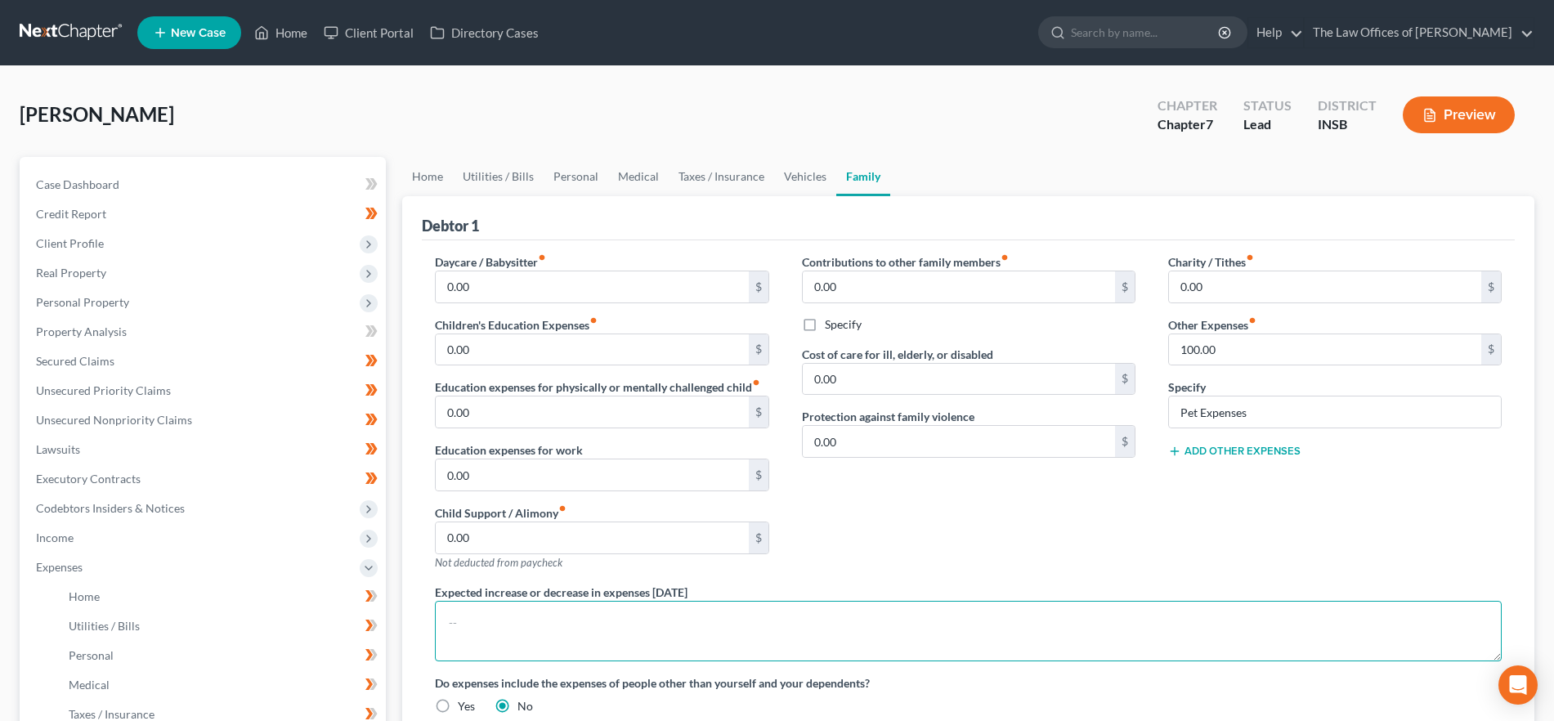
click at [612, 620] on textarea at bounding box center [968, 631] width 1067 height 60
paste textarea "Subject to [PERSON_NAME]'s acceptance of a Chapter 7 Bankruptcy Post-petition […"
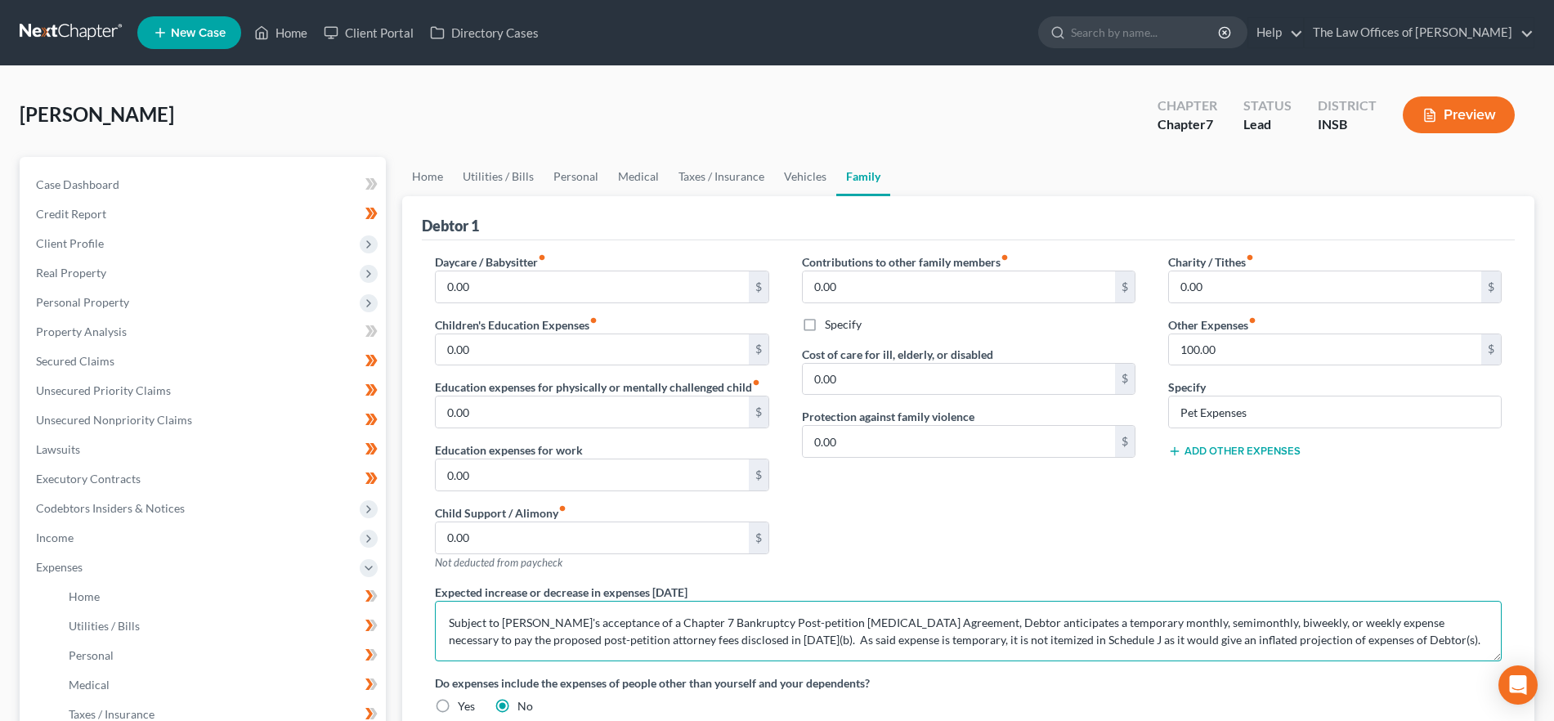
type textarea "Subject to [PERSON_NAME]'s acceptance of a Chapter 7 Bankruptcy Post-petition […"
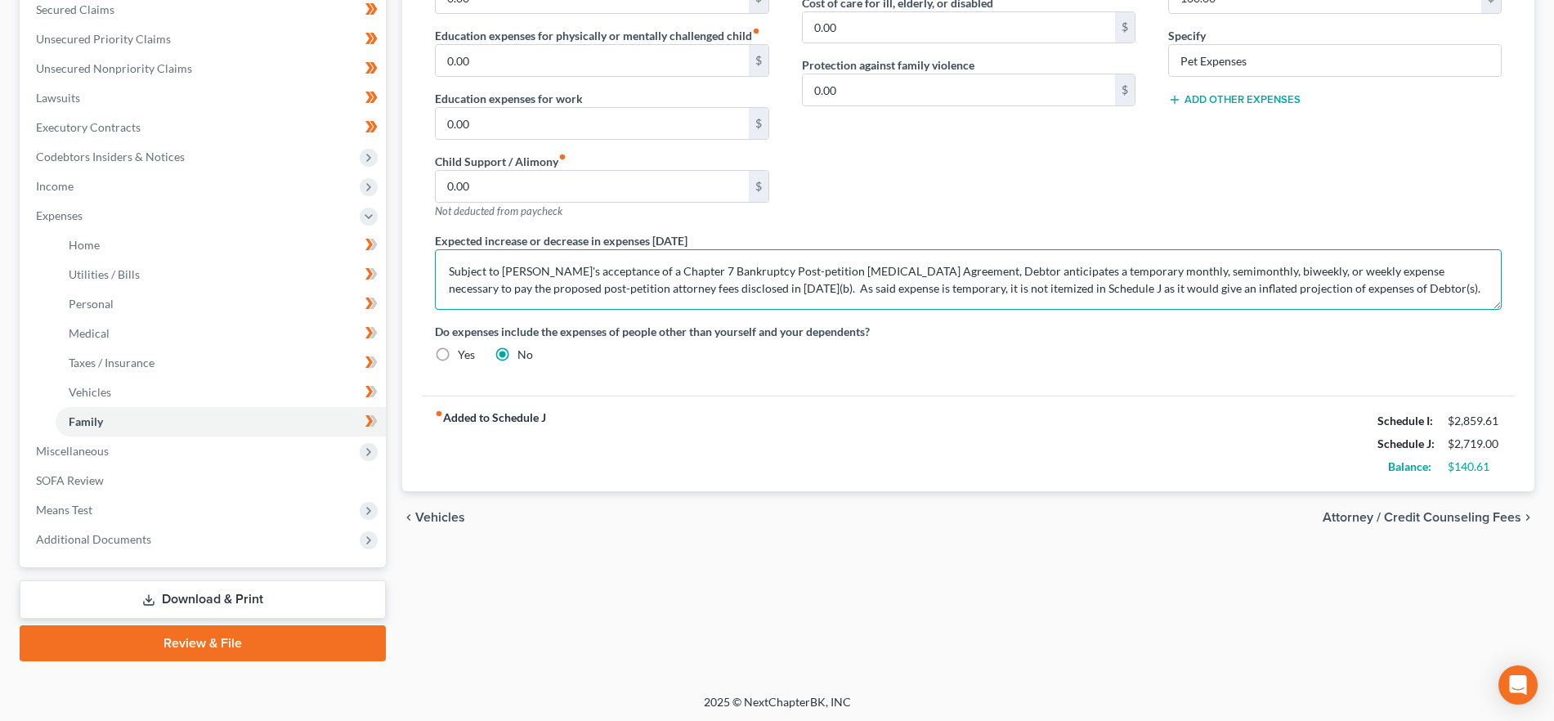
scroll to position [354, 0]
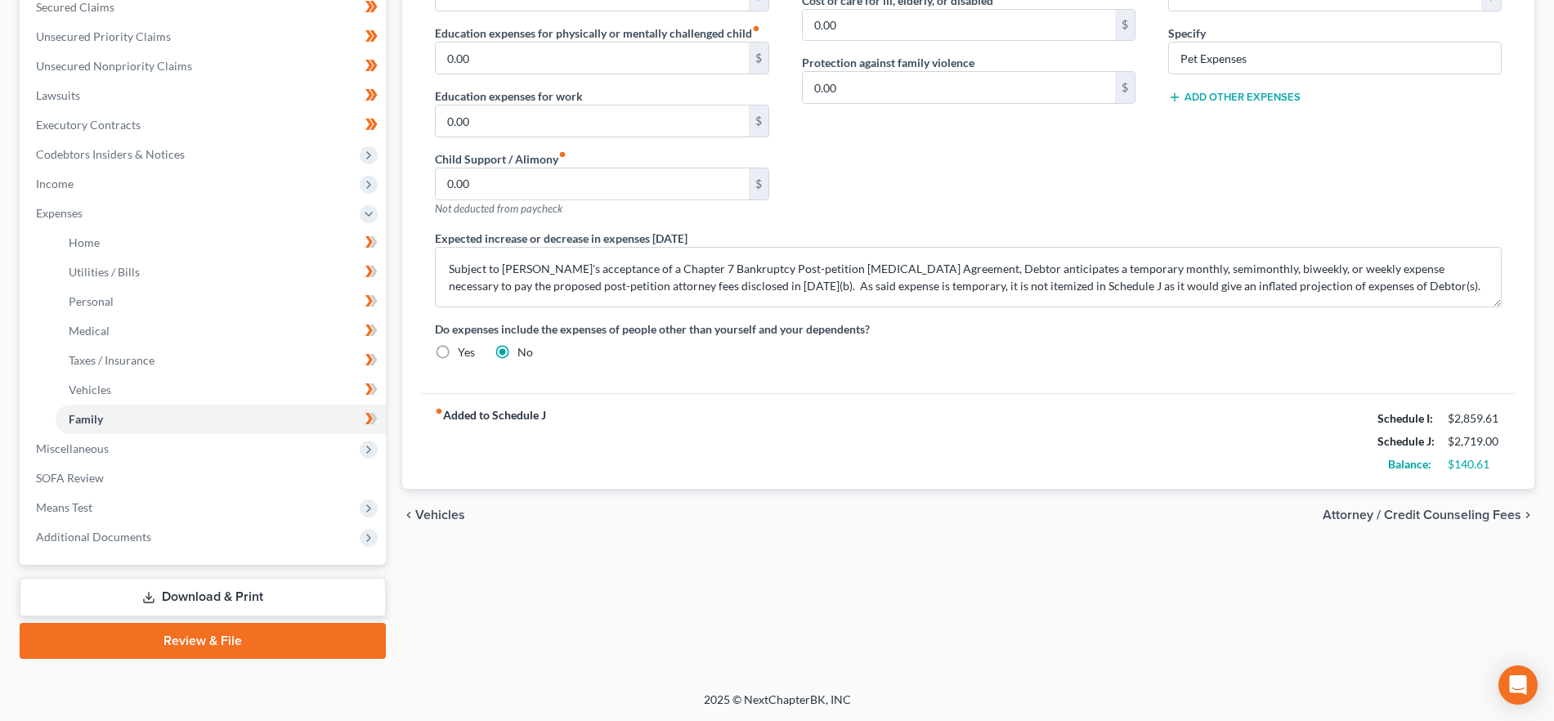
click at [1411, 510] on span "Attorney / Credit Counseling Fees" at bounding box center [1421, 514] width 199 height 13
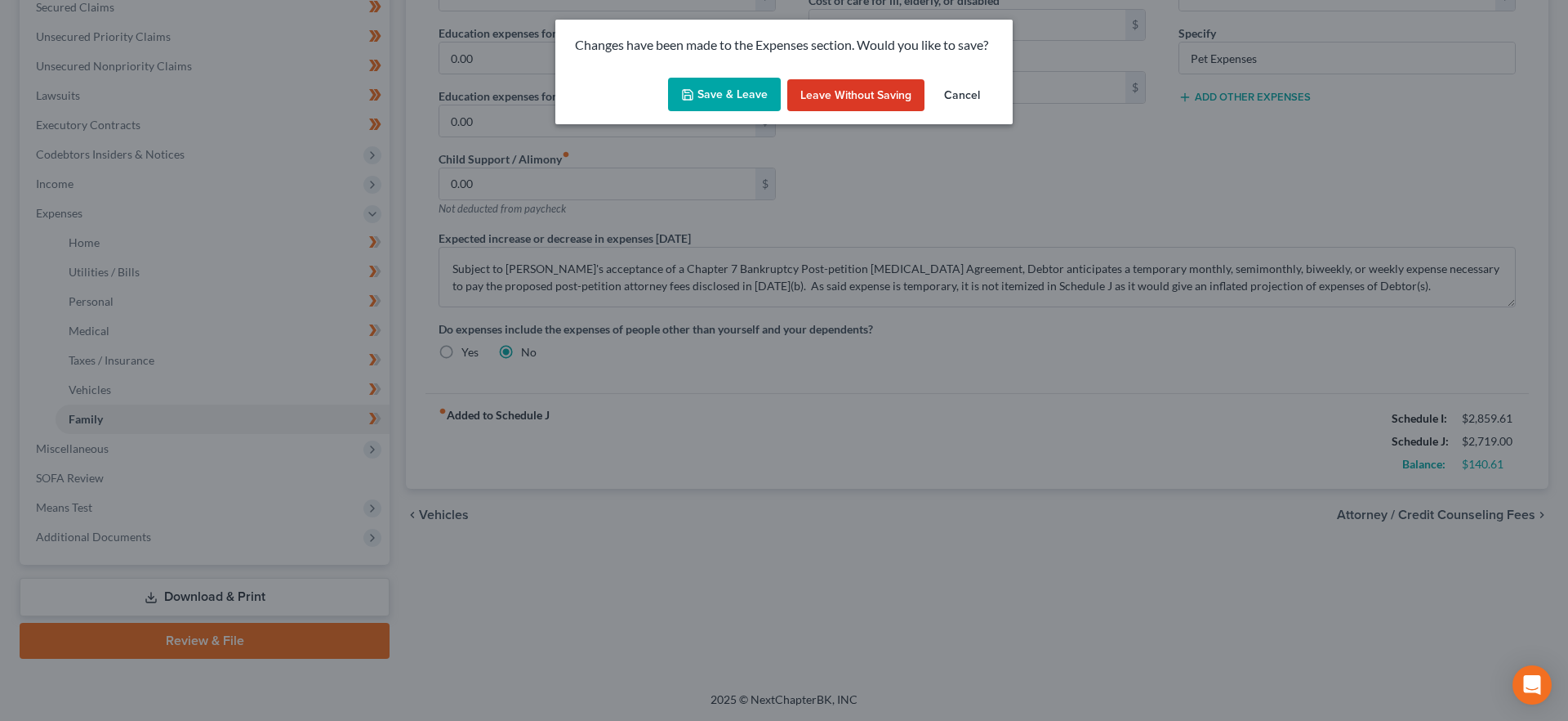
click at [718, 92] on button "Save & Leave" at bounding box center [725, 95] width 113 height 34
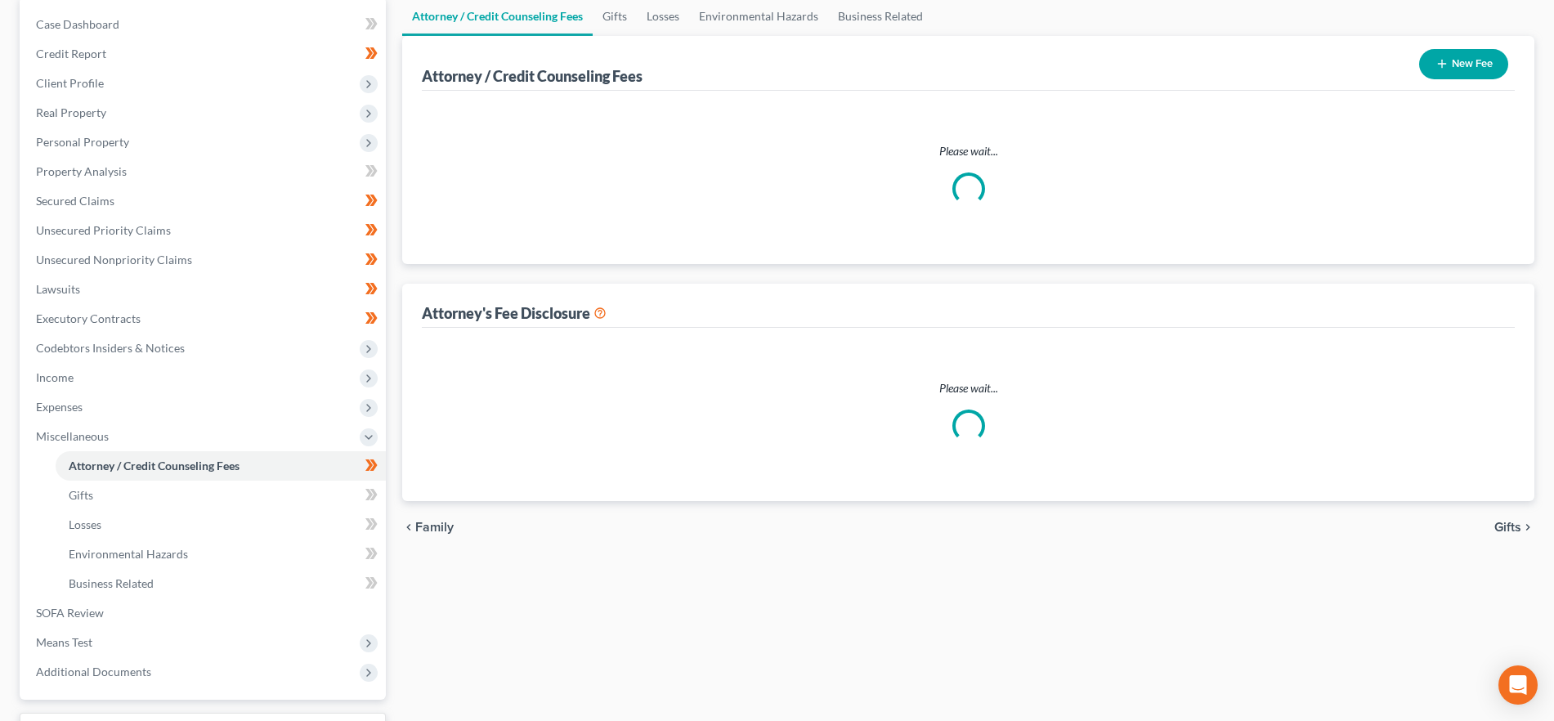
select select "18"
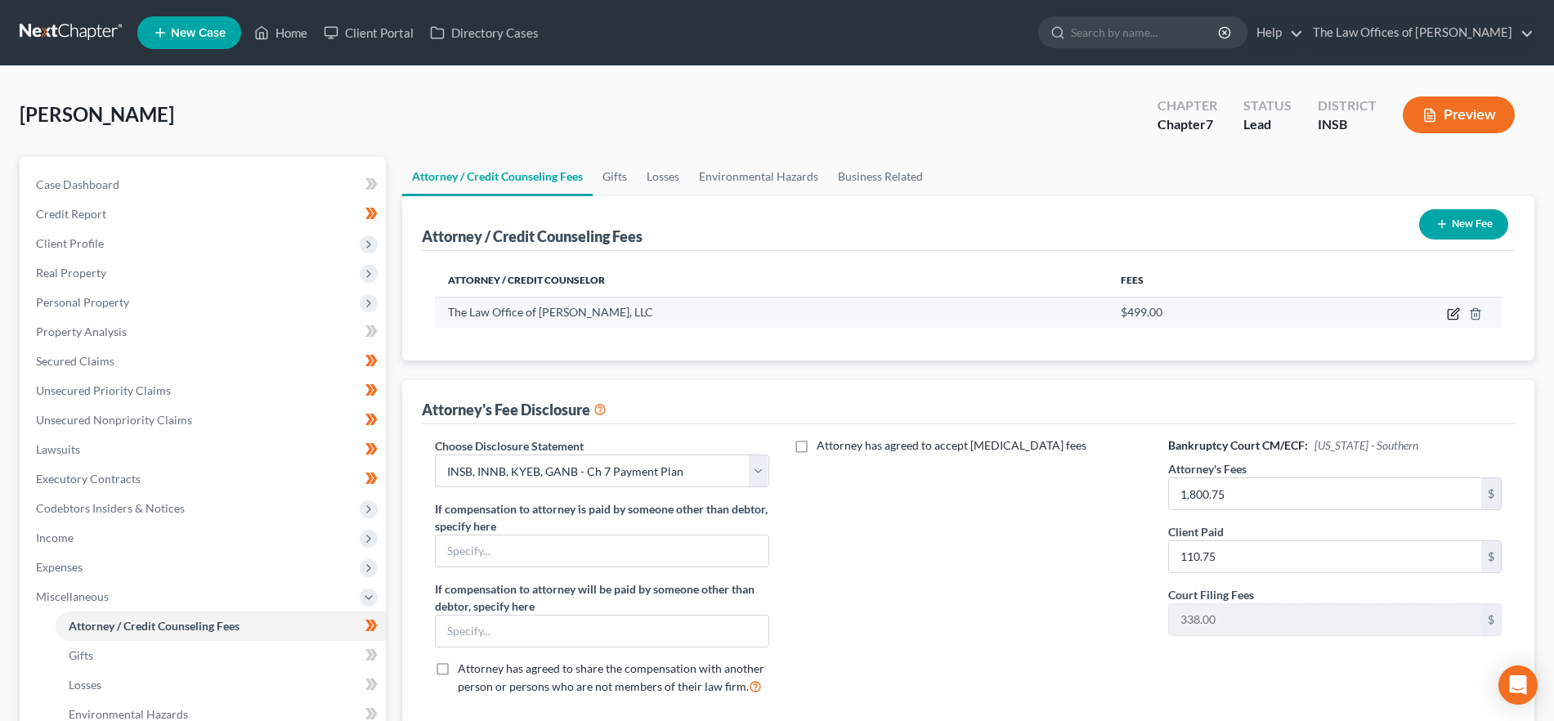
click at [1447, 311] on icon "button" at bounding box center [1452, 315] width 10 height 10
select select "15"
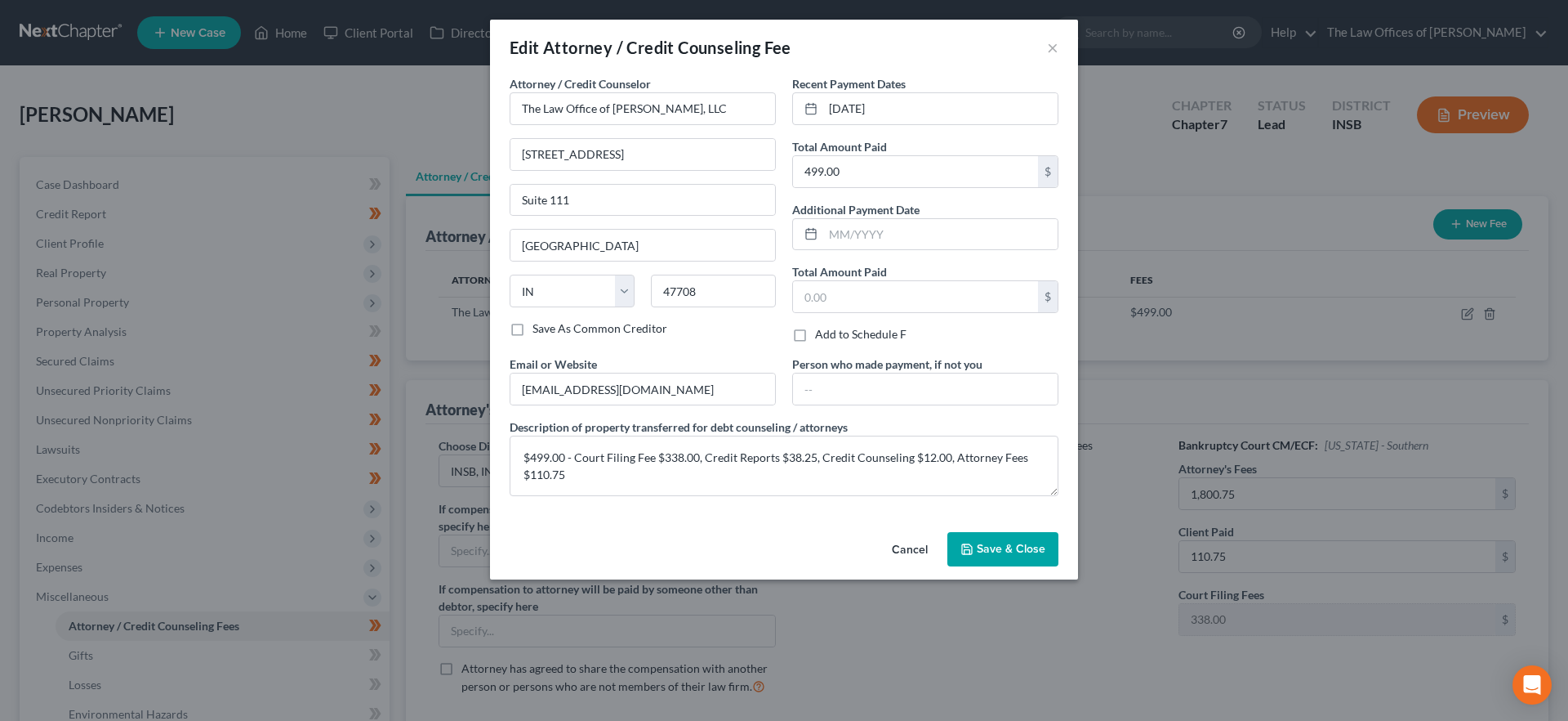
click at [1014, 543] on span "Save & Close" at bounding box center [1010, 549] width 69 height 14
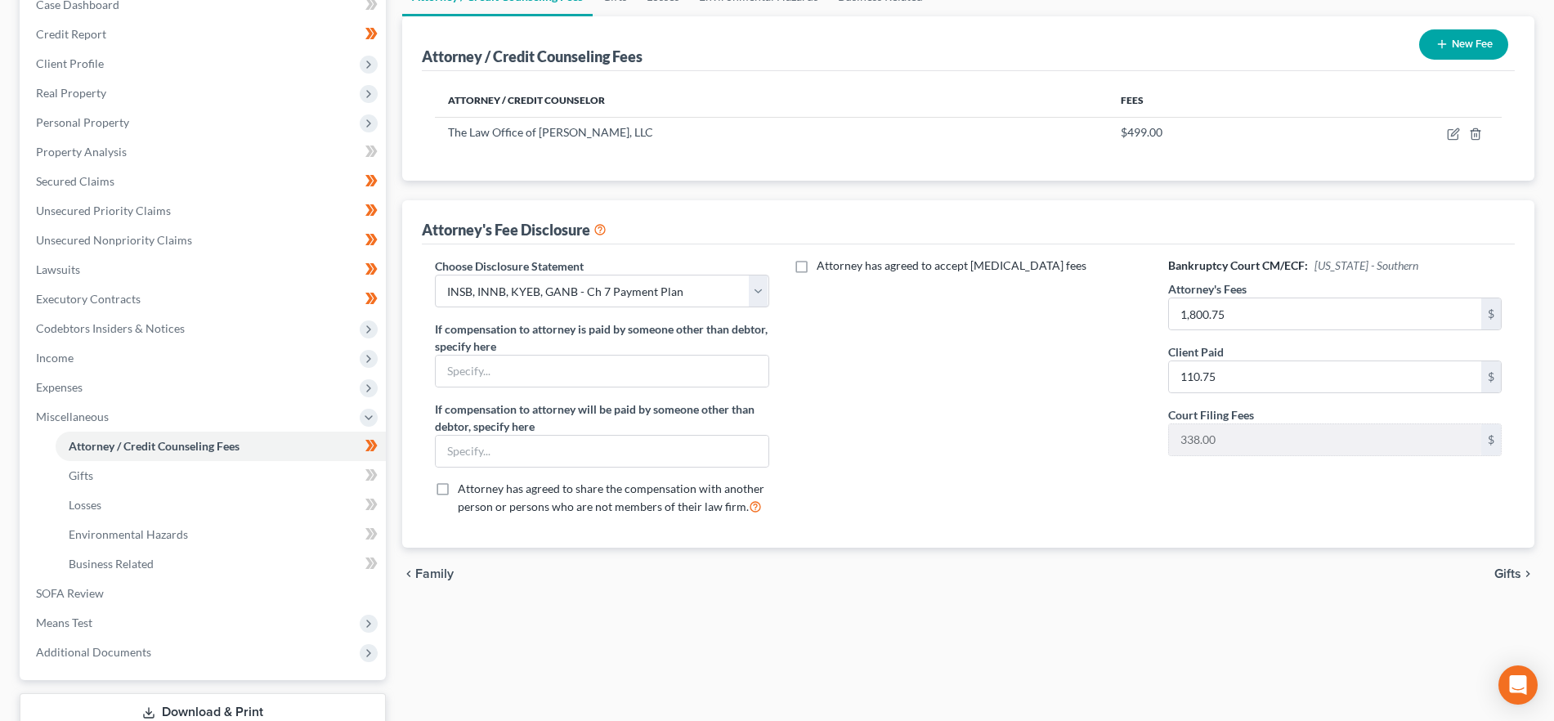
scroll to position [295, 0]
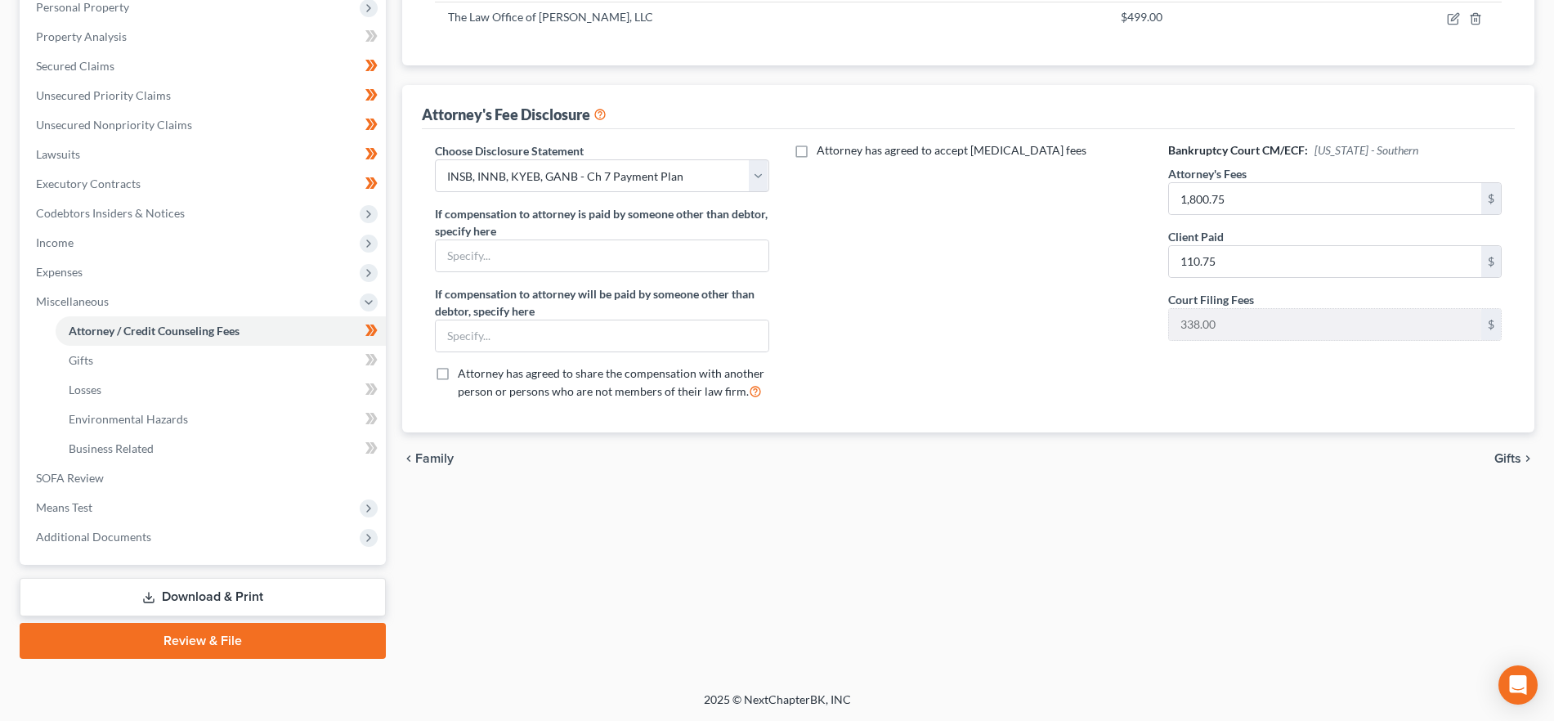
click at [1506, 455] on span "Gifts" at bounding box center [1507, 458] width 27 height 13
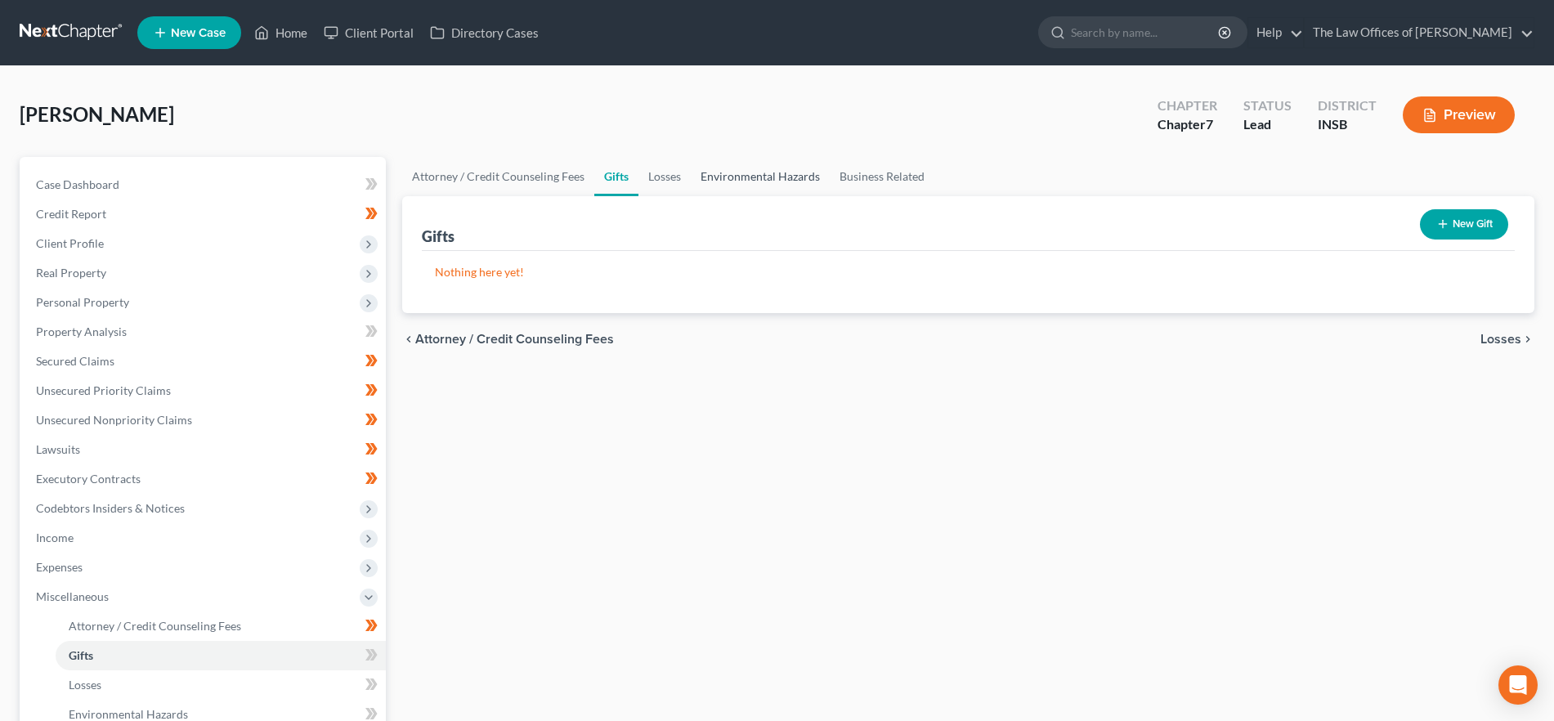
click at [744, 174] on link "Environmental Hazards" at bounding box center [760, 176] width 139 height 39
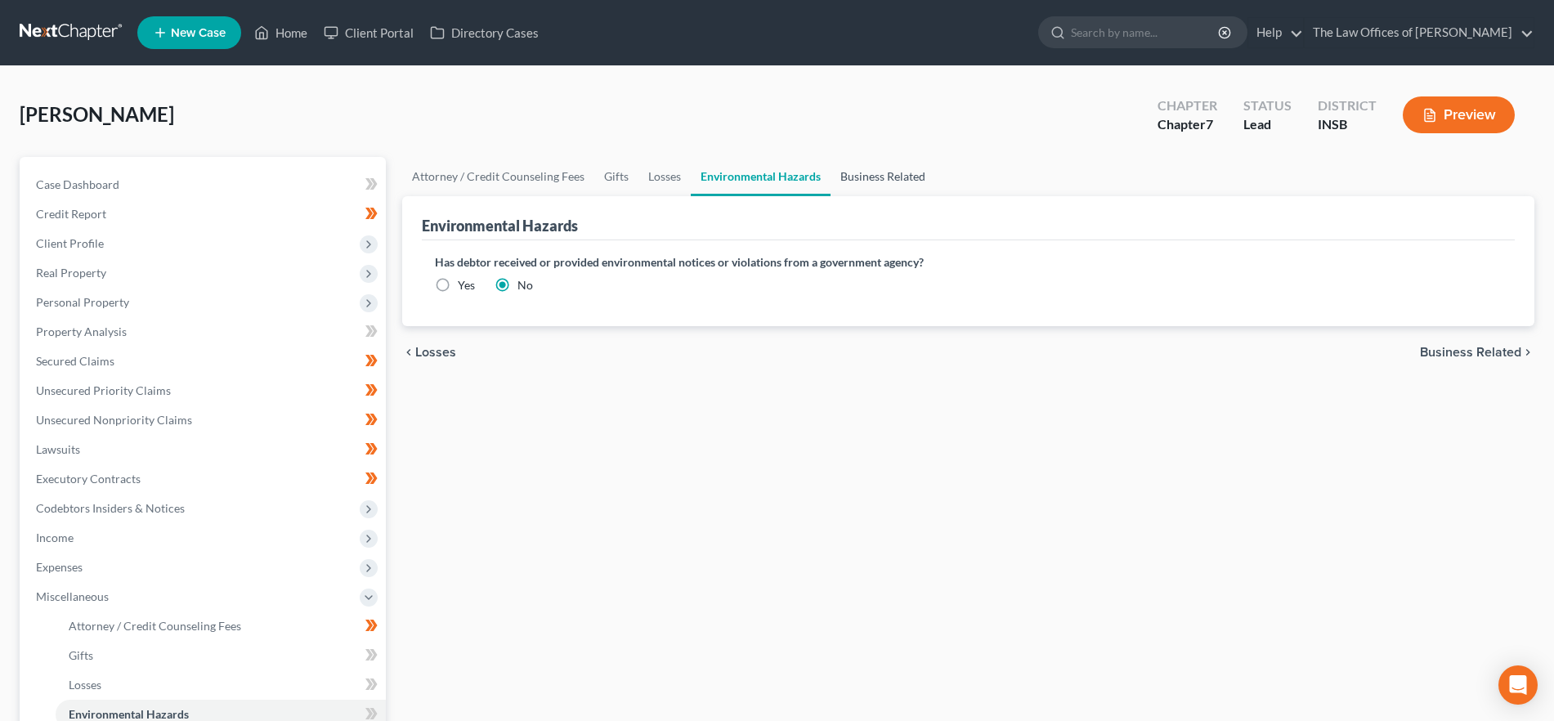
click at [858, 172] on link "Business Related" at bounding box center [882, 176] width 105 height 39
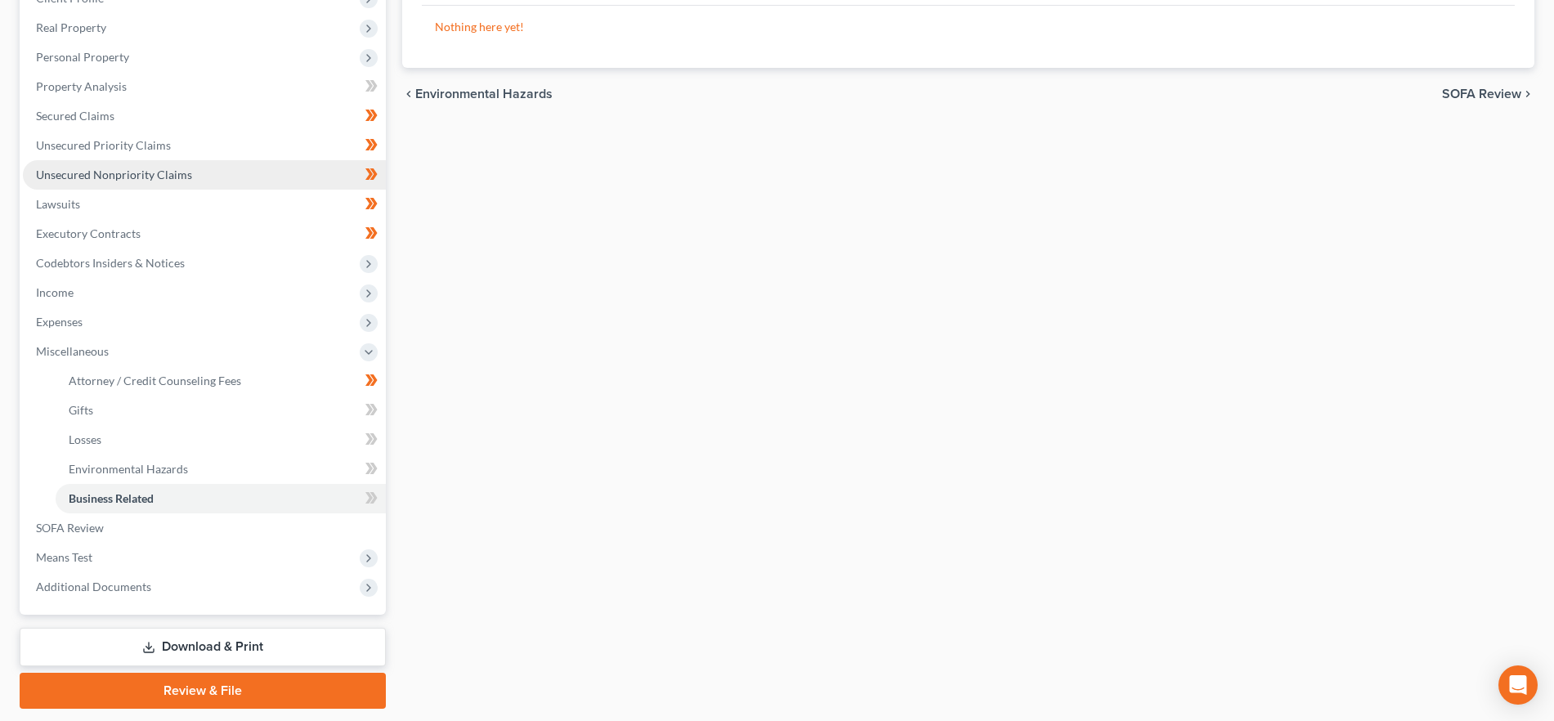
scroll to position [295, 0]
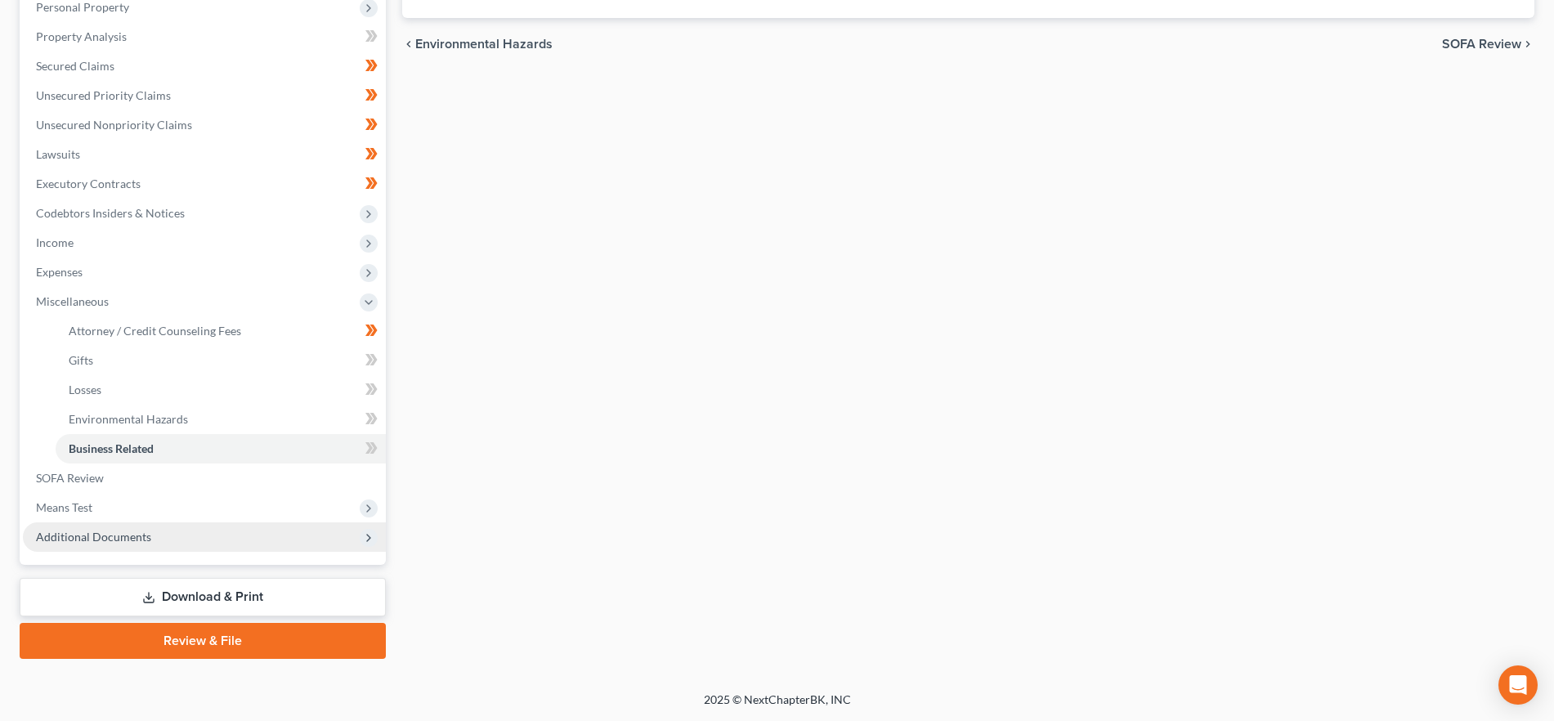
click at [210, 543] on span "Additional Documents" at bounding box center [204, 536] width 363 height 29
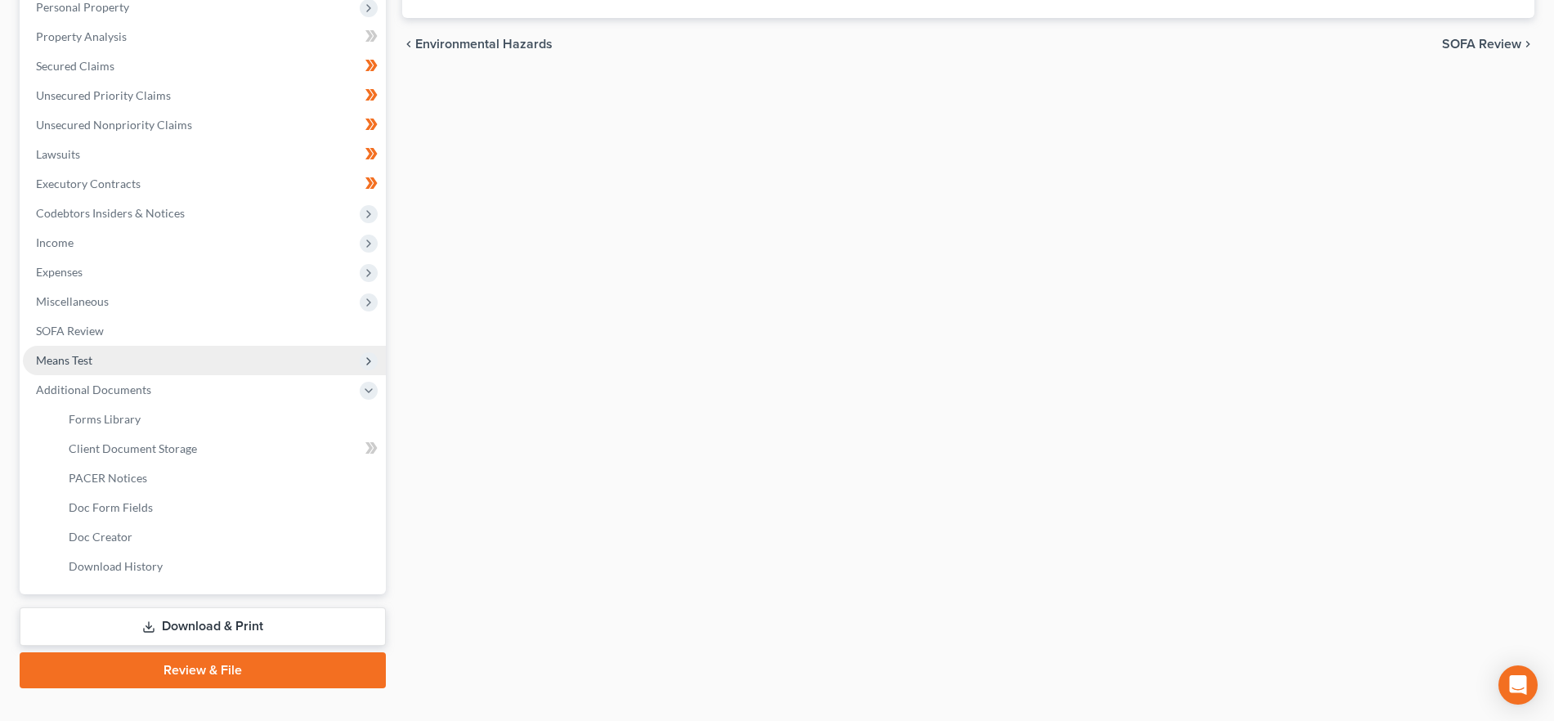
drag, startPoint x: 96, startPoint y: 350, endPoint x: 115, endPoint y: 369, distance: 27.2
click at [96, 351] on span "Means Test" at bounding box center [204, 360] width 363 height 29
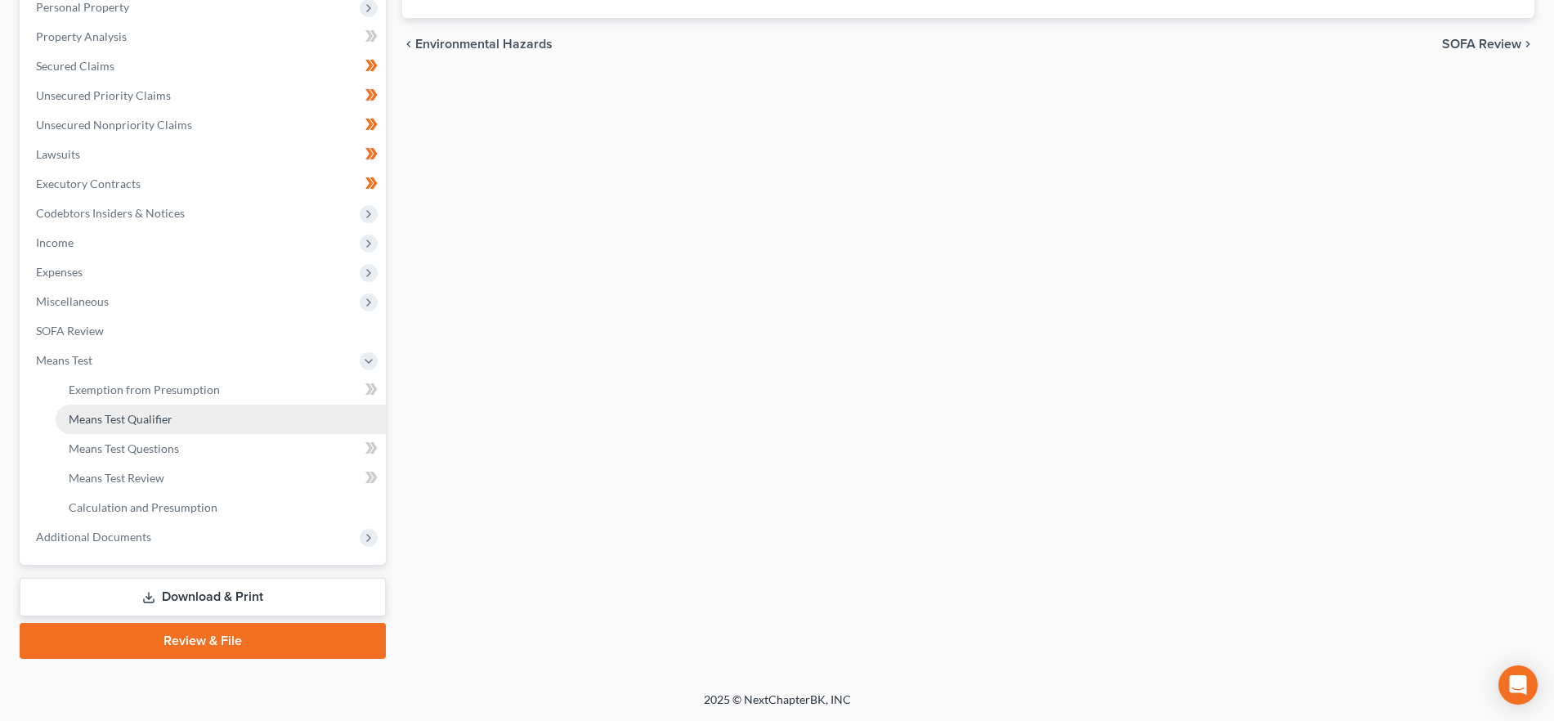
click at [117, 410] on link "Means Test Qualifier" at bounding box center [221, 419] width 330 height 29
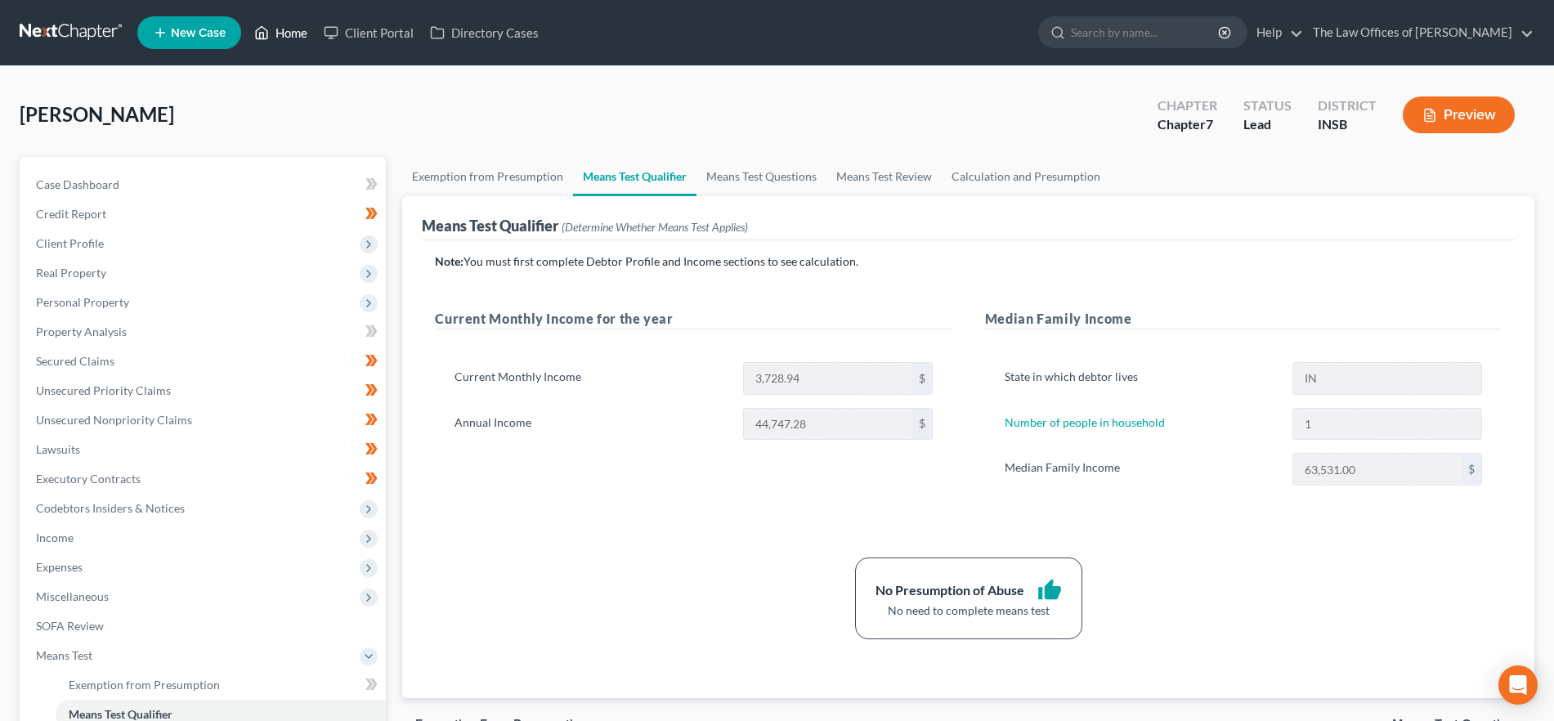
click at [274, 32] on link "Home" at bounding box center [280, 32] width 69 height 29
